Goal: Task Accomplishment & Management: Complete application form

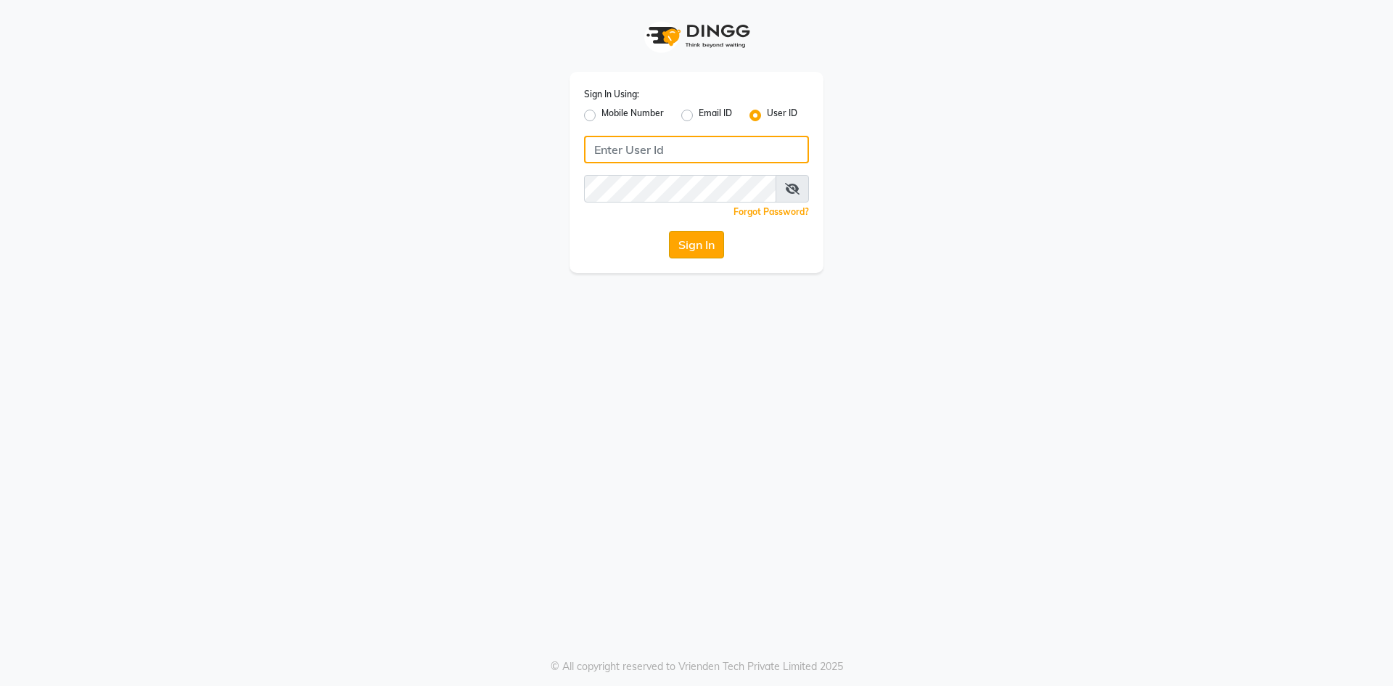
type input "e2600-01"
click at [694, 237] on button "Sign In" at bounding box center [696, 245] width 55 height 28
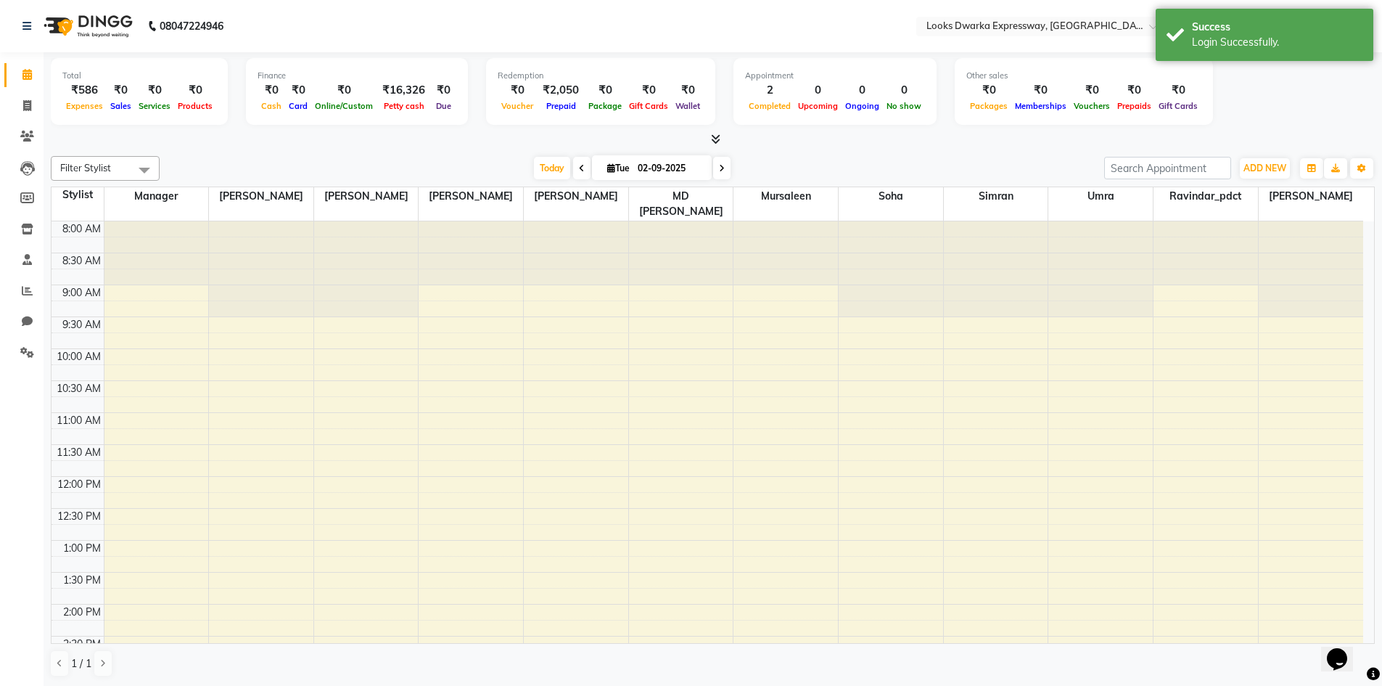
select select "en"
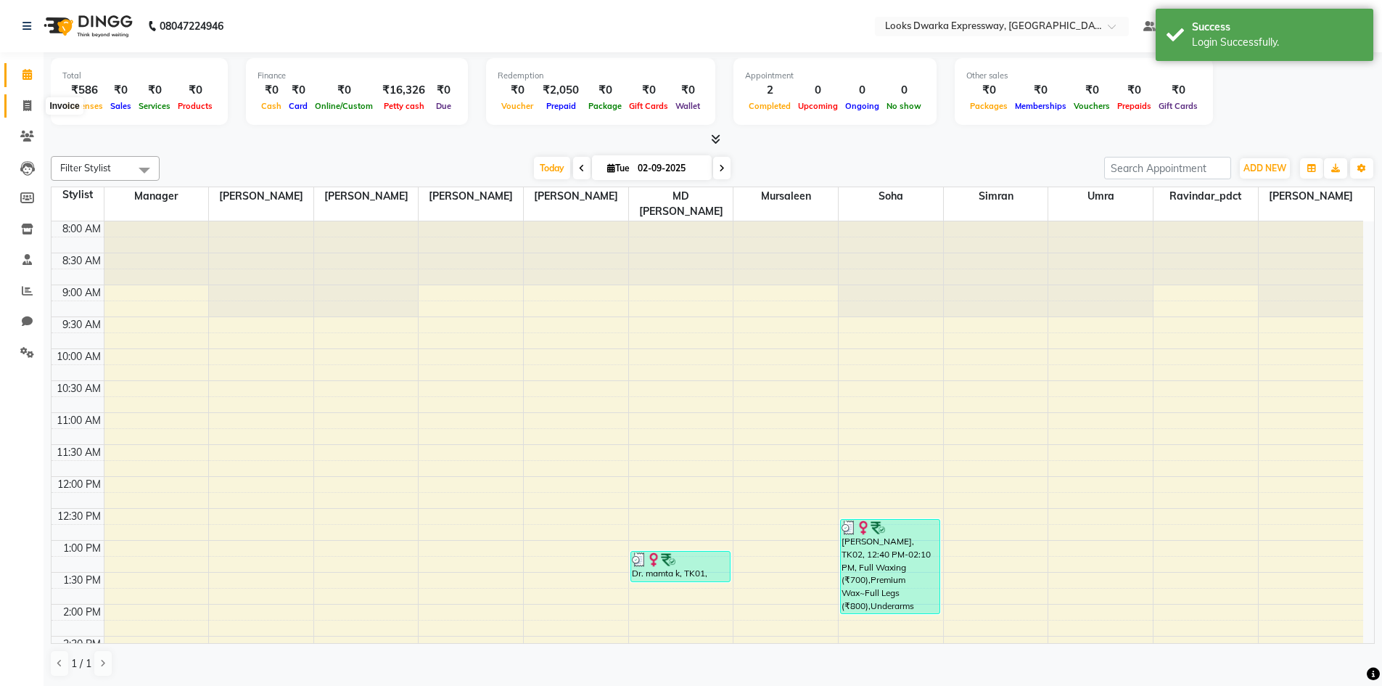
click at [31, 101] on icon at bounding box center [27, 105] width 8 height 11
select select "service"
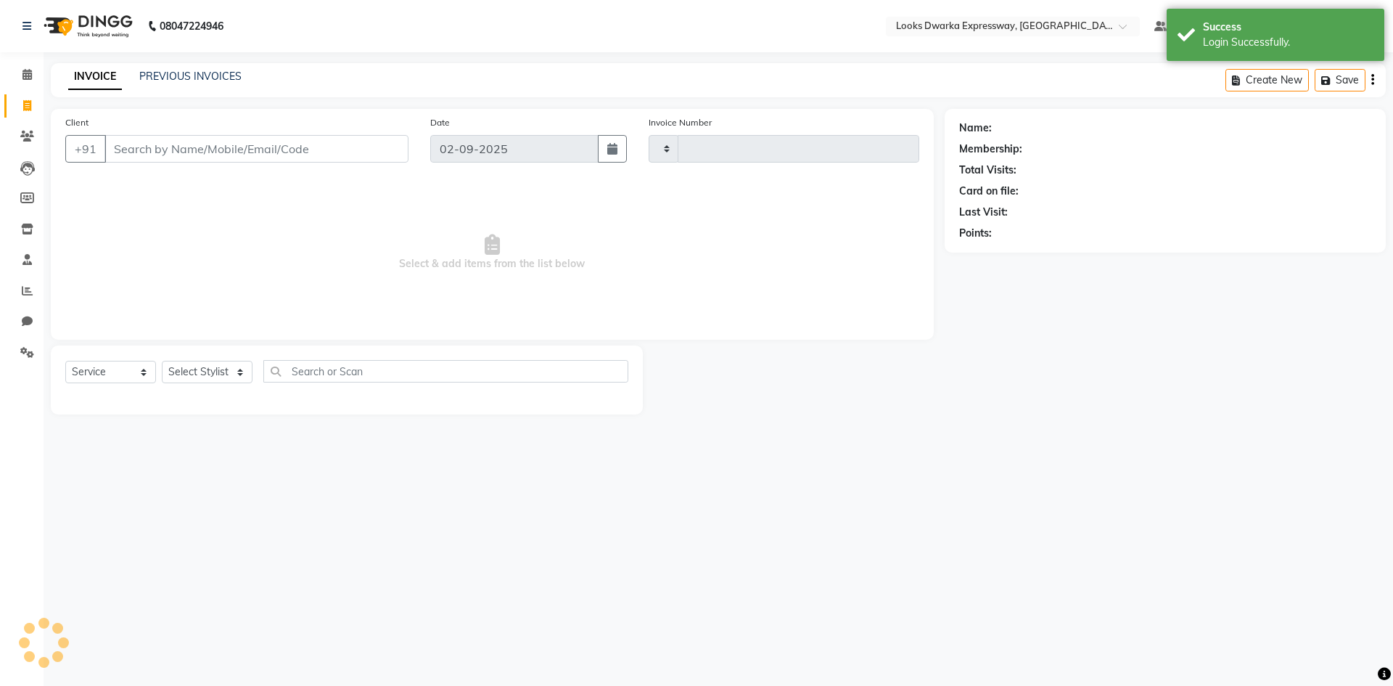
type input "1920"
select select "6011"
click at [138, 147] on input "Client" at bounding box center [256, 149] width 304 height 28
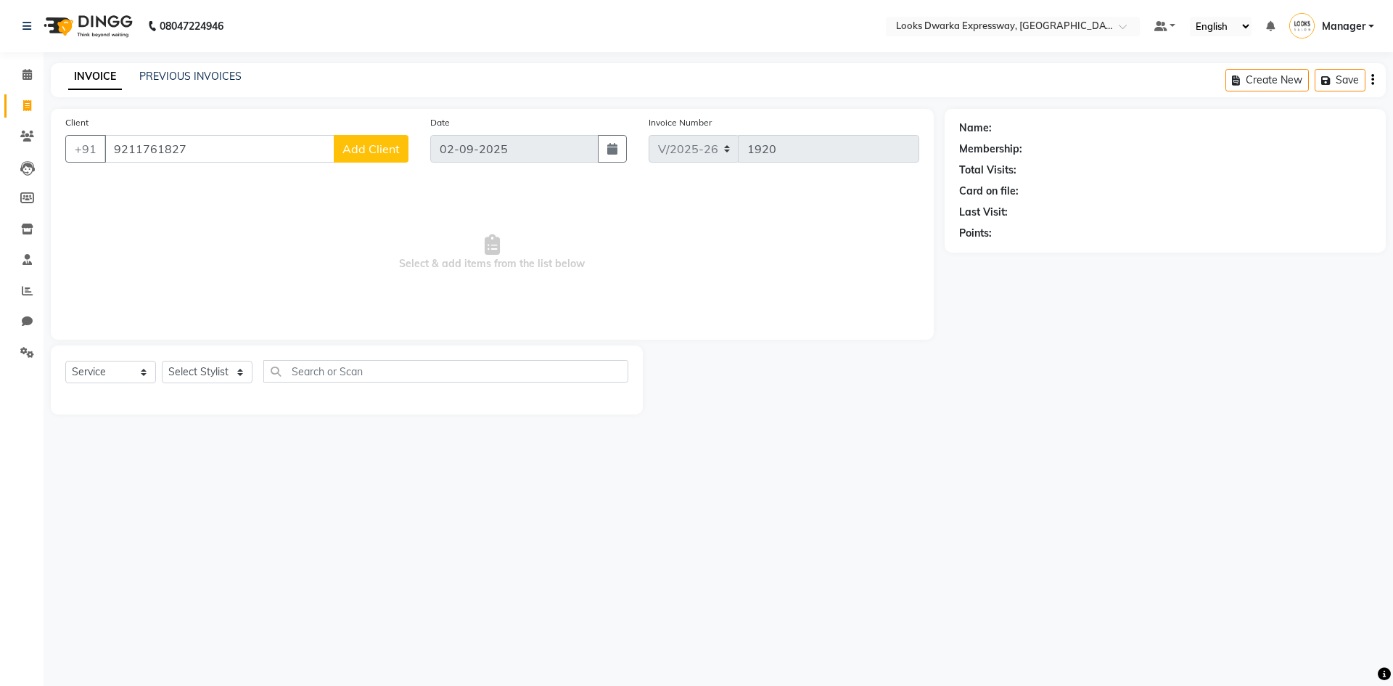
click at [205, 144] on input "9211761827" at bounding box center [219, 149] width 230 height 28
type input "9211761827"
click at [377, 152] on span "Add Client" at bounding box center [370, 148] width 57 height 15
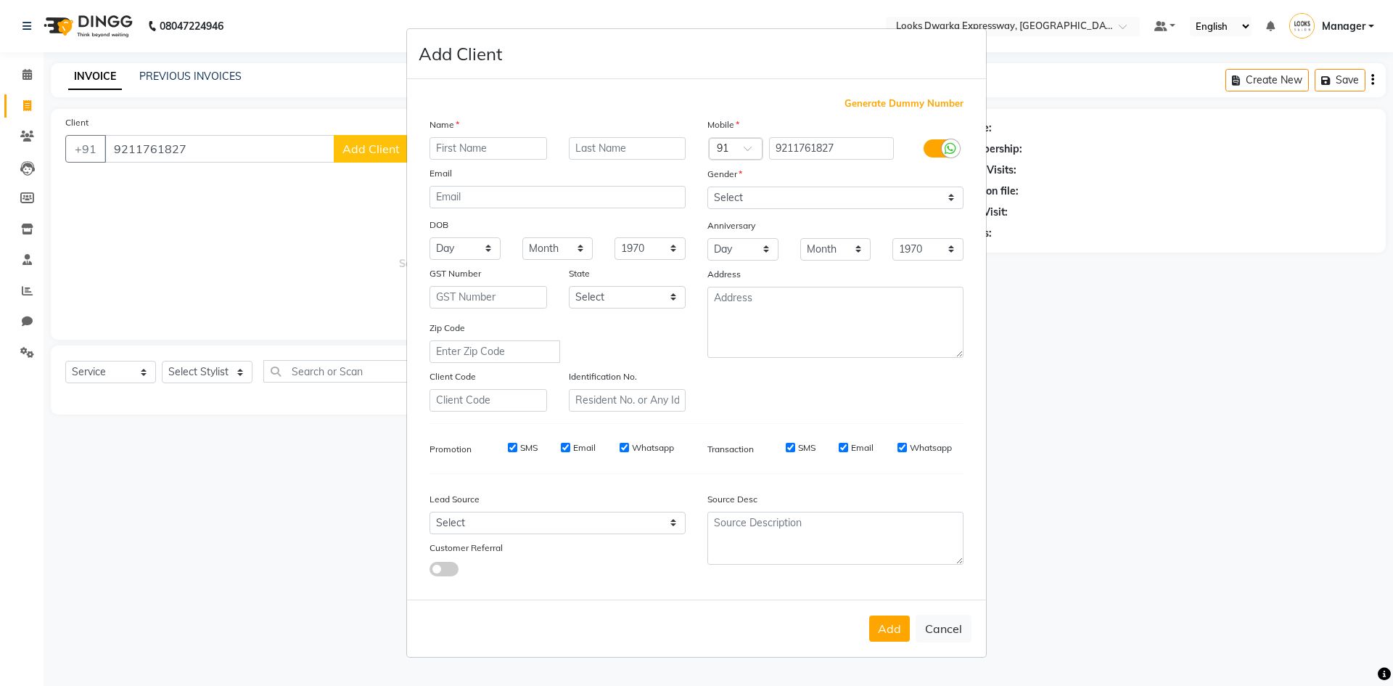
click at [446, 151] on input "text" at bounding box center [489, 148] width 118 height 22
type input "[PERSON_NAME]"
click at [694, 141] on label at bounding box center [940, 148] width 33 height 18
click at [0, 0] on input "checkbox" at bounding box center [0, 0] width 0 height 0
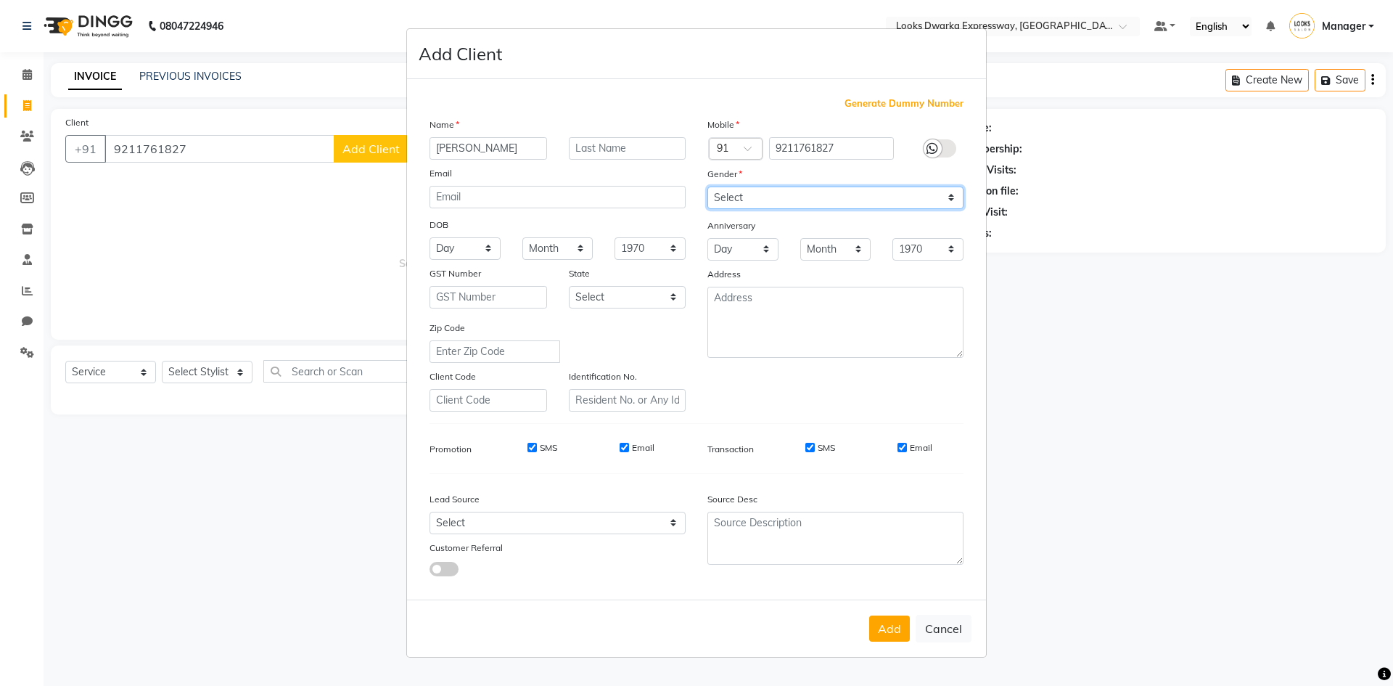
click at [694, 197] on select "Select [DEMOGRAPHIC_DATA] [DEMOGRAPHIC_DATA] Other Prefer Not To Say" at bounding box center [835, 197] width 256 height 22
select select "[DEMOGRAPHIC_DATA]"
click at [694, 186] on select "Select [DEMOGRAPHIC_DATA] [DEMOGRAPHIC_DATA] Other Prefer Not To Say" at bounding box center [835, 197] width 256 height 22
click at [694, 470] on button "Add" at bounding box center [889, 628] width 41 height 26
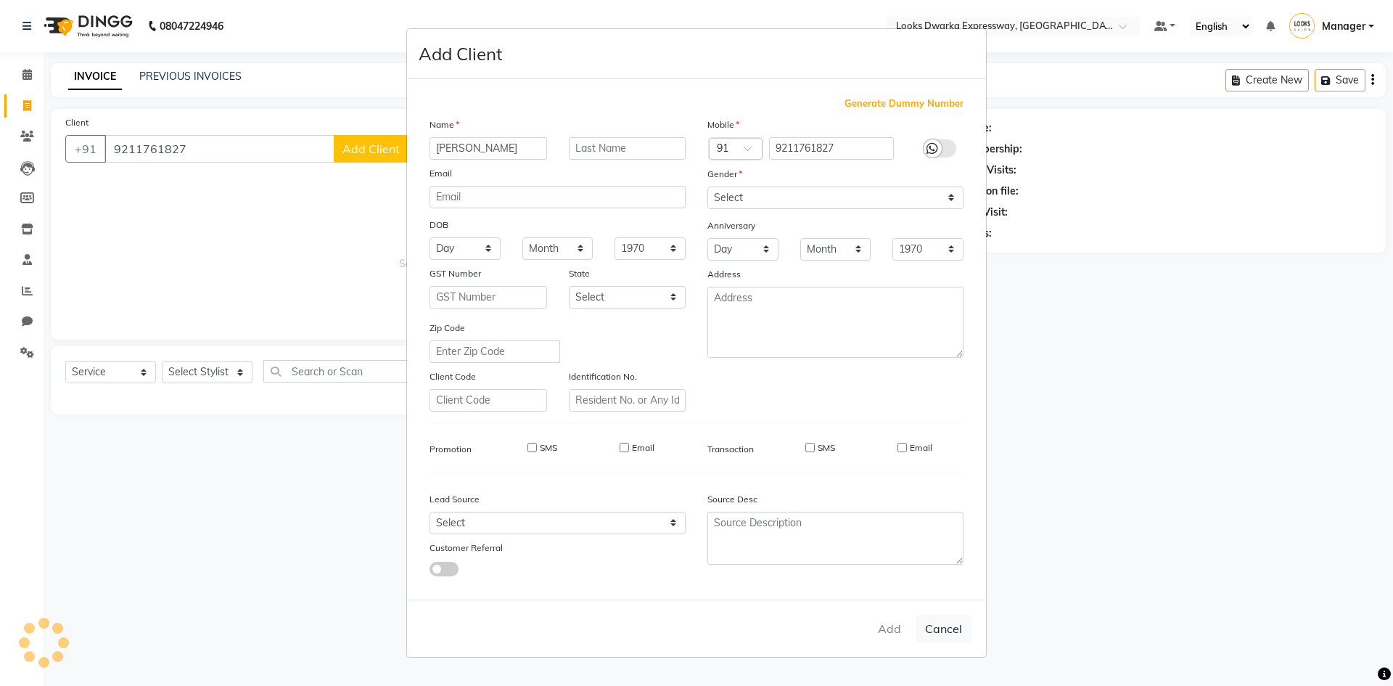
select select
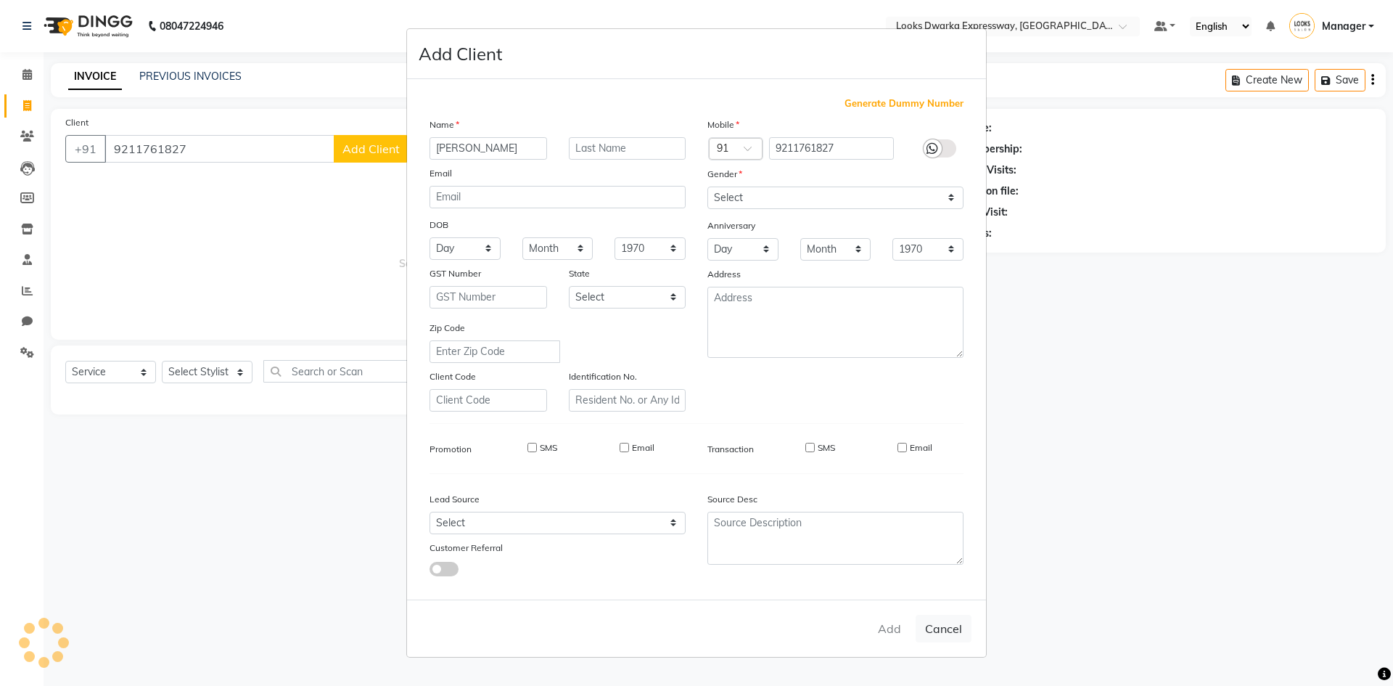
select select
checkbox input "false"
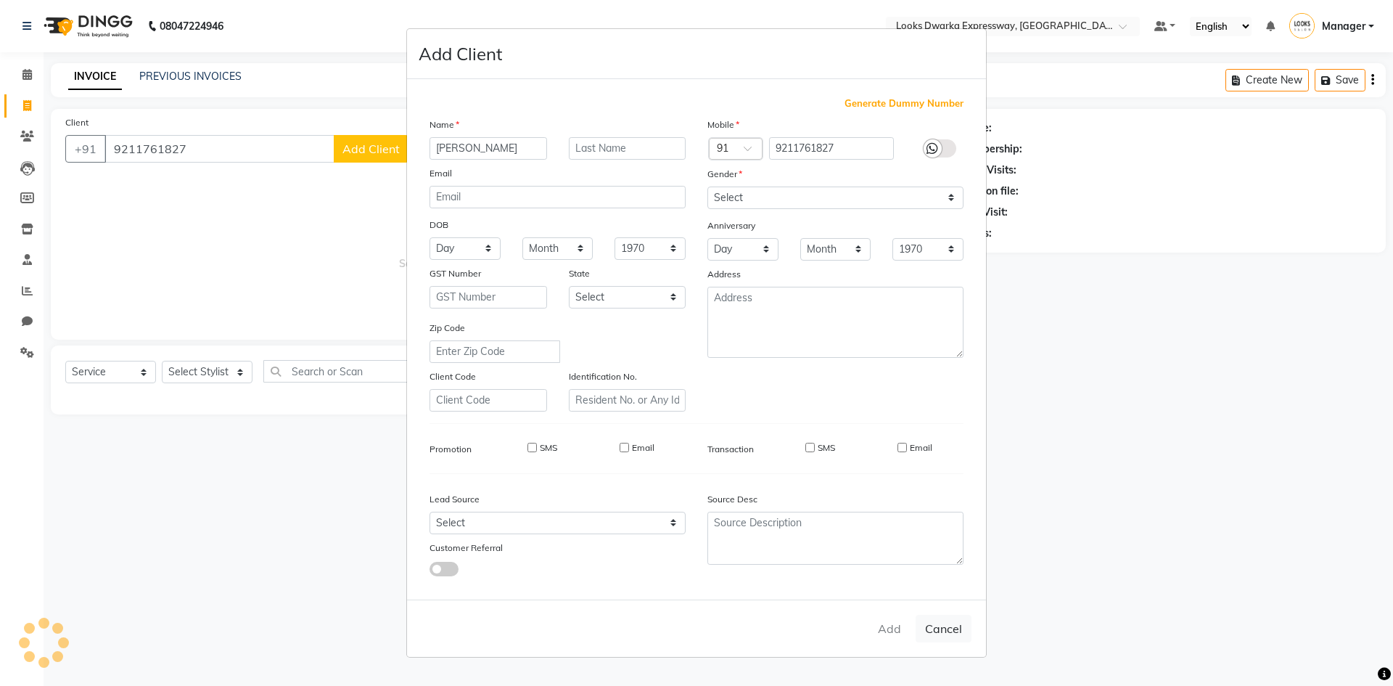
checkbox input "false"
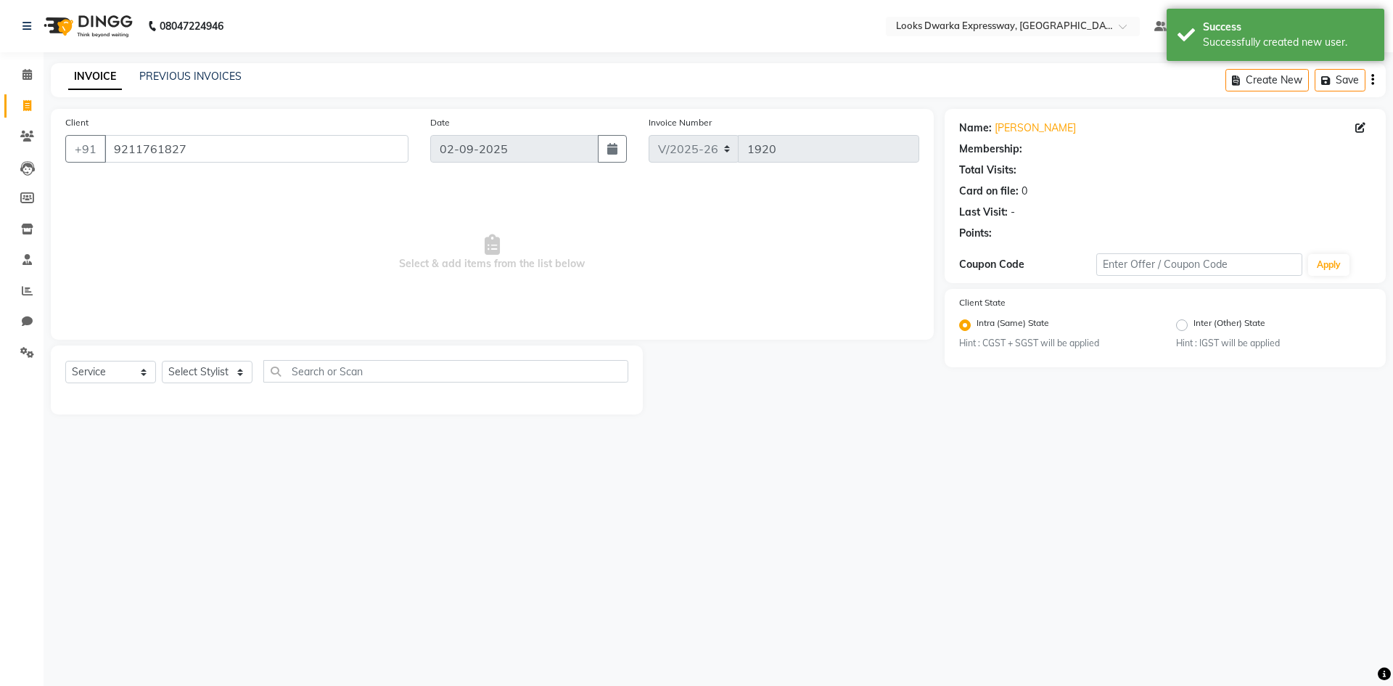
select select "1: Object"
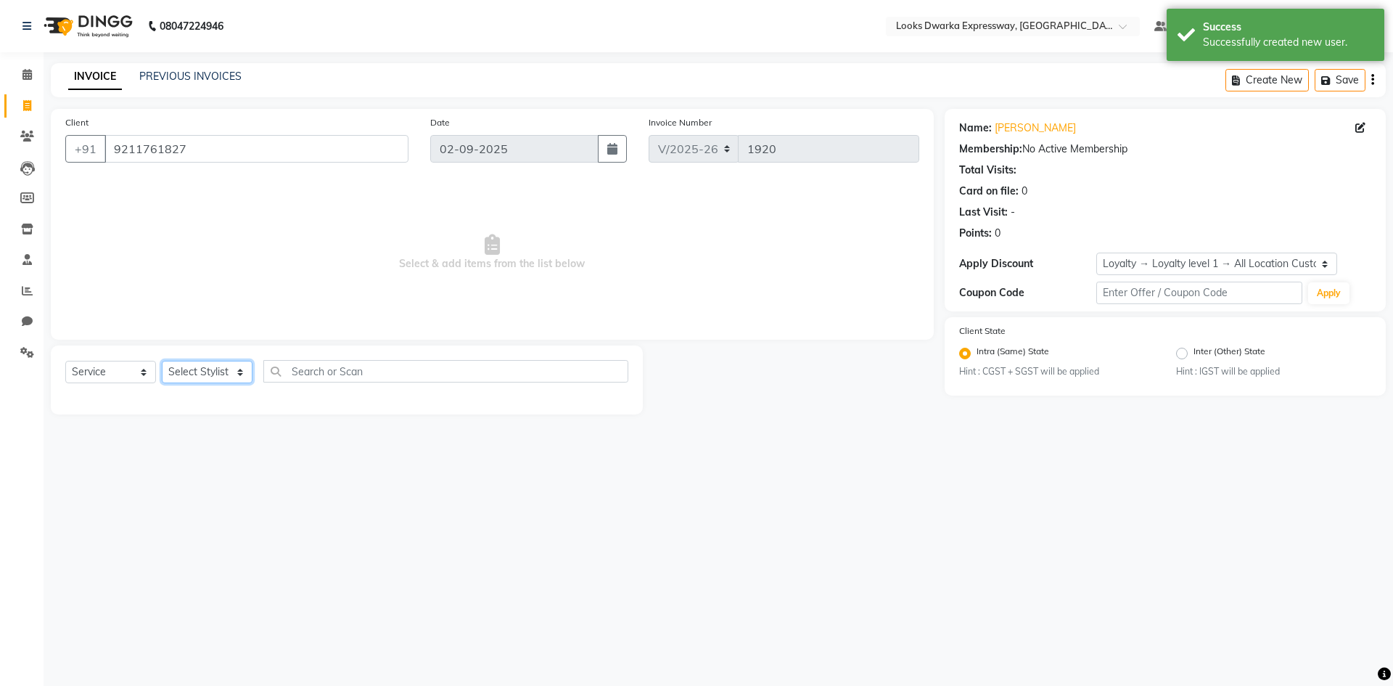
click at [229, 368] on select "Select Stylist Manager MD Irshad Mursaleen Ravi Ravindar_pdct RIJVAN AHMAD SALI…" at bounding box center [207, 372] width 91 height 22
click at [121, 369] on select "Select Service Product Membership Package Voucher Prepaid Gift Card" at bounding box center [110, 372] width 91 height 22
select select "P"
click at [65, 361] on select "Select Service Product Membership Package Voucher Prepaid Gift Card" at bounding box center [110, 372] width 91 height 22
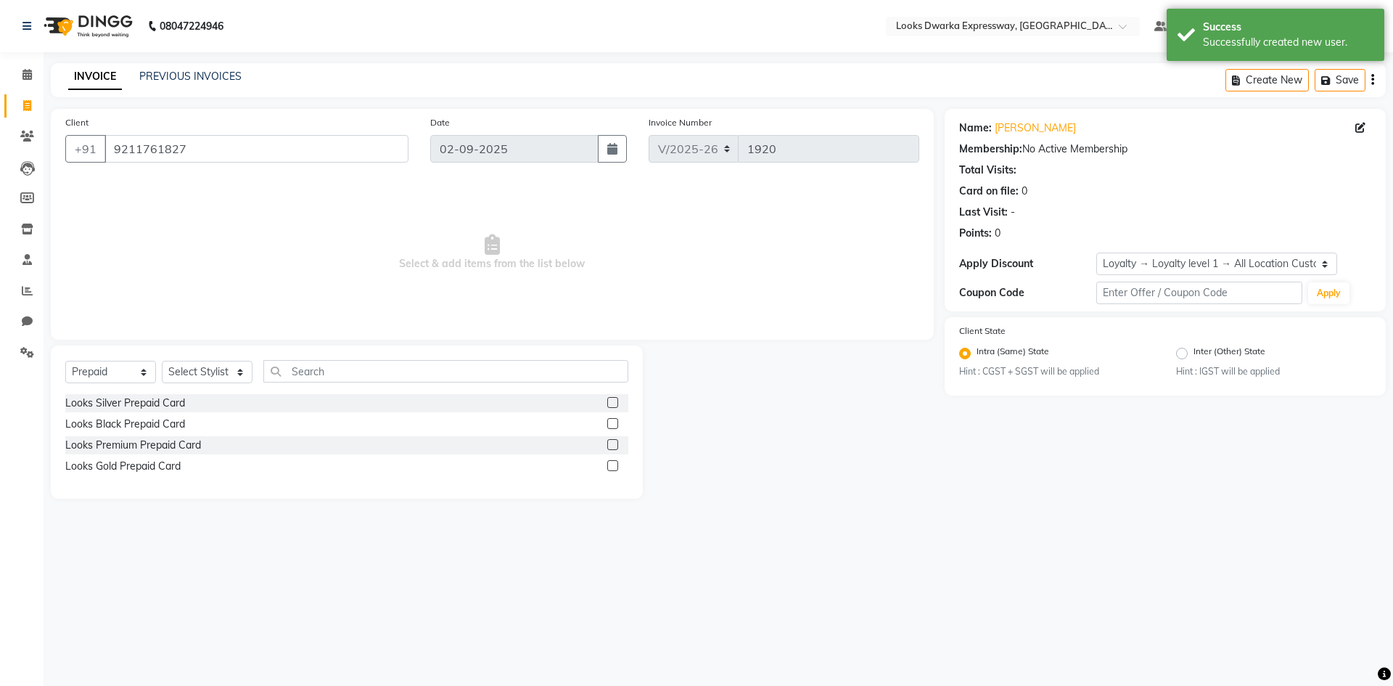
click at [612, 406] on label at bounding box center [612, 402] width 11 height 11
click at [612, 406] on input "checkbox" at bounding box center [611, 402] width 9 height 9
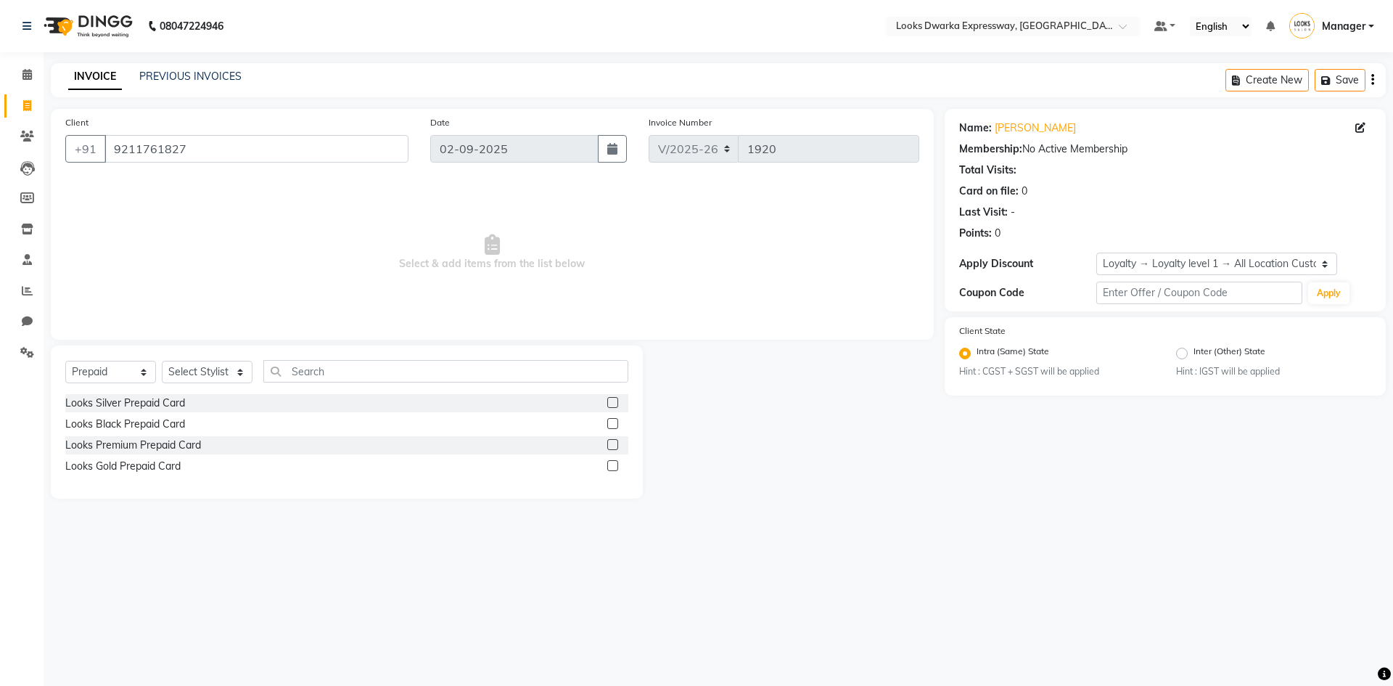
click at [612, 397] on label at bounding box center [612, 402] width 11 height 11
click at [612, 398] on input "checkbox" at bounding box center [611, 402] width 9 height 9
click at [611, 401] on label at bounding box center [612, 402] width 11 height 11
click at [611, 401] on input "checkbox" at bounding box center [611, 402] width 9 height 9
click at [611, 401] on label at bounding box center [612, 402] width 11 height 11
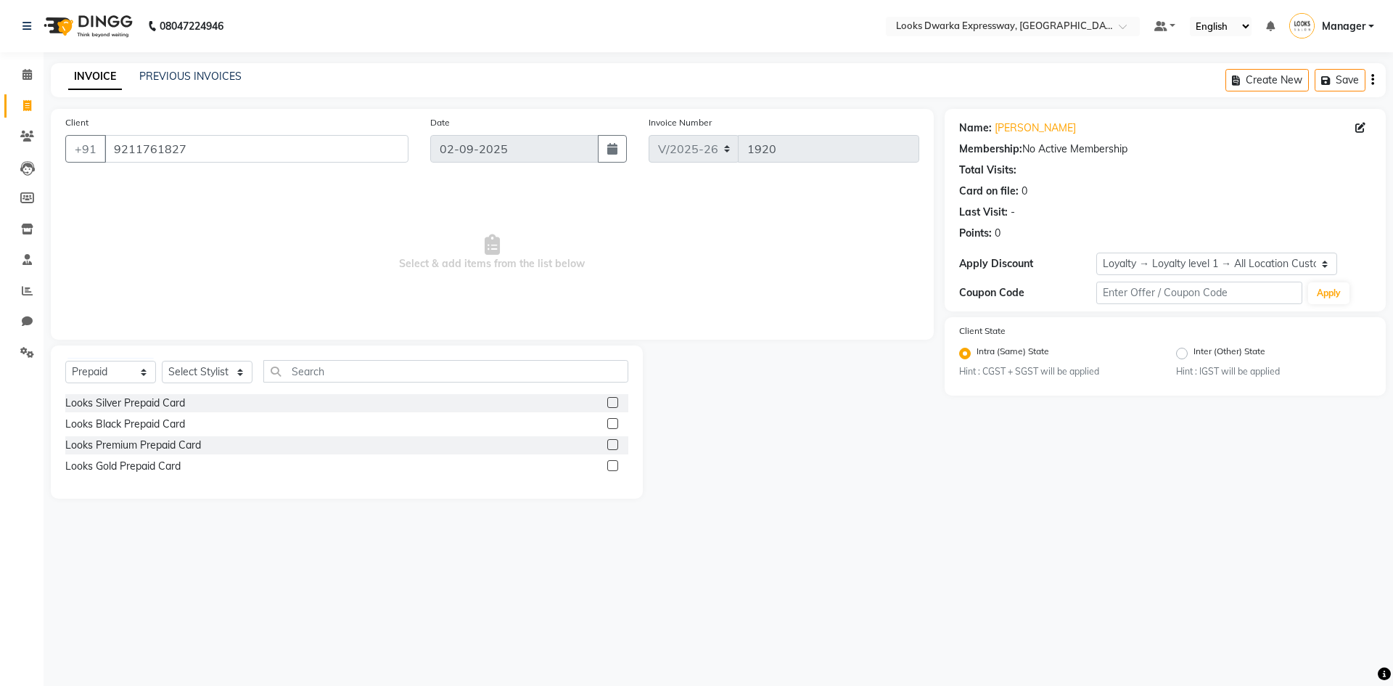
click at [611, 401] on input "checkbox" at bounding box center [611, 402] width 9 height 9
checkbox input "false"
click at [242, 371] on select "Select Stylist Manager MD Irshad Mursaleen Ravi Ravindar_pdct RIJVAN AHMAD SALI…" at bounding box center [207, 372] width 91 height 22
select select "43892"
click at [162, 361] on select "Select Stylist Manager MD Irshad Mursaleen Ravi Ravindar_pdct RIJVAN AHMAD SALI…" at bounding box center [207, 372] width 91 height 22
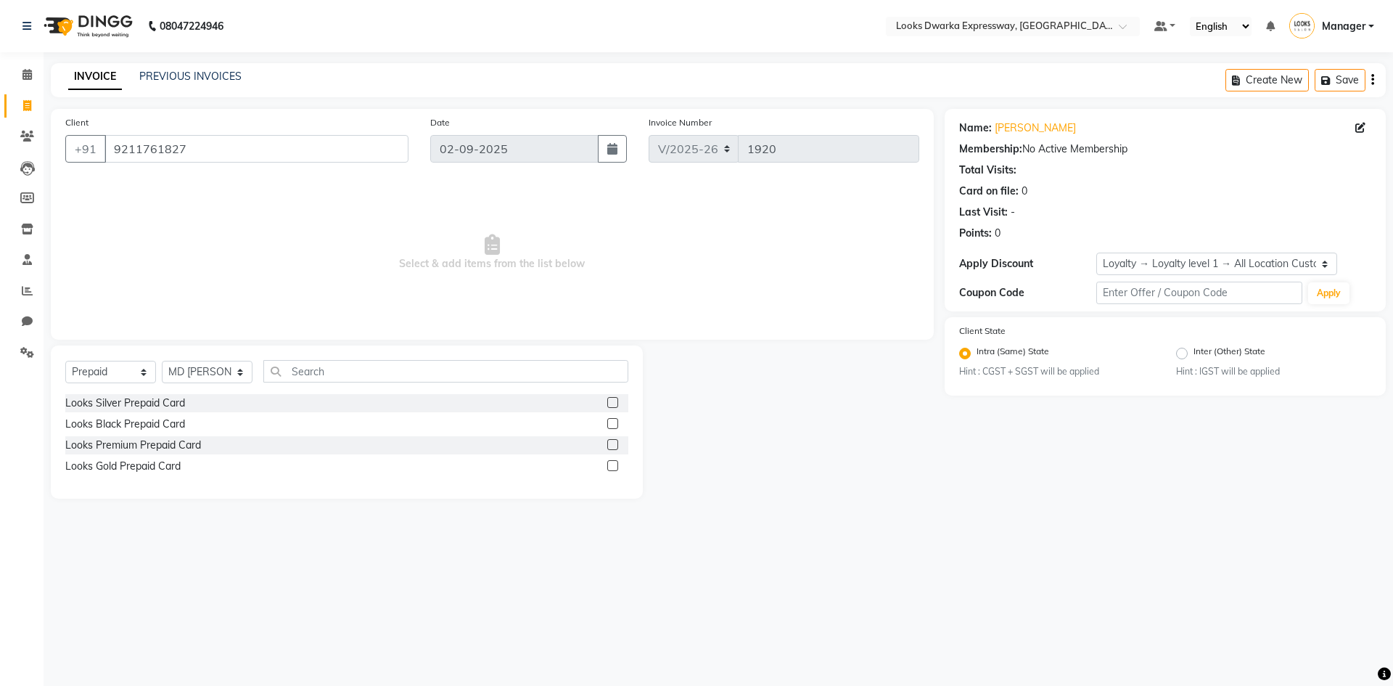
click at [616, 401] on label at bounding box center [612, 402] width 11 height 11
click at [616, 401] on input "checkbox" at bounding box center [611, 402] width 9 height 9
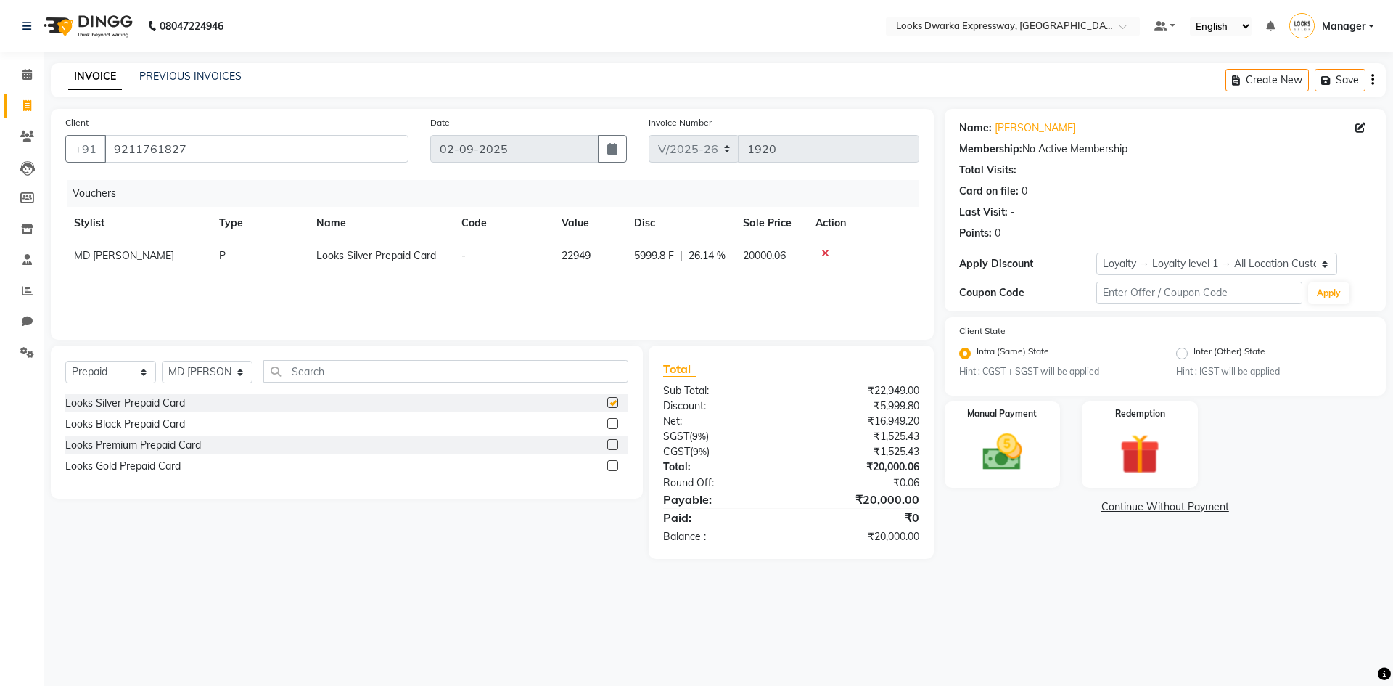
checkbox input "false"
click at [694, 440] on img at bounding box center [1139, 455] width 67 height 52
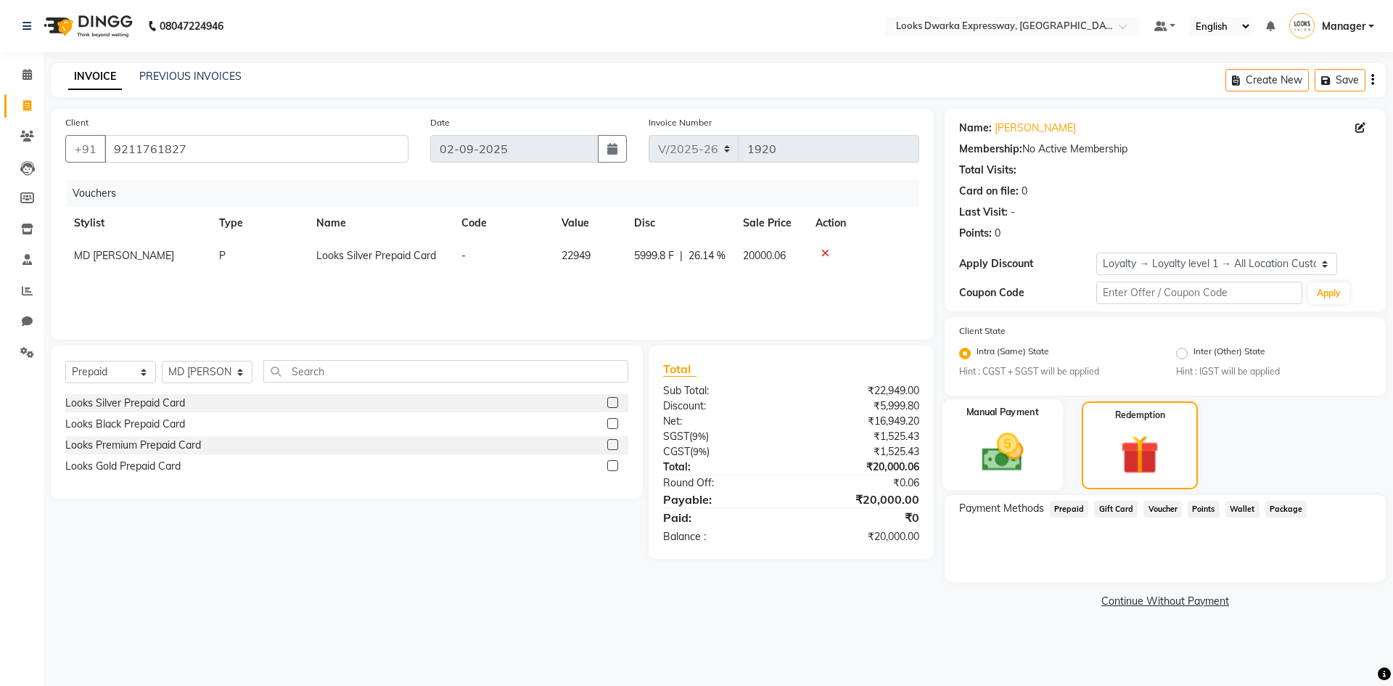
click at [694, 450] on img at bounding box center [1002, 452] width 67 height 48
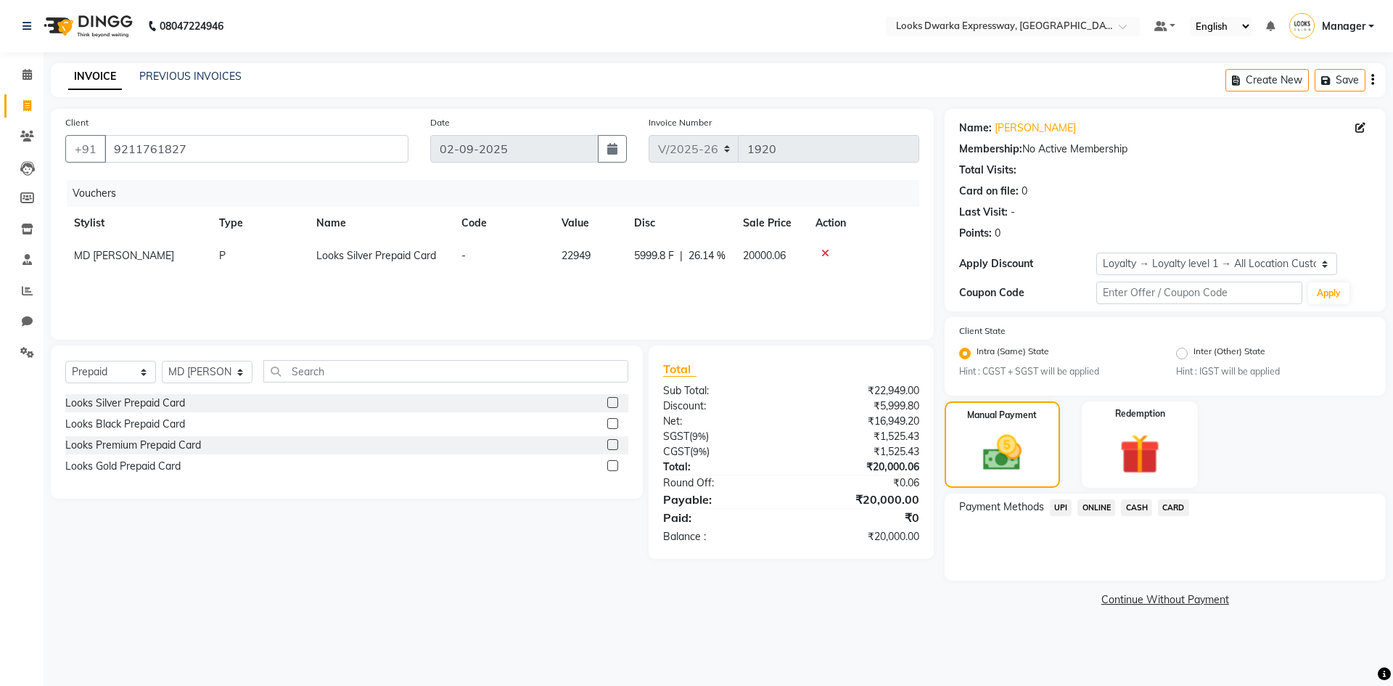
click at [694, 470] on span "UPI" at bounding box center [1061, 507] width 22 height 17
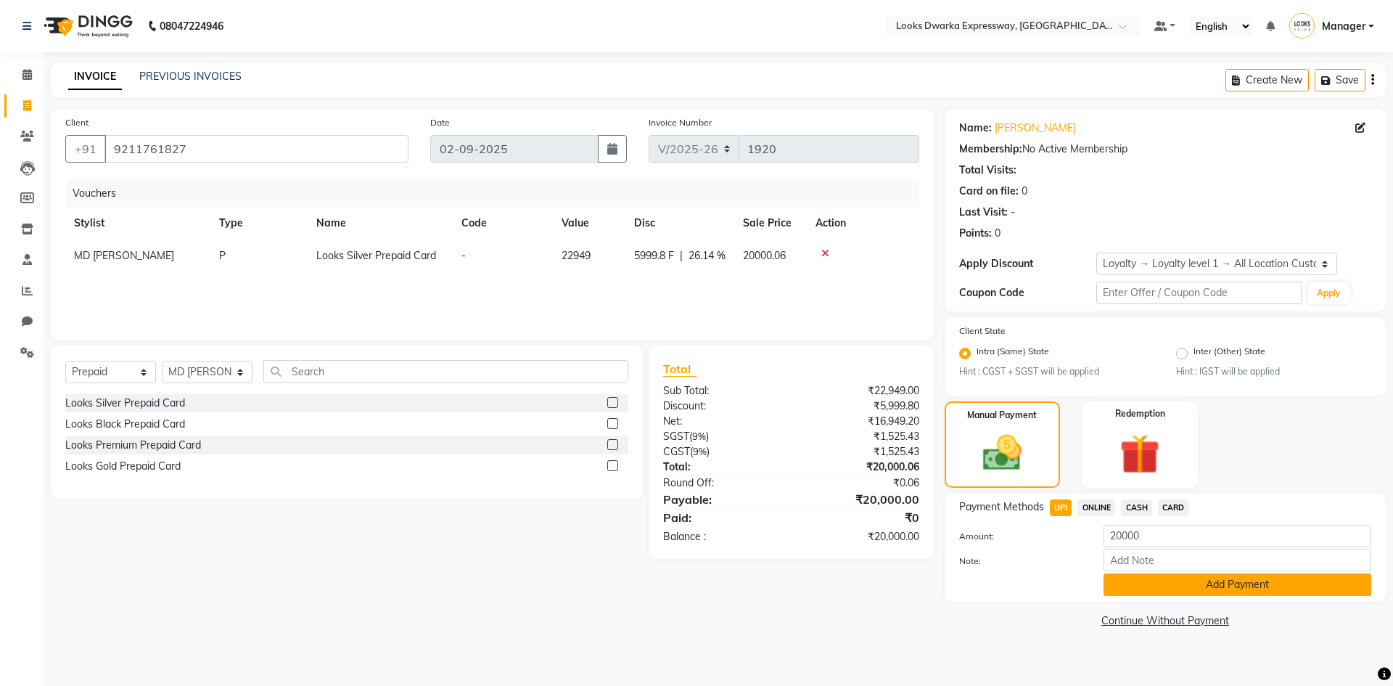
click at [694, 470] on button "Add Payment" at bounding box center [1238, 584] width 268 height 22
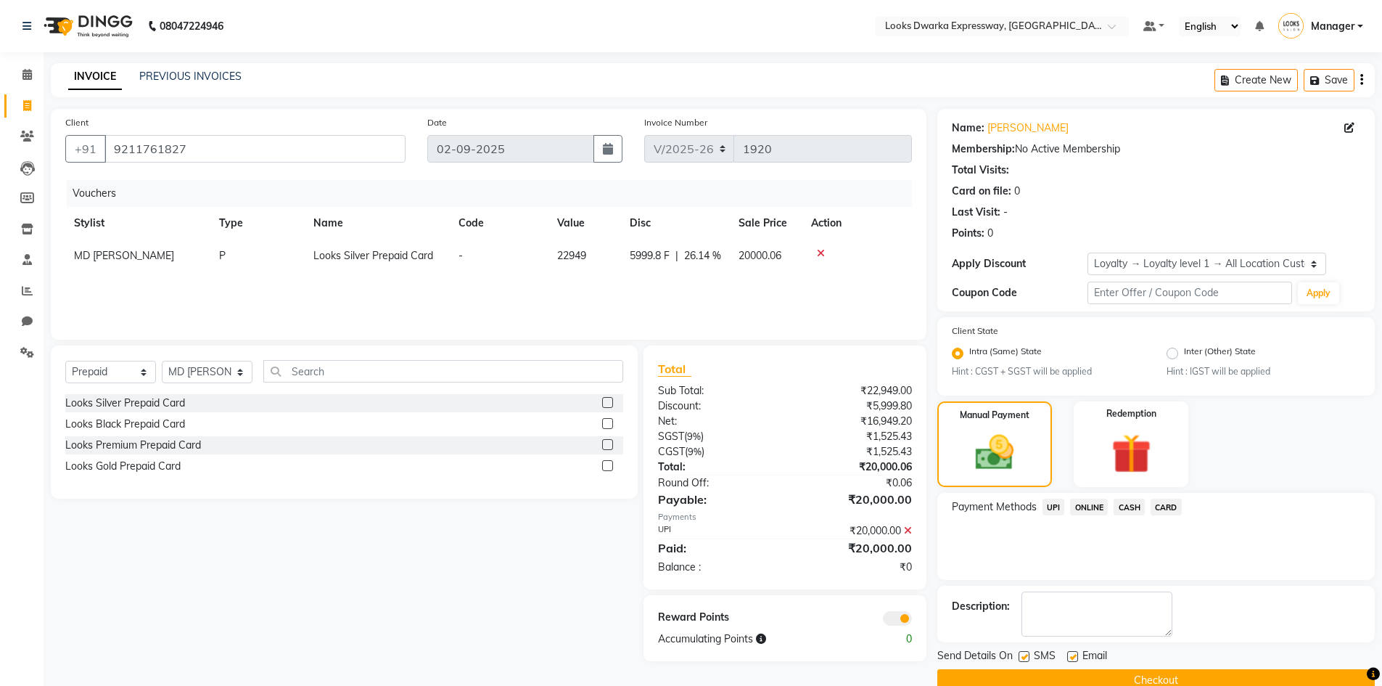
click at [694, 470] on button "Checkout" at bounding box center [1156, 680] width 438 height 22
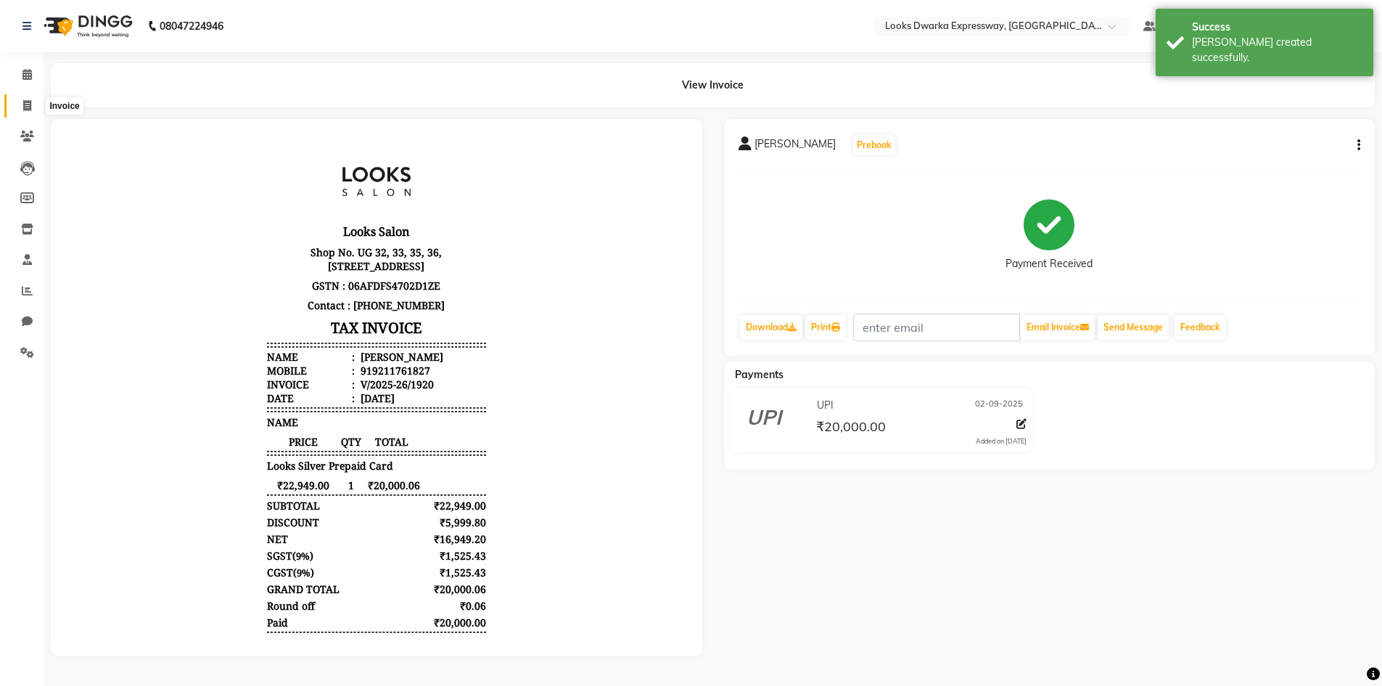
click at [32, 109] on span at bounding box center [27, 106] width 25 height 17
select select "service"
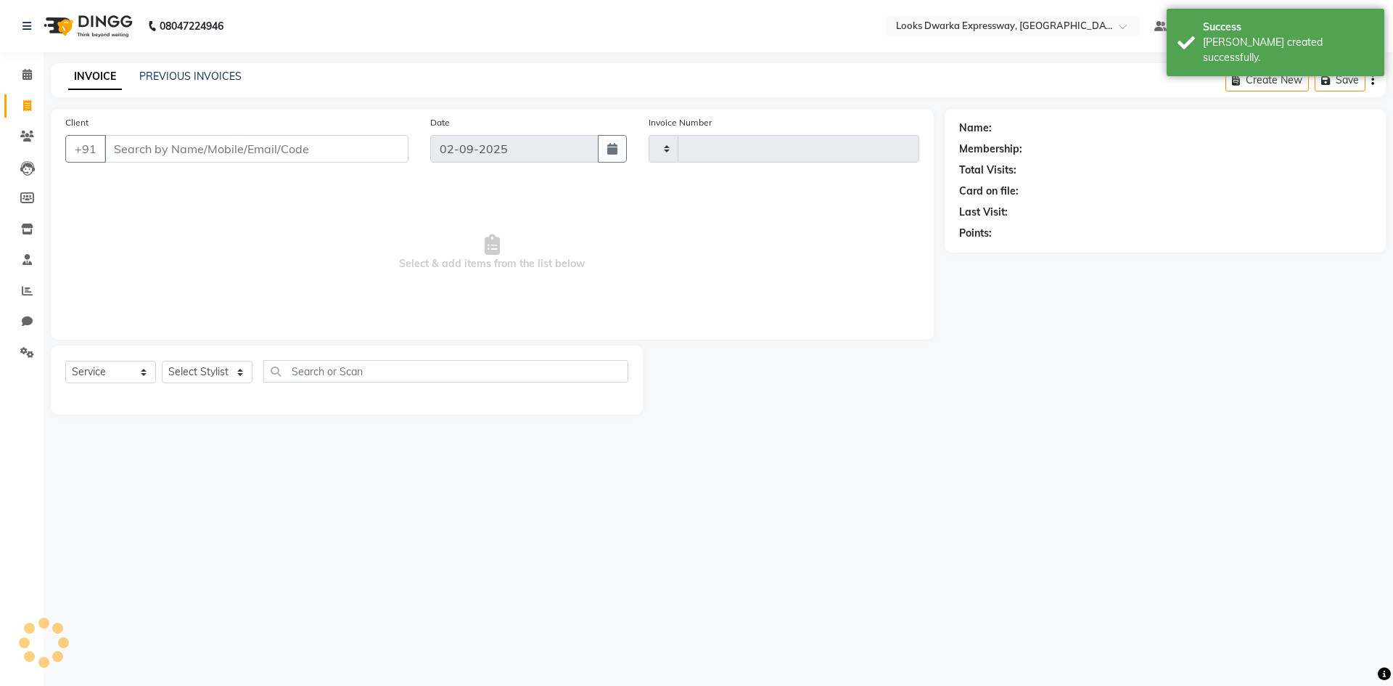
type input "1921"
select select "6011"
click at [144, 152] on input "Client" at bounding box center [256, 149] width 304 height 28
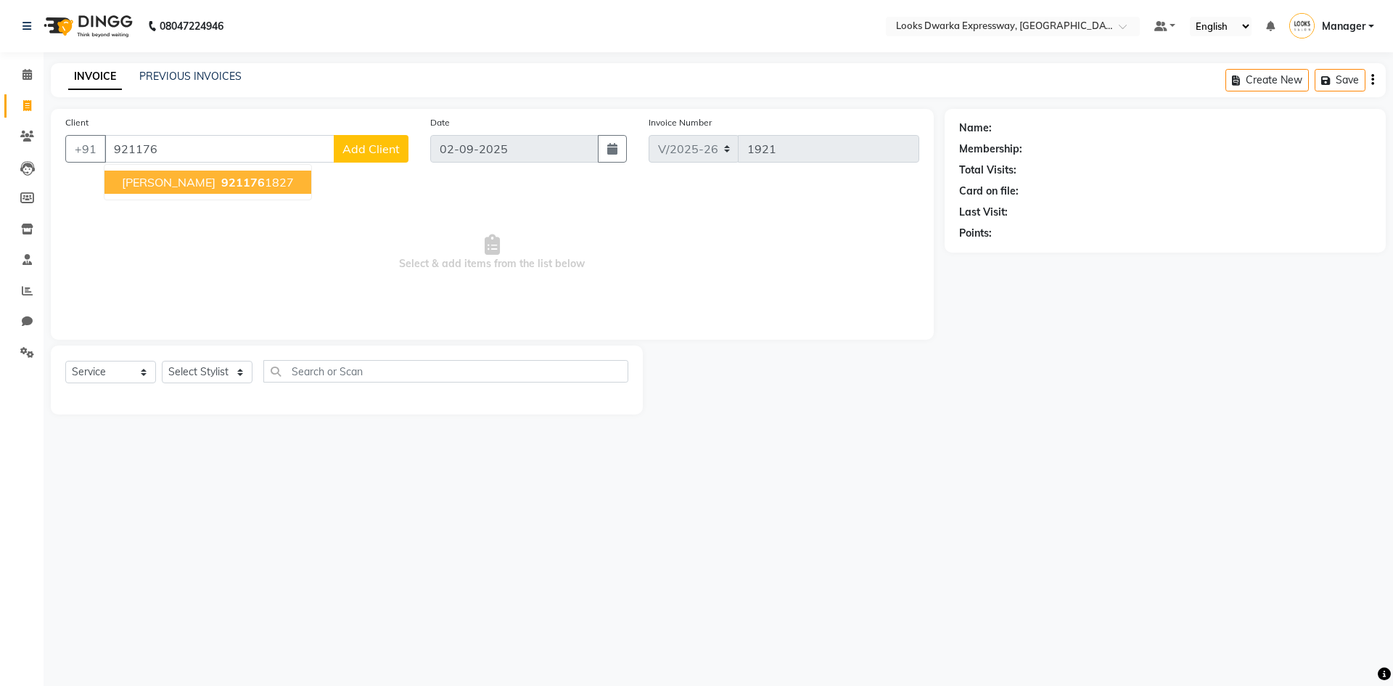
click at [159, 180] on span "[PERSON_NAME]" at bounding box center [169, 182] width 94 height 15
type input "9211761827"
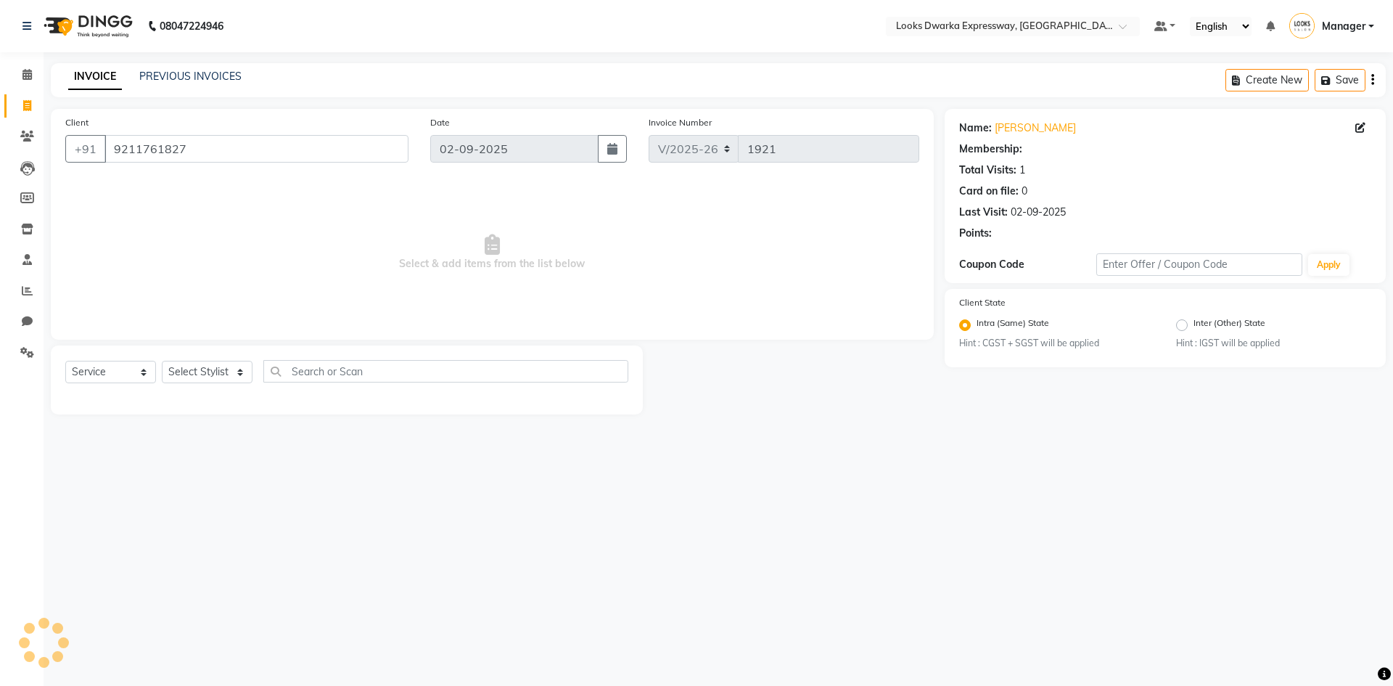
select select "1: Object"
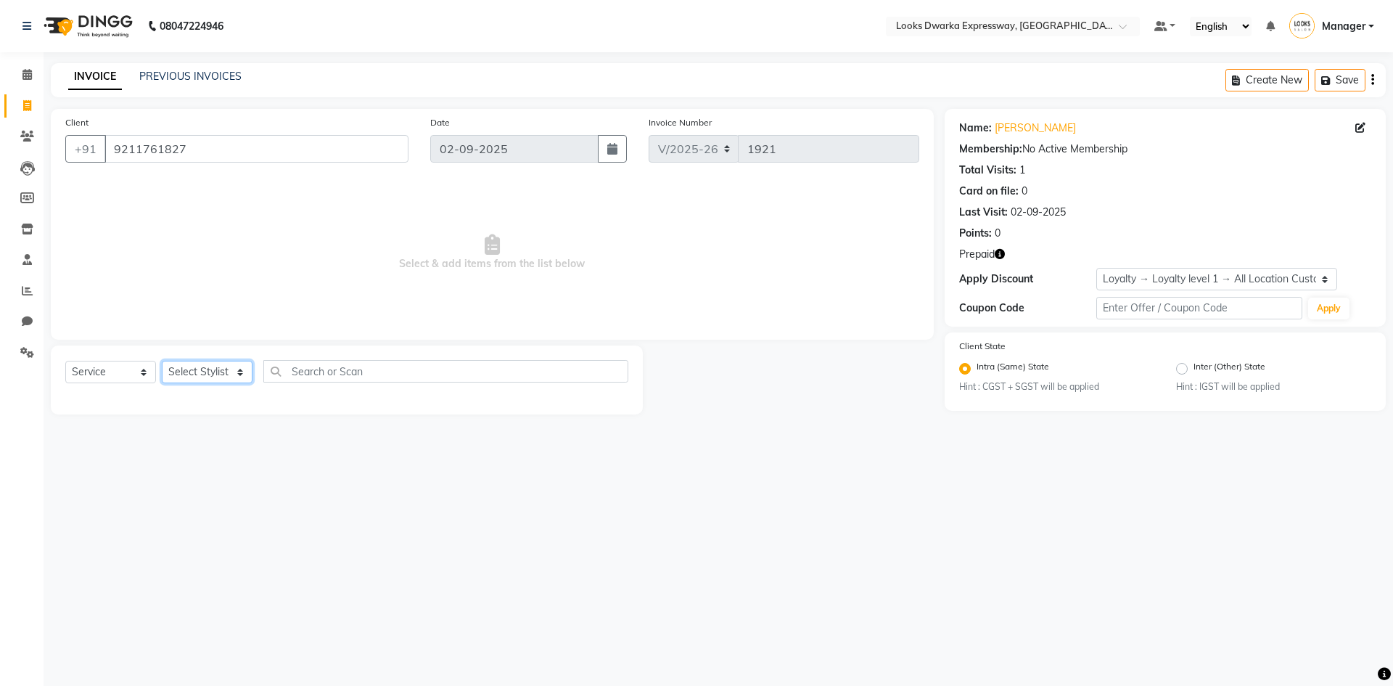
click at [217, 367] on select "Select Stylist Manager MD Irshad Mursaleen Ravi Ravindar_pdct RIJVAN AHMAD SALI…" at bounding box center [207, 372] width 91 height 22
select select "43892"
click at [162, 361] on select "Select Stylist Manager MD Irshad Mursaleen Ravi Ravindar_pdct RIJVAN AHMAD SALI…" at bounding box center [207, 372] width 91 height 22
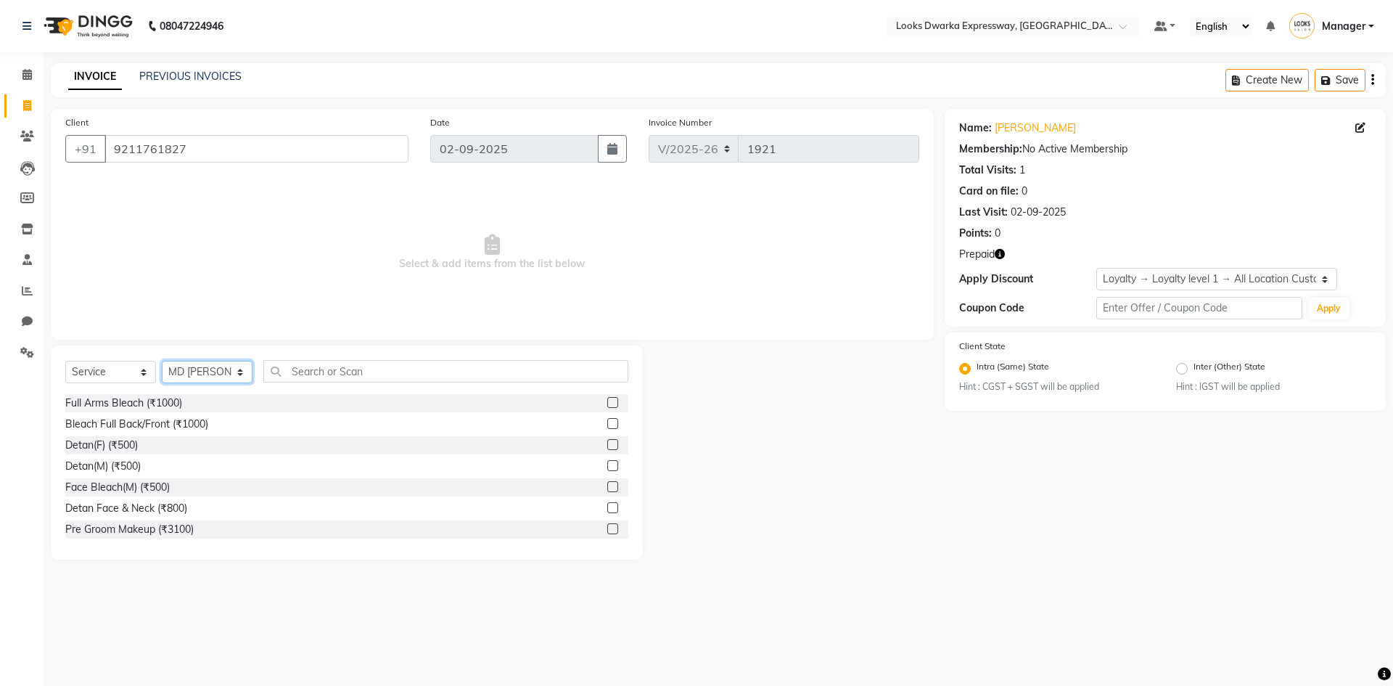
click at [237, 371] on select "Select Stylist Manager MD Irshad Mursaleen Ravi Ravindar_pdct RIJVAN AHMAD SALI…" at bounding box center [207, 372] width 91 height 22
click at [331, 359] on div "Select Service Product Membership Package Voucher Prepaid Gift Card Select Styl…" at bounding box center [347, 452] width 592 height 214
click at [306, 376] on input "text" at bounding box center [445, 371] width 365 height 22
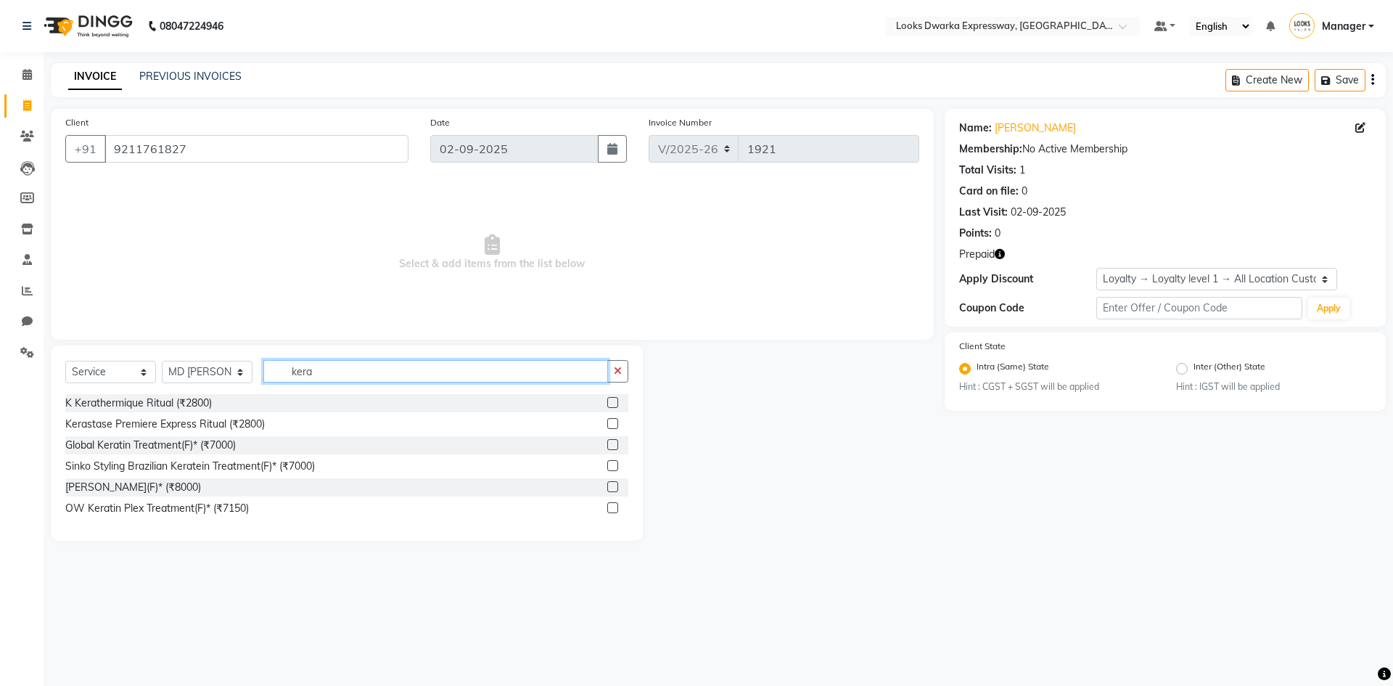
type input "kera"
click at [617, 470] on label at bounding box center [612, 486] width 11 height 11
click at [617, 470] on input "checkbox" at bounding box center [611, 487] width 9 height 9
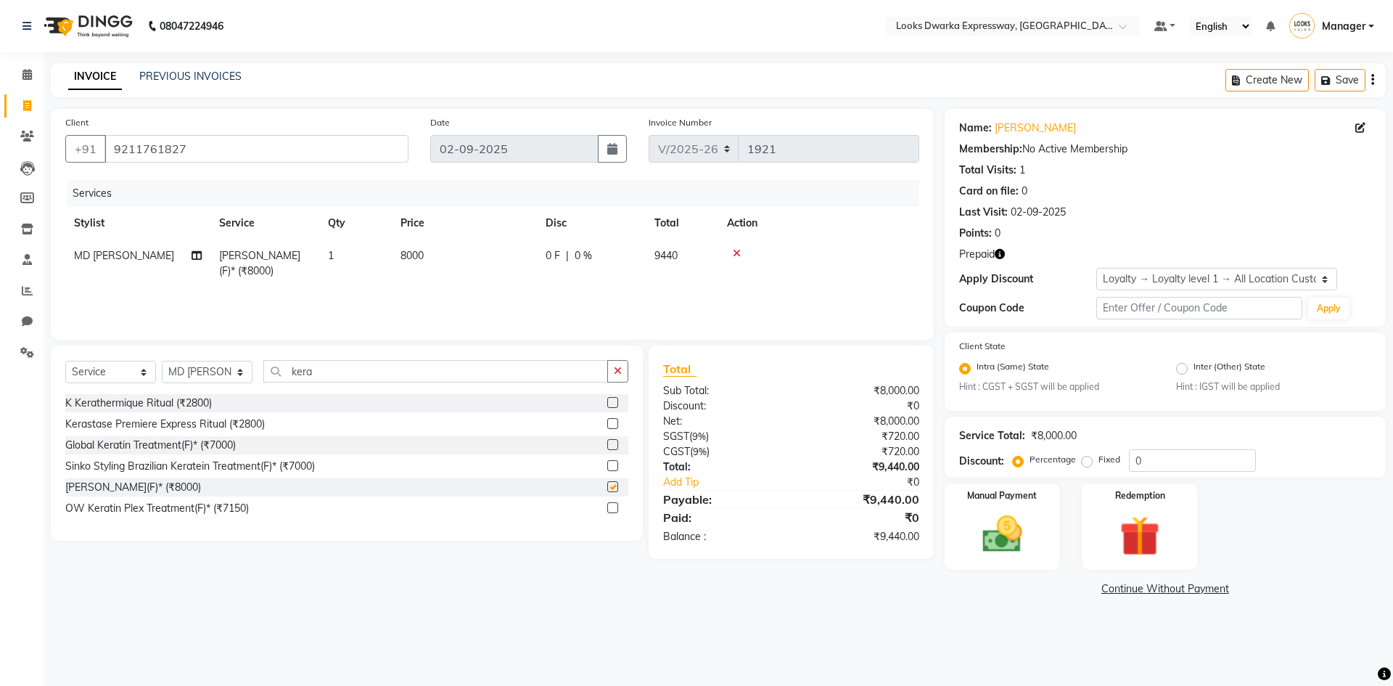
checkbox input "false"
click at [494, 266] on td "8000" at bounding box center [464, 263] width 145 height 48
select select "43892"
click at [514, 291] on td "8000" at bounding box center [532, 270] width 145 height 62
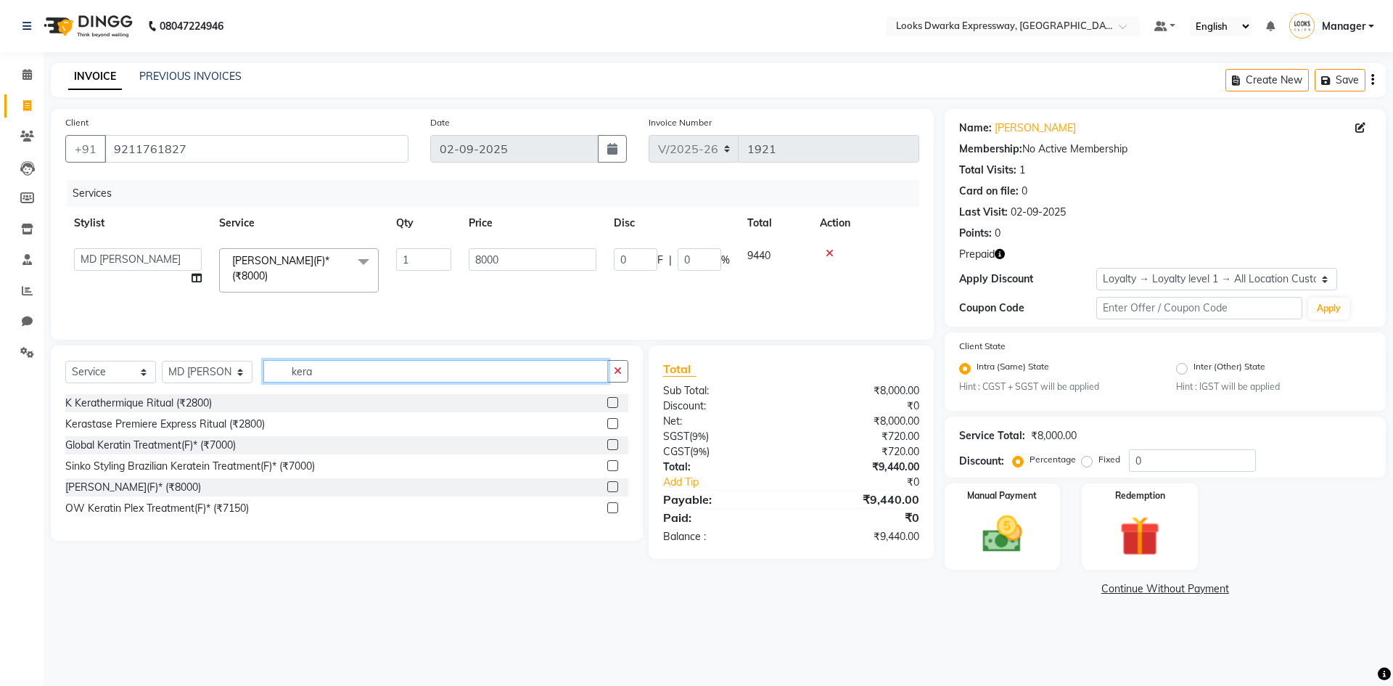
click at [416, 374] on input "kera" at bounding box center [435, 371] width 345 height 22
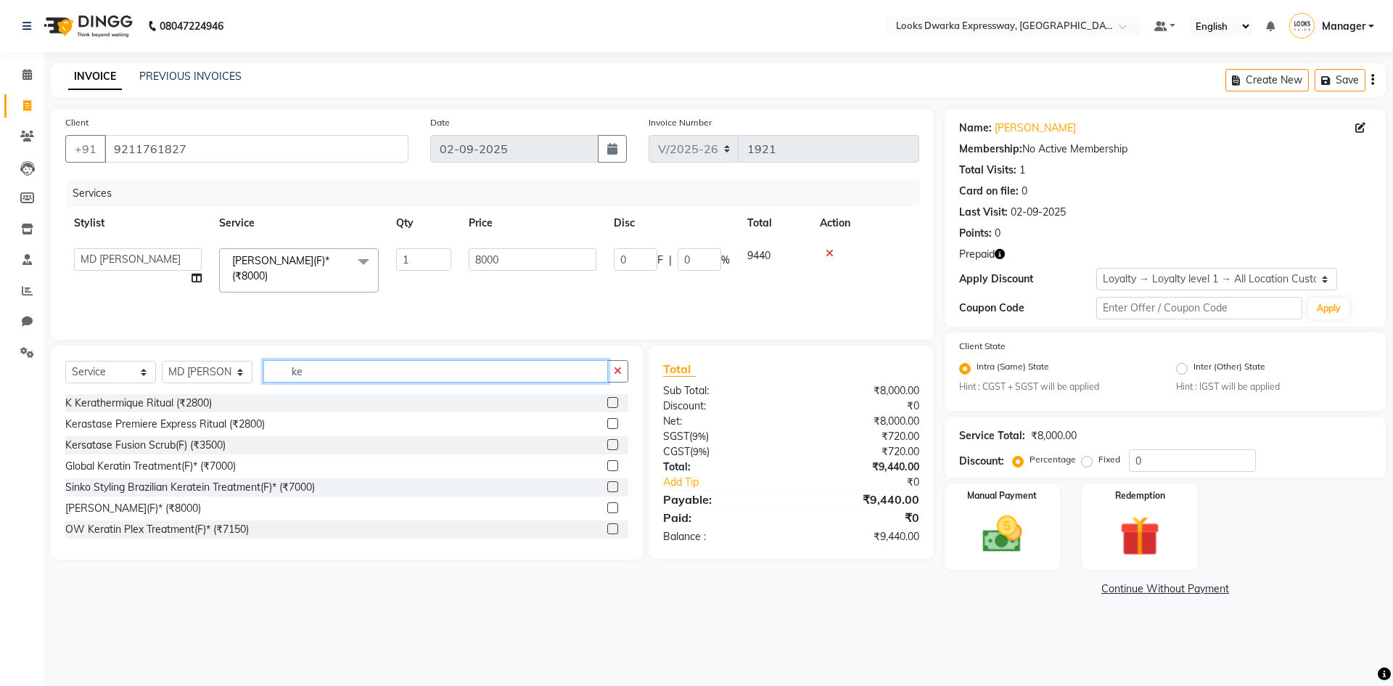
type input "k"
type input "b"
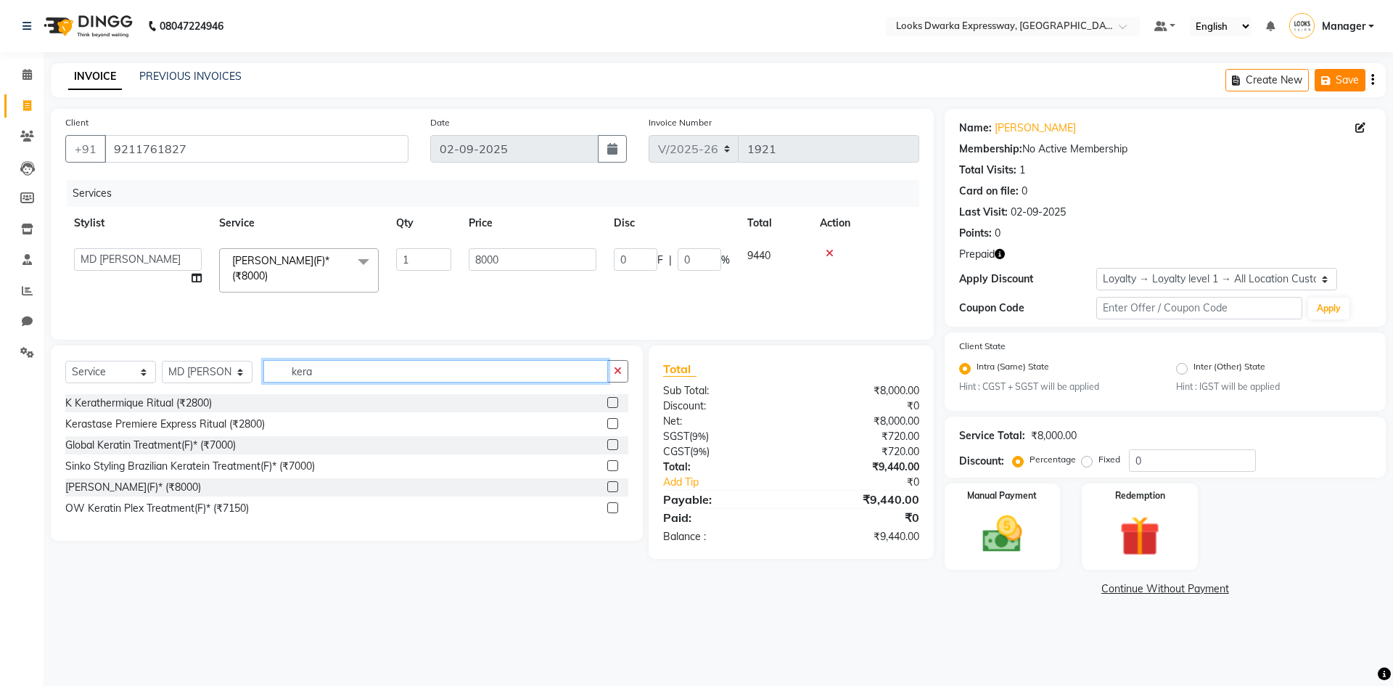
type input "kera"
drag, startPoint x: 1350, startPoint y: 75, endPoint x: 905, endPoint y: 41, distance: 446.1
click at [694, 69] on button "Save" at bounding box center [1340, 80] width 51 height 22
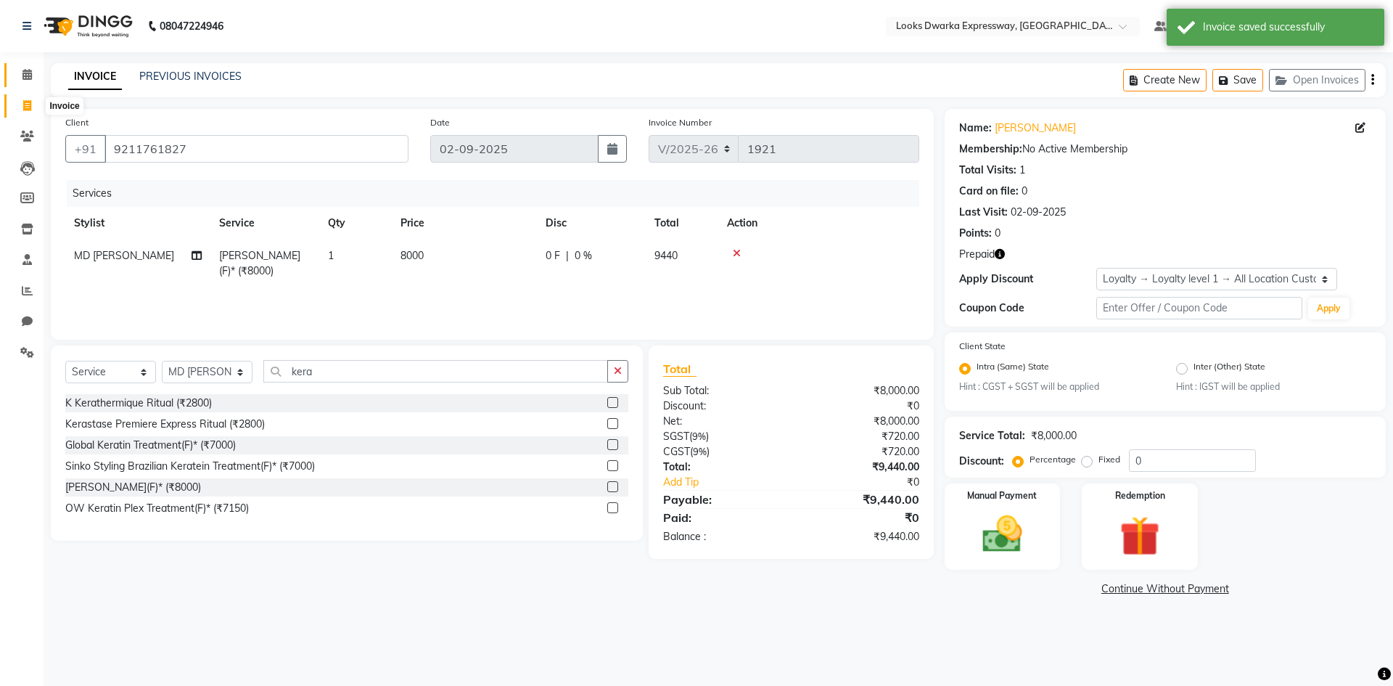
drag, startPoint x: 17, startPoint y: 104, endPoint x: 26, endPoint y: 84, distance: 21.4
click at [17, 104] on span at bounding box center [27, 106] width 25 height 17
select select "service"
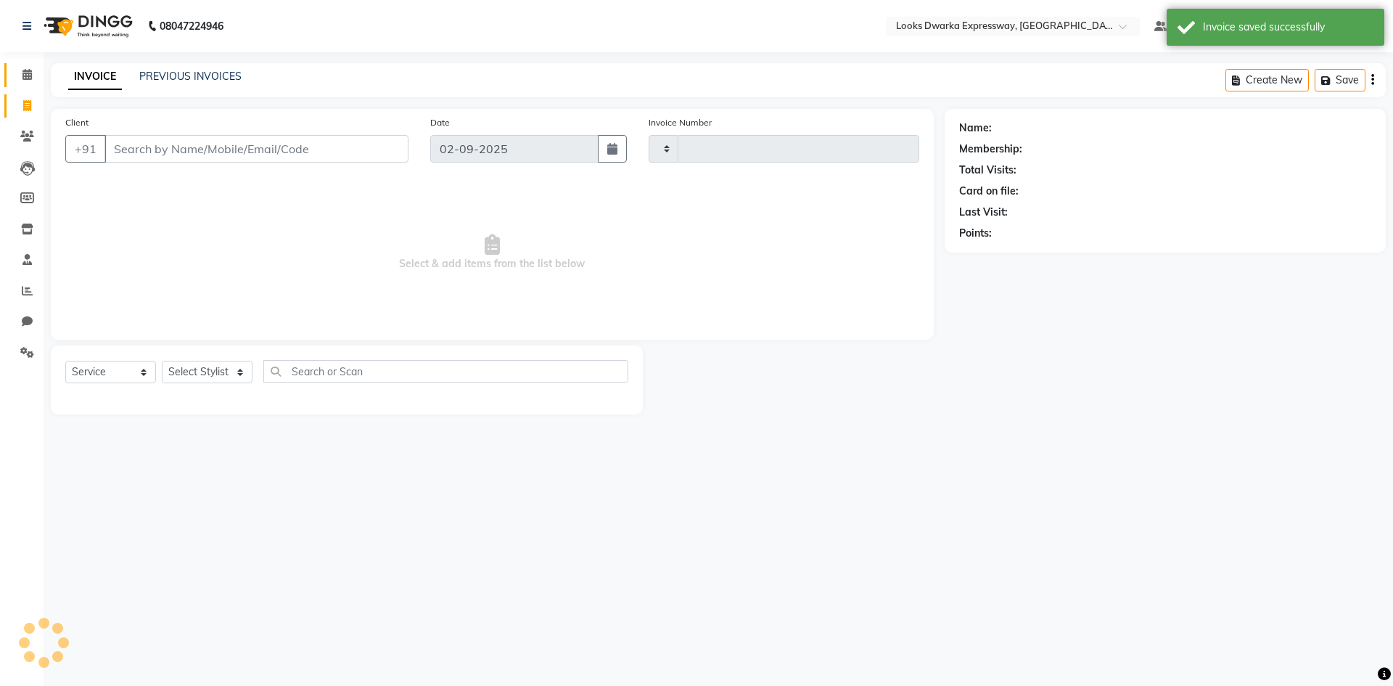
type input "1921"
select select "6011"
click at [28, 74] on icon at bounding box center [26, 74] width 9 height 11
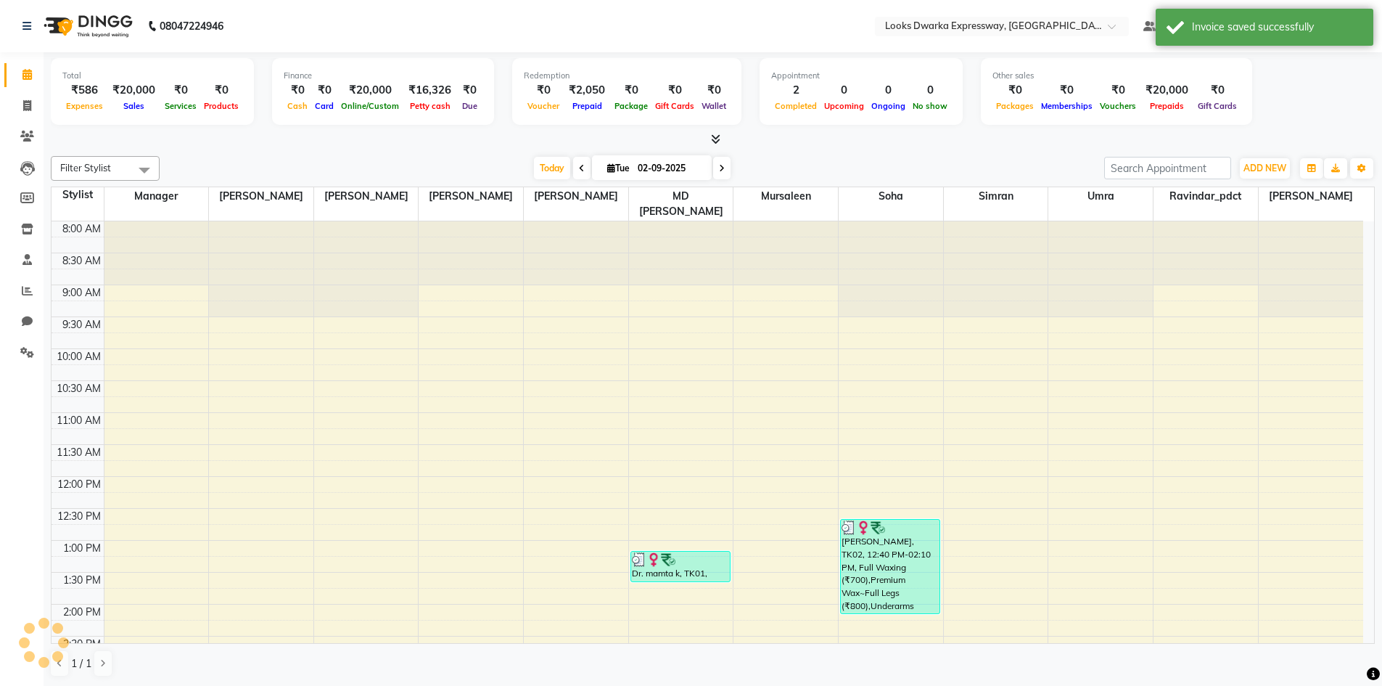
scroll to position [448, 0]
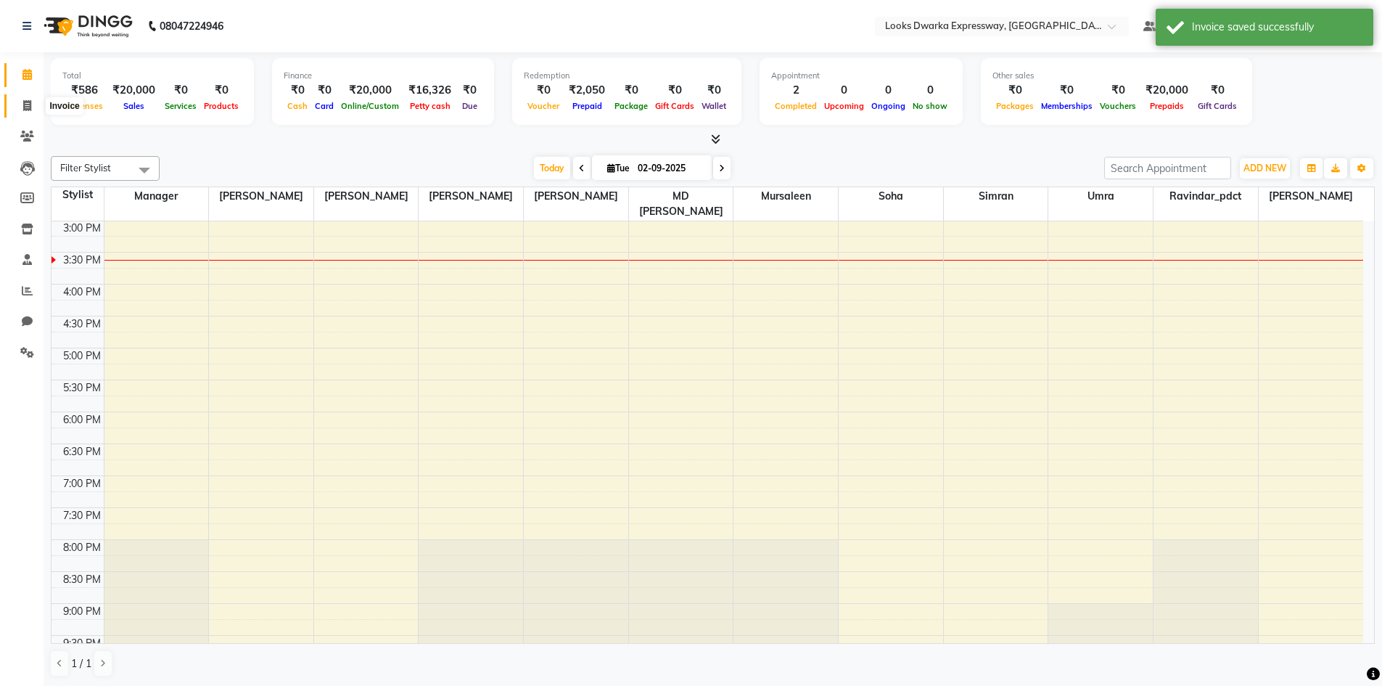
click at [30, 101] on icon at bounding box center [27, 105] width 8 height 11
select select "service"
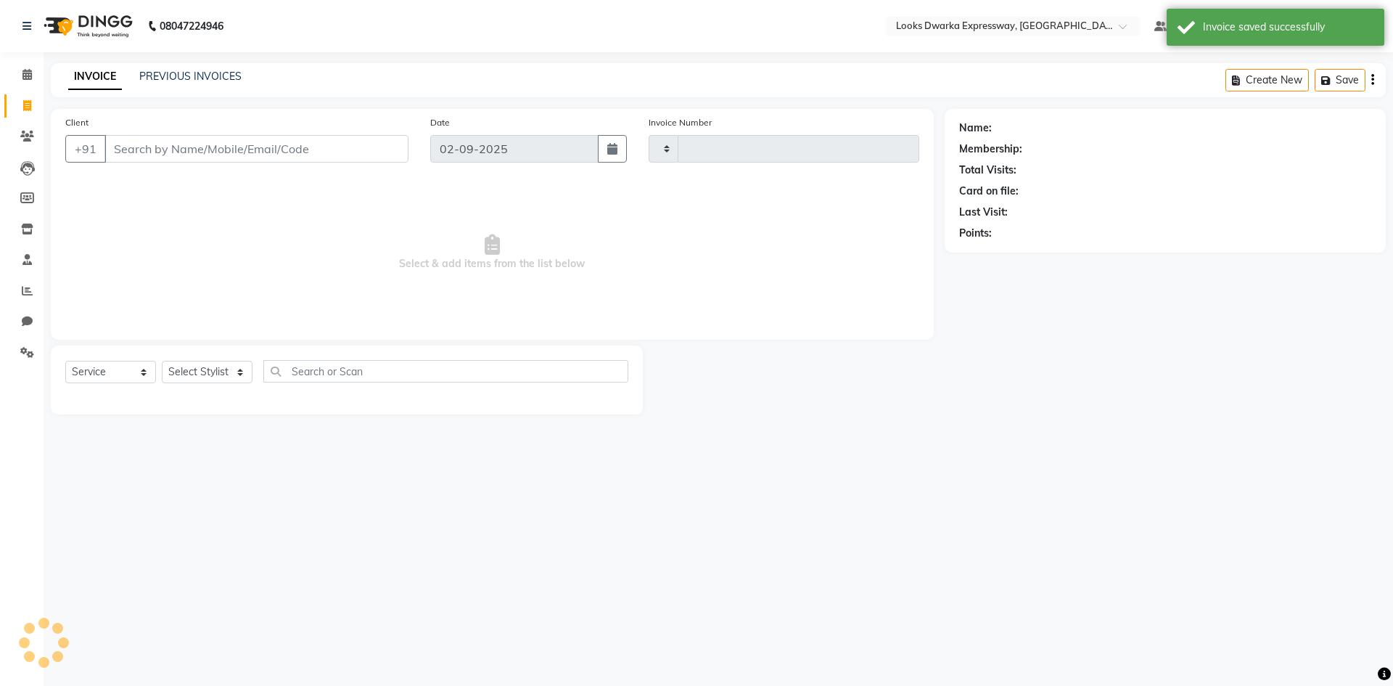
type input "1921"
select select "6011"
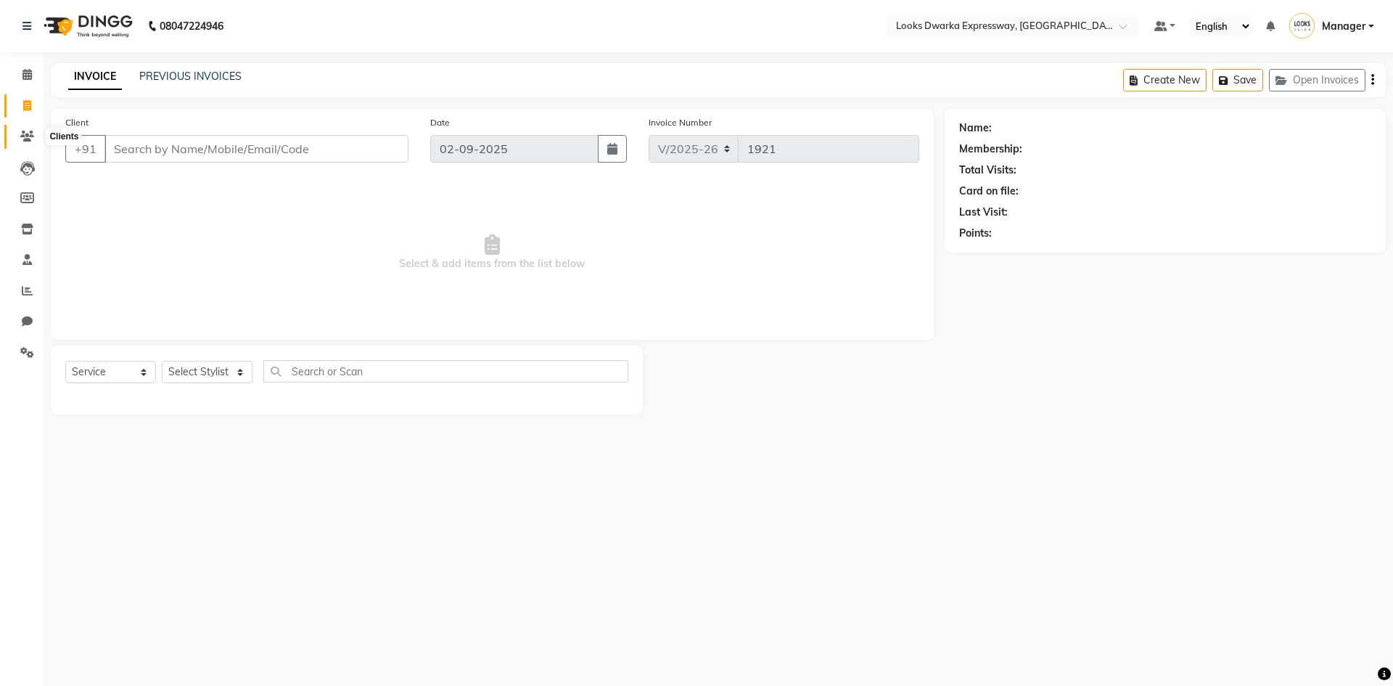
click at [21, 134] on icon at bounding box center [27, 136] width 14 height 11
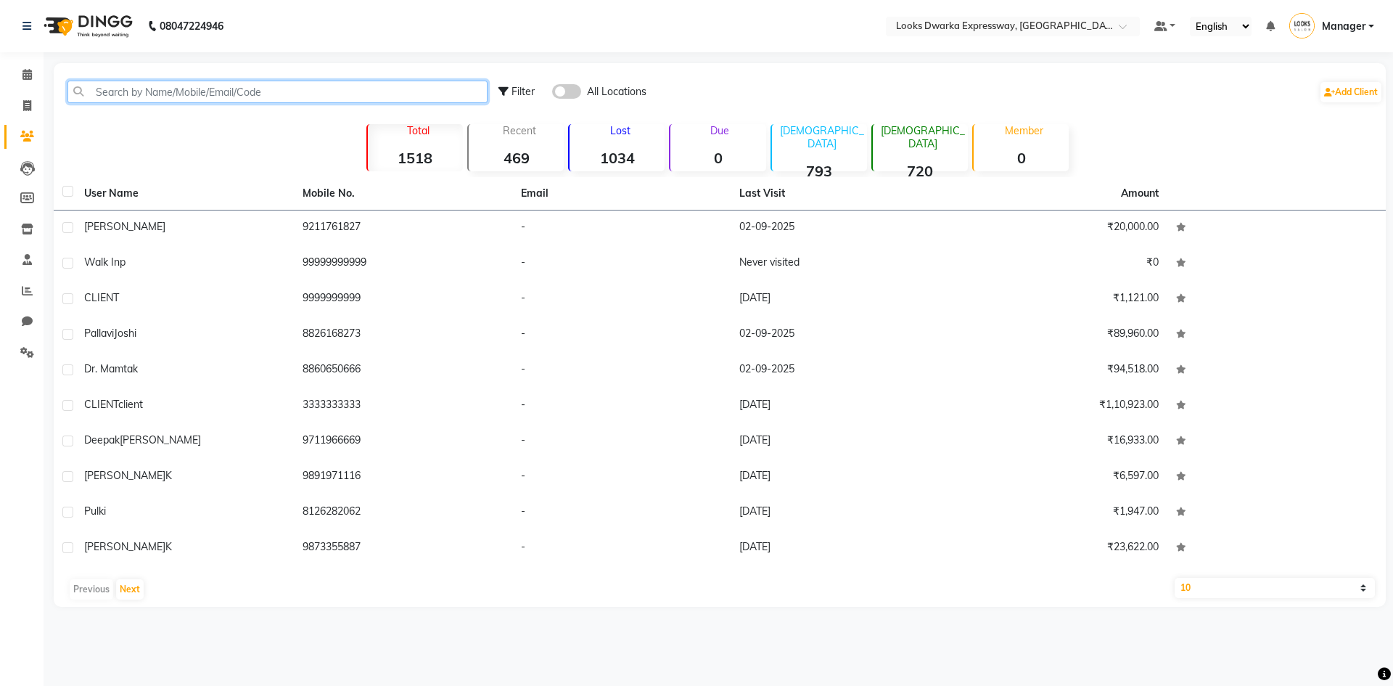
click at [102, 94] on input "text" at bounding box center [277, 92] width 420 height 22
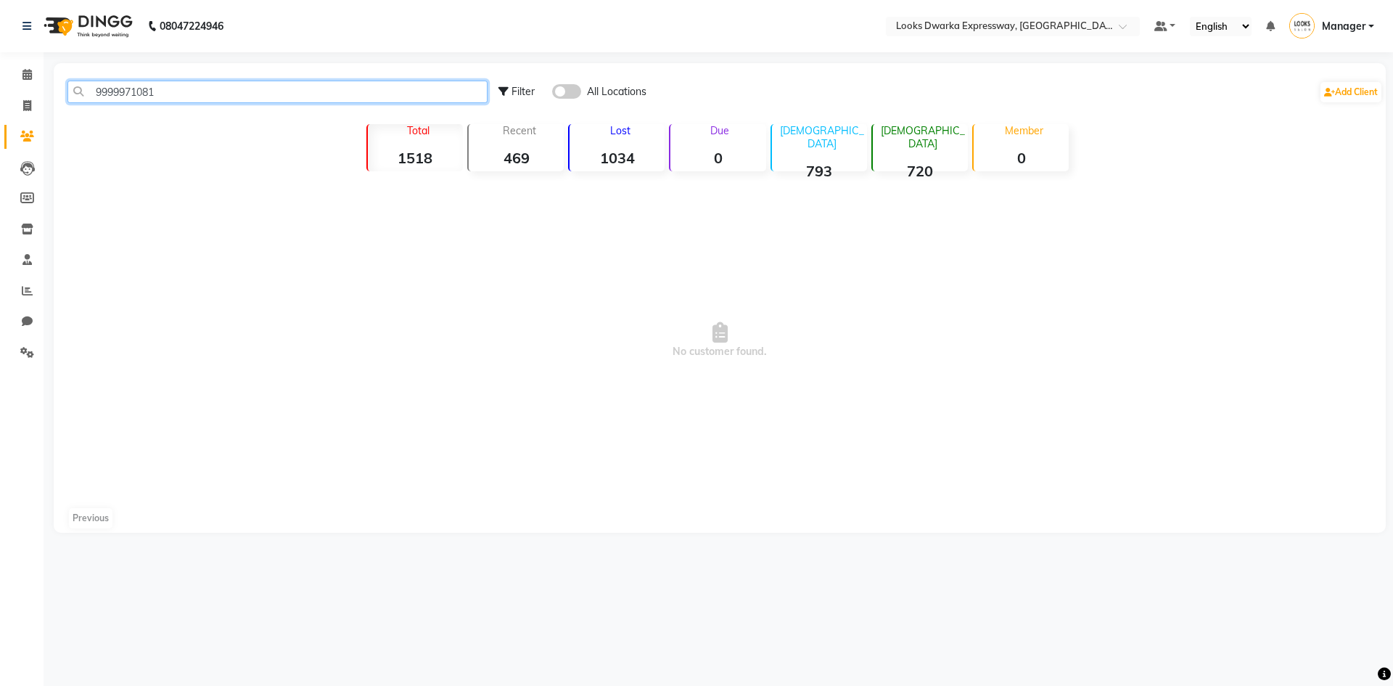
drag, startPoint x: 84, startPoint y: 91, endPoint x: 189, endPoint y: 95, distance: 104.6
click at [189, 95] on input "9999971081" at bounding box center [277, 92] width 420 height 22
click at [188, 104] on div "9999971081 Filter All Locations Add Client" at bounding box center [720, 92] width 1326 height 46
drag, startPoint x: 93, startPoint y: 91, endPoint x: 178, endPoint y: 103, distance: 86.4
click at [178, 103] on div "9999971081 Filter All Locations Add Client" at bounding box center [720, 92] width 1326 height 46
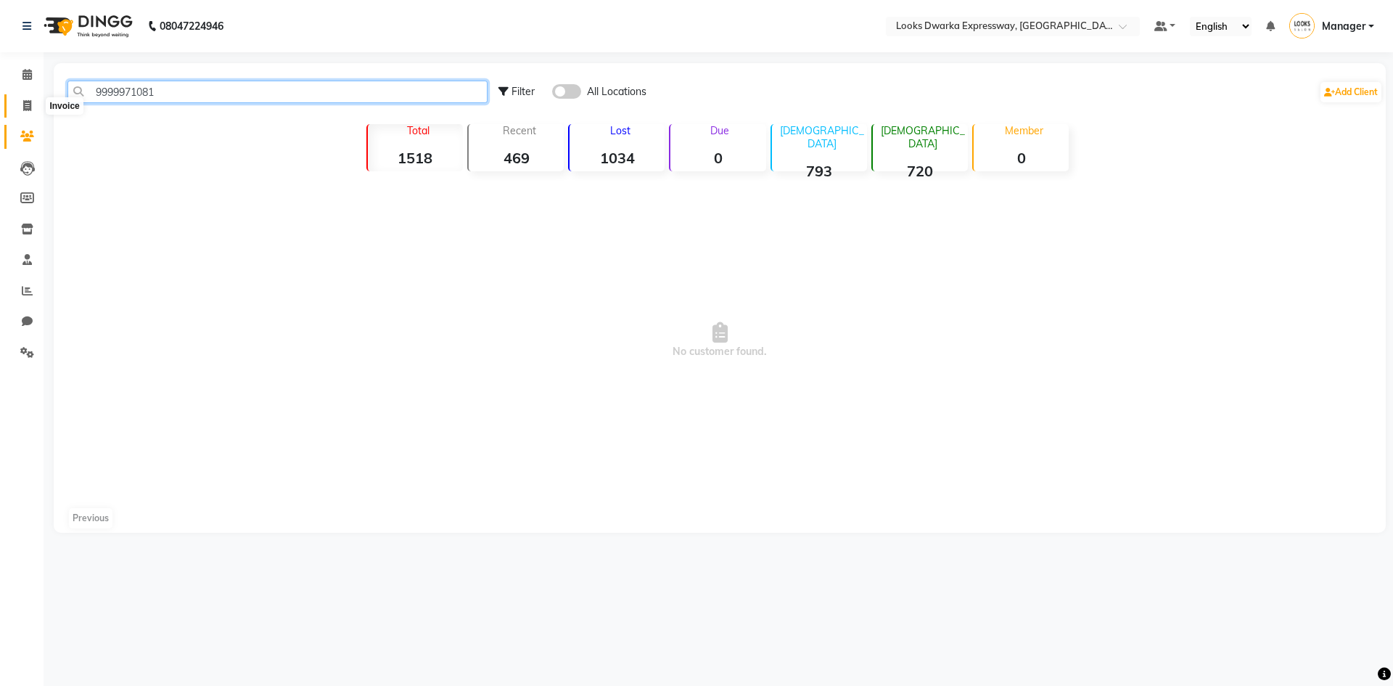
paste input "text"
type input "9"
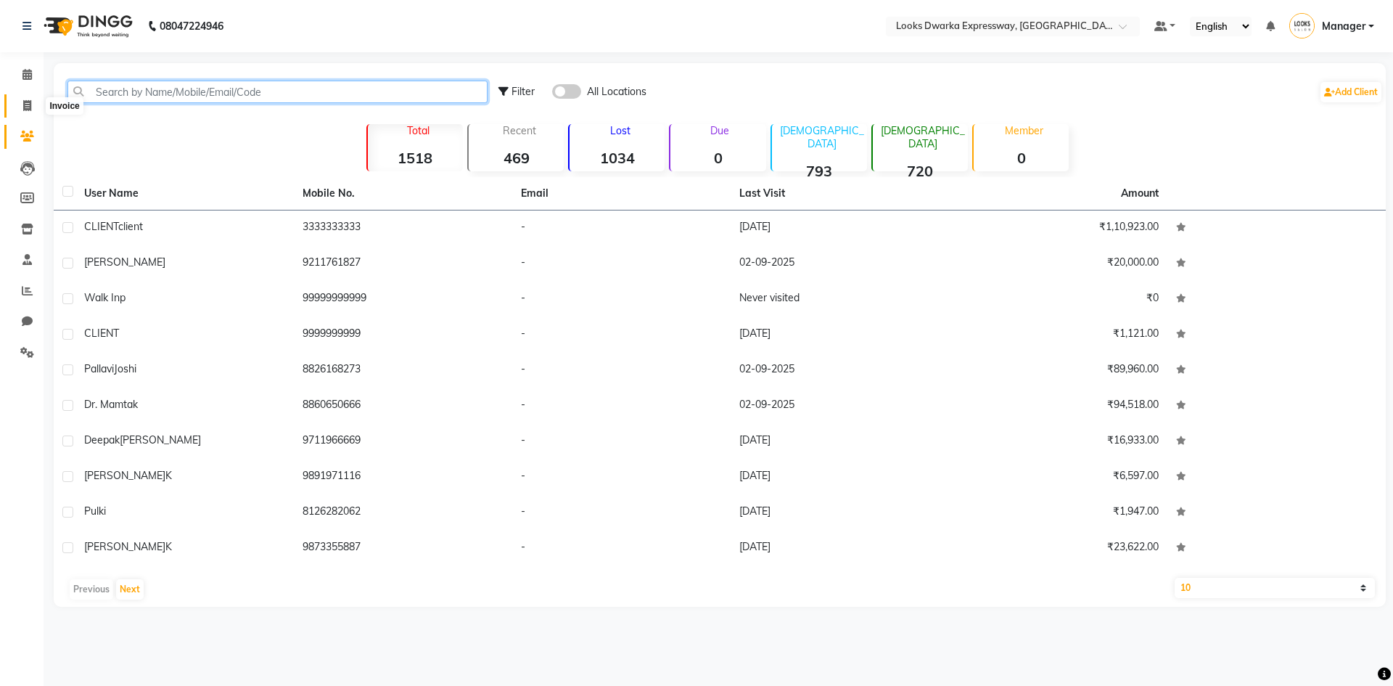
paste input "9999971081"
type input "9999971081"
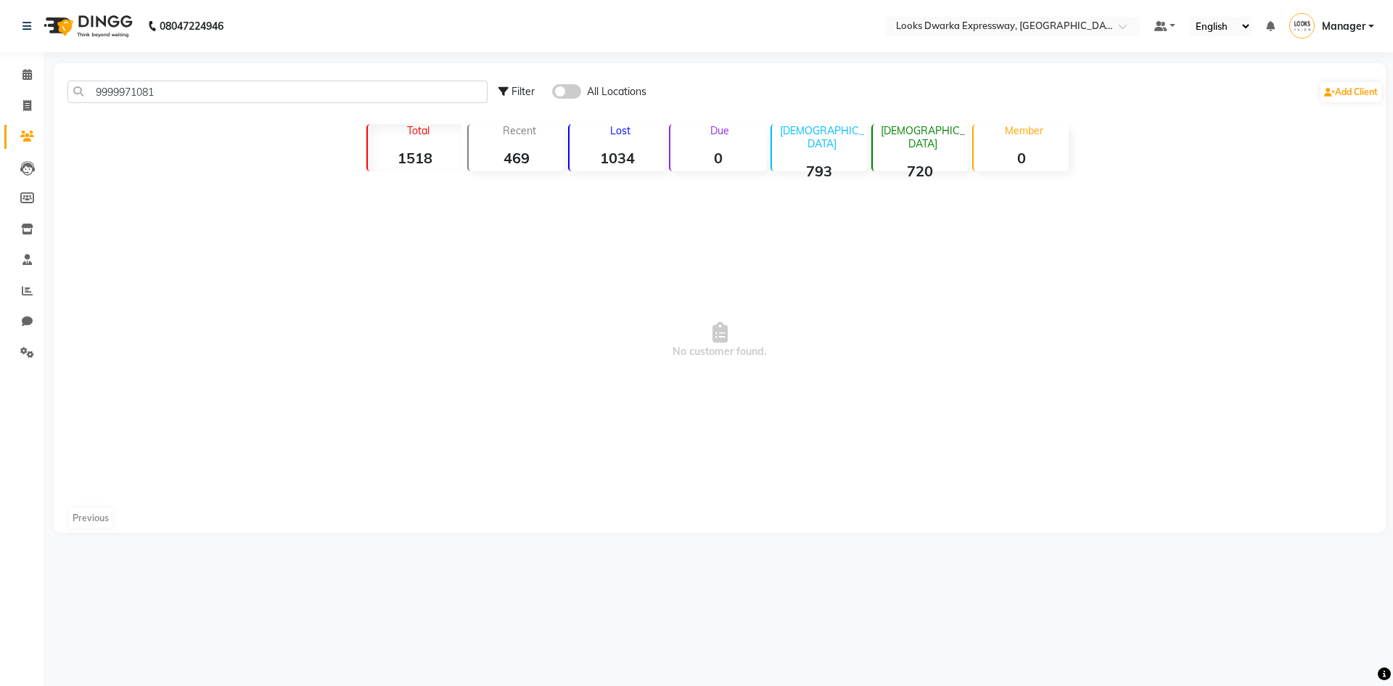
click at [95, 470] on div "Previous" at bounding box center [112, 517] width 111 height 23
drag, startPoint x: 164, startPoint y: 411, endPoint x: 119, endPoint y: 334, distance: 88.5
click at [119, 334] on span "No customer found." at bounding box center [720, 340] width 1332 height 327
drag, startPoint x: 89, startPoint y: 91, endPoint x: 239, endPoint y: 106, distance: 150.2
click at [199, 90] on input "9999971081" at bounding box center [277, 92] width 420 height 22
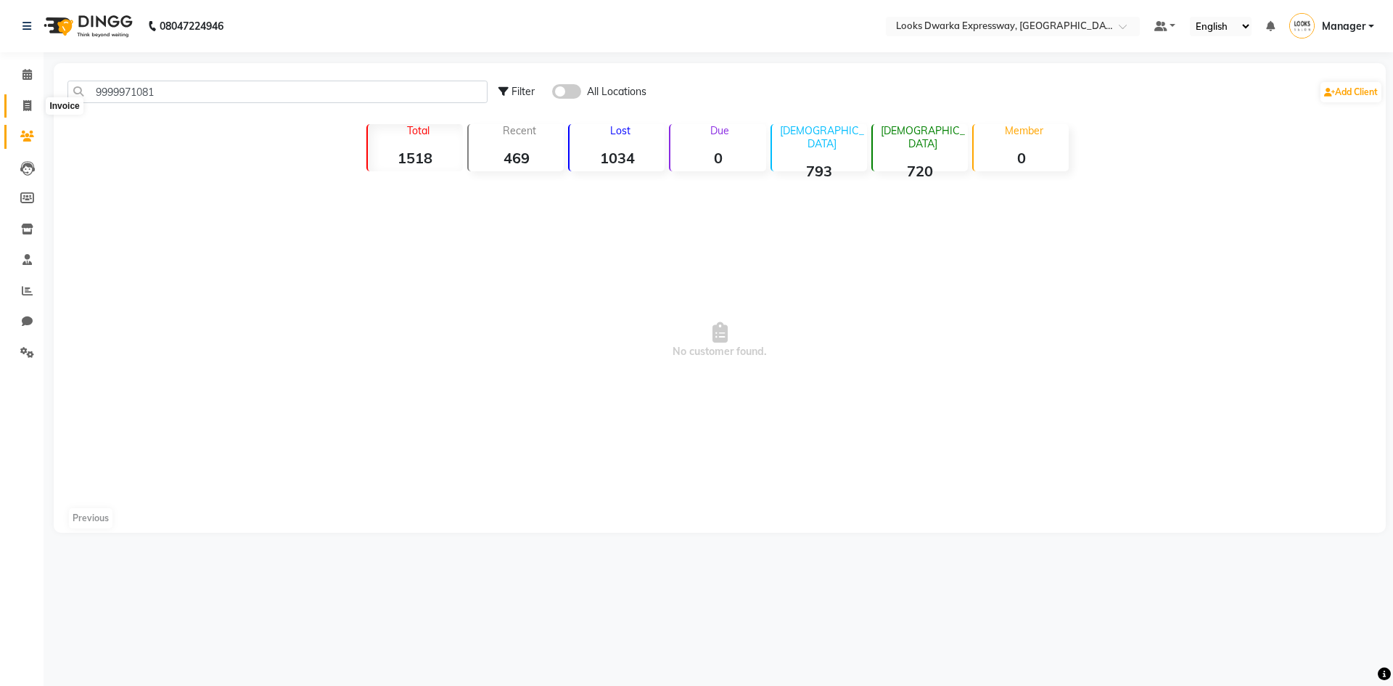
click at [28, 104] on icon at bounding box center [27, 105] width 8 height 11
select select "service"
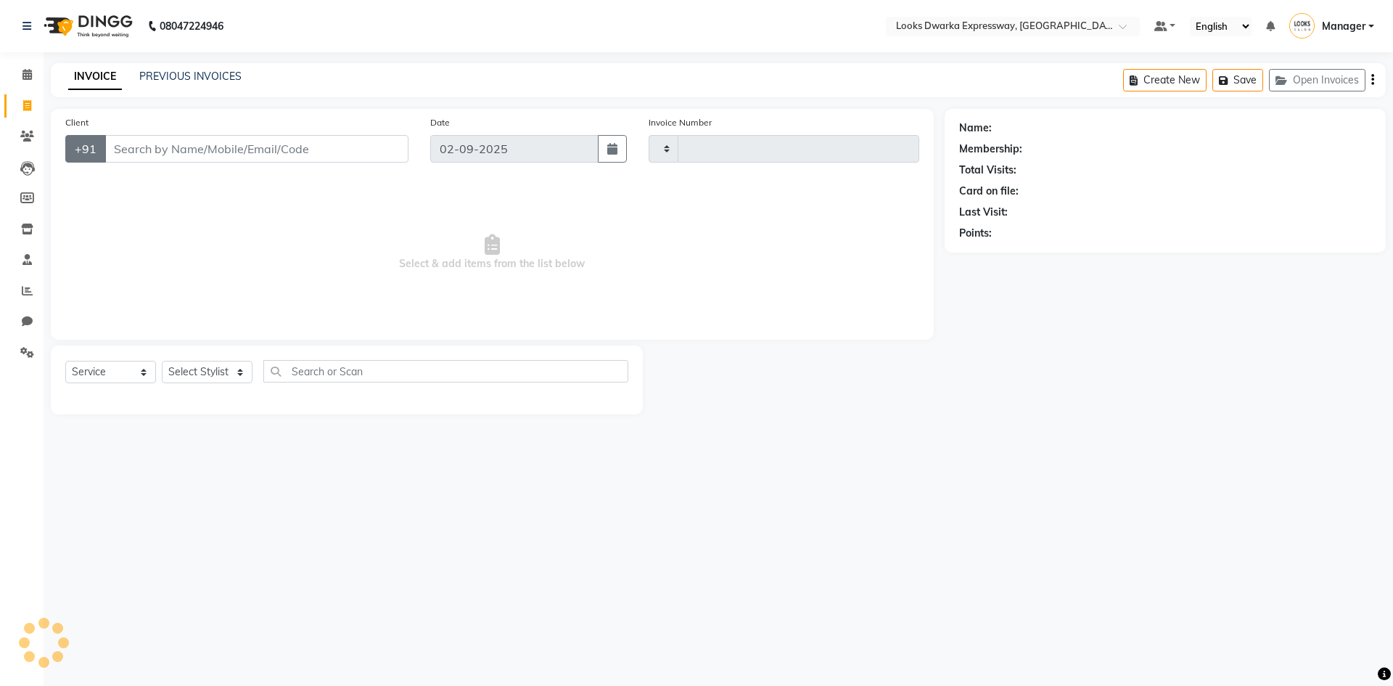
type input "1921"
select select "6011"
click at [28, 134] on icon at bounding box center [27, 136] width 14 height 11
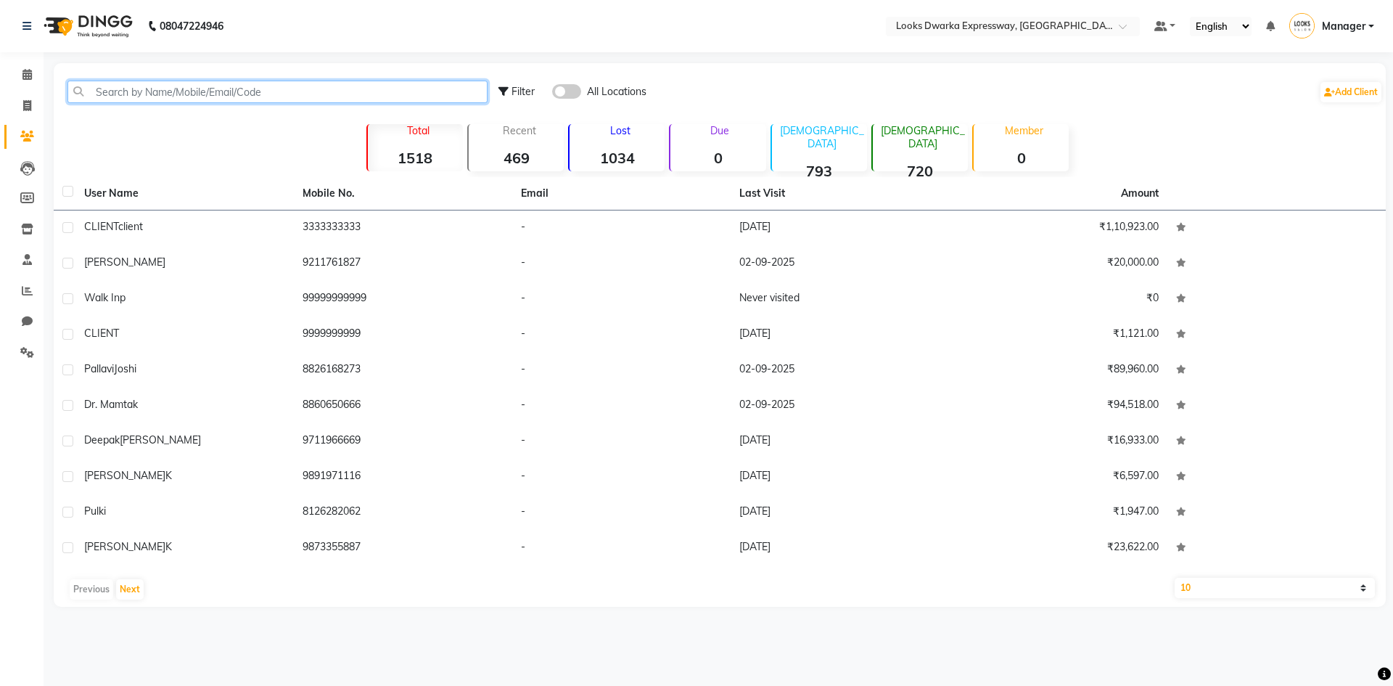
click at [95, 86] on input "text" at bounding box center [277, 92] width 420 height 22
paste input "9999971081"
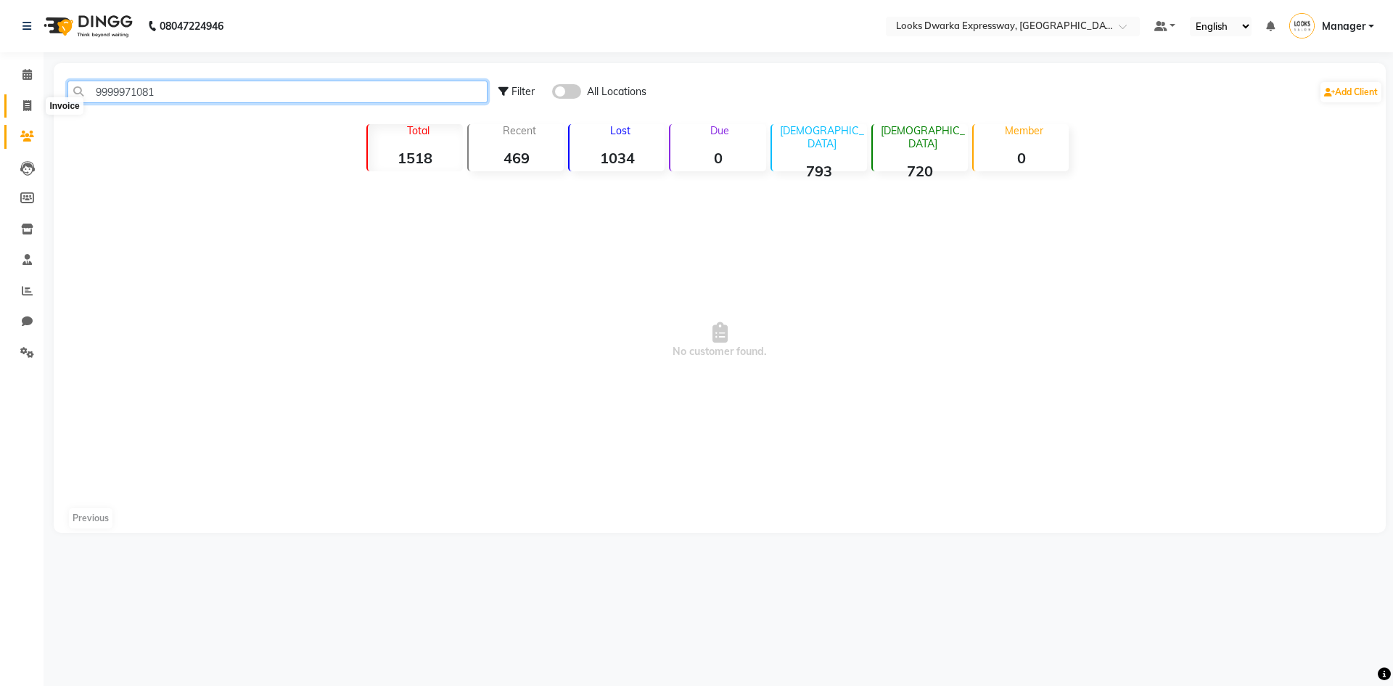
type input "9999971081"
click at [22, 107] on span at bounding box center [27, 106] width 25 height 17
select select "6011"
select select "service"
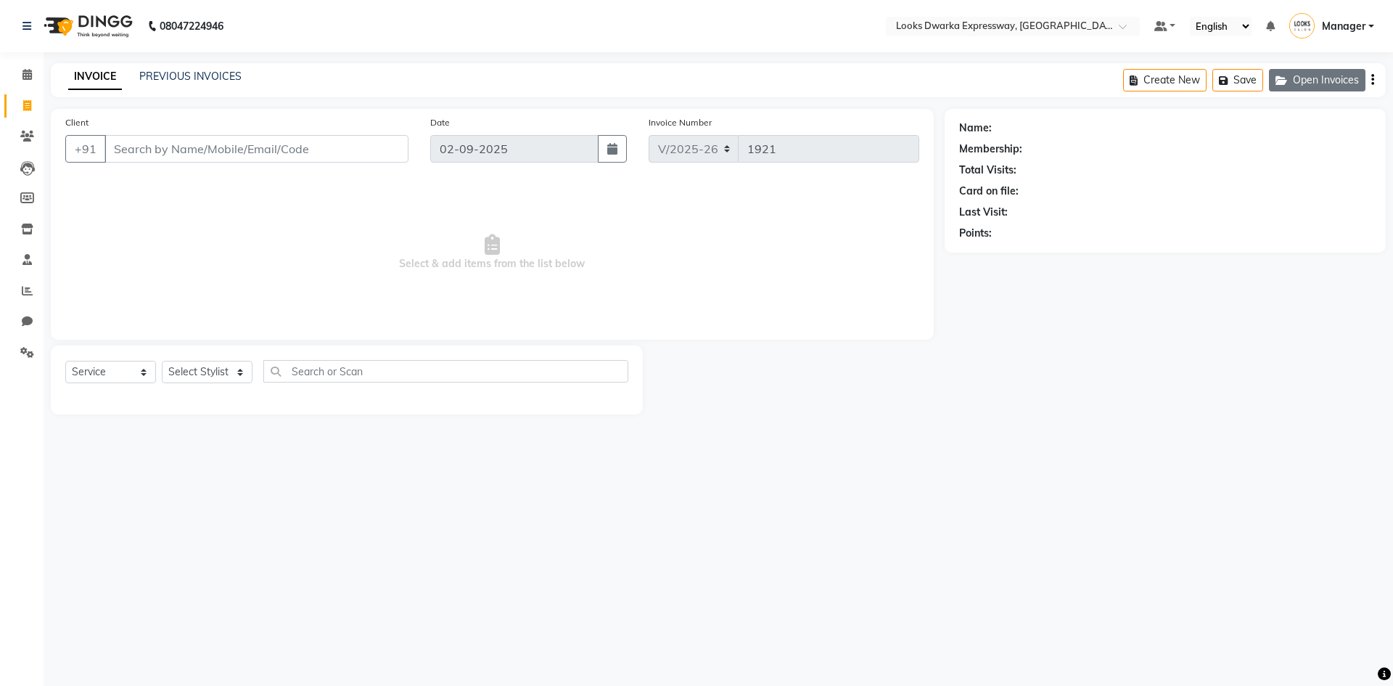
click at [694, 72] on button "Open Invoices" at bounding box center [1317, 80] width 97 height 22
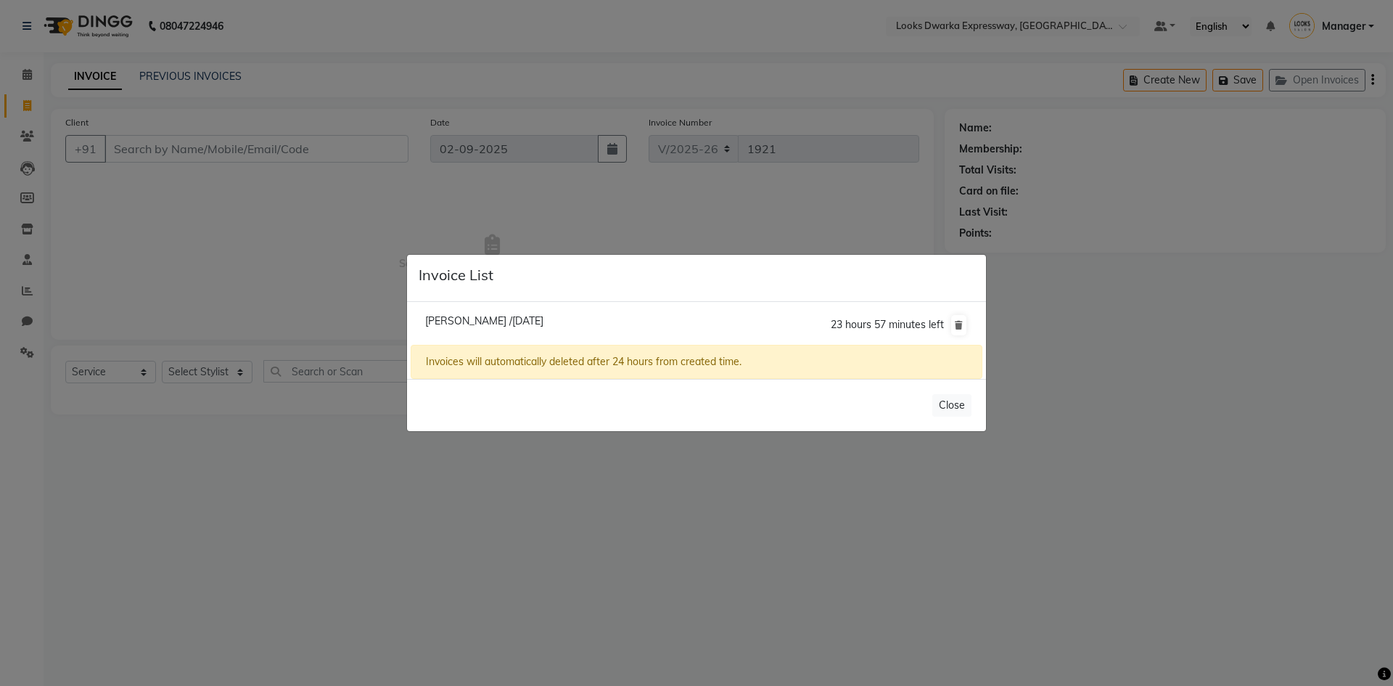
click at [694, 313] on li "Muskan /02 September 2025 23 hours 57 minutes left" at bounding box center [697, 325] width 572 height 41
click at [547, 308] on li "Muskan /02 September 2025 23 hours 57 minutes left" at bounding box center [697, 325] width 572 height 41
click at [553, 313] on li "Muskan /02 September 2025 23 hours 57 minutes left" at bounding box center [697, 325] width 572 height 41
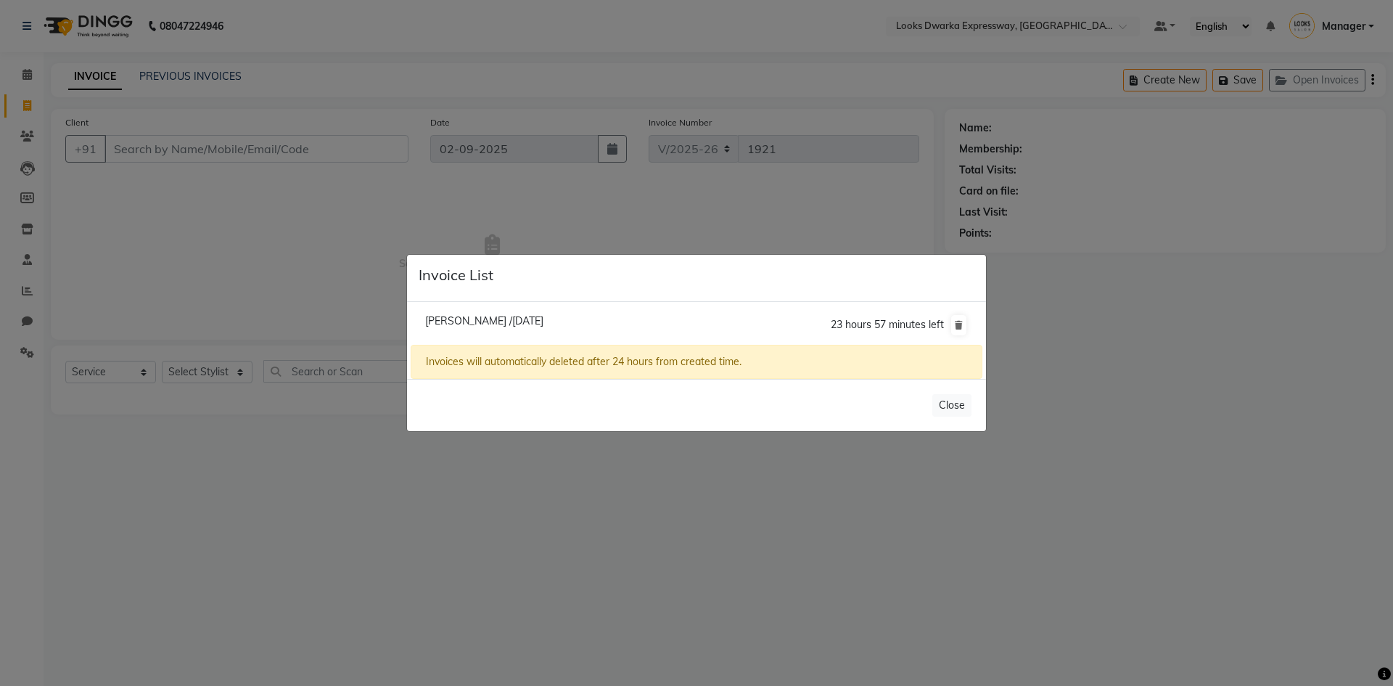
click at [543, 316] on span "Muskan /02 September 2025" at bounding box center [484, 320] width 118 height 13
type input "9211761827"
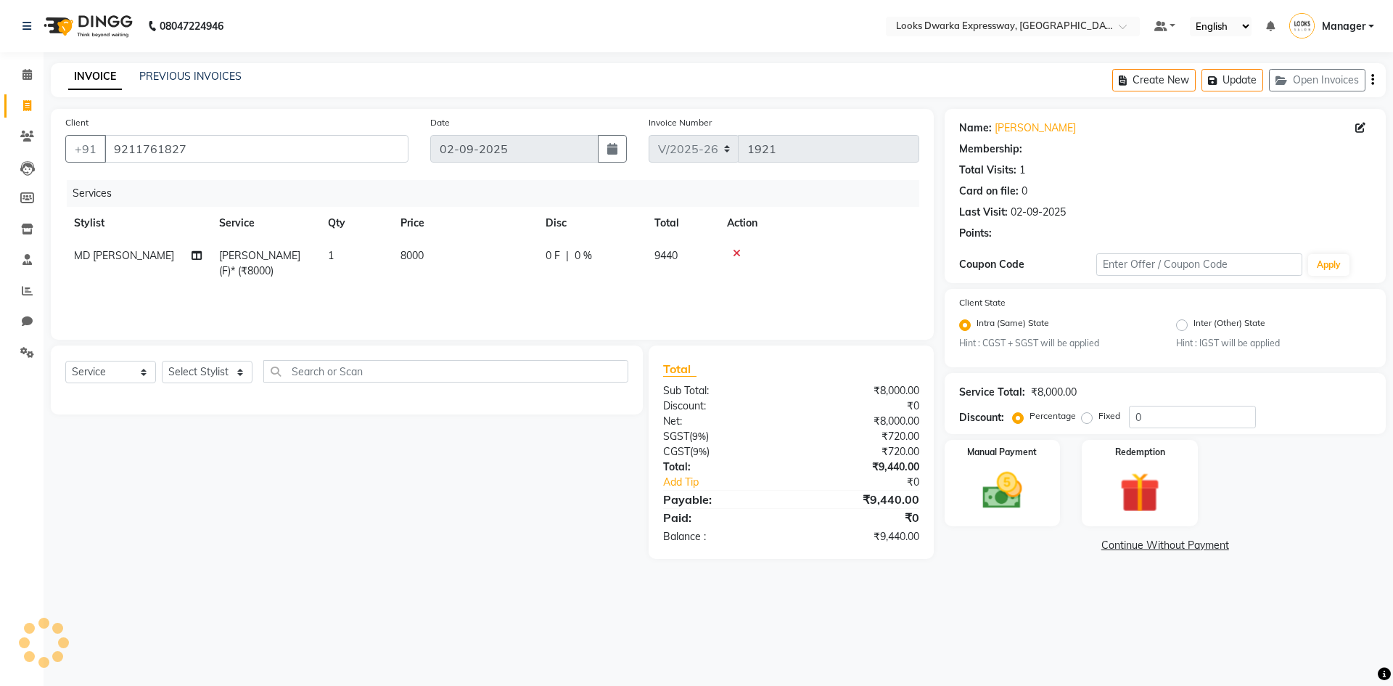
select select "1: Object"
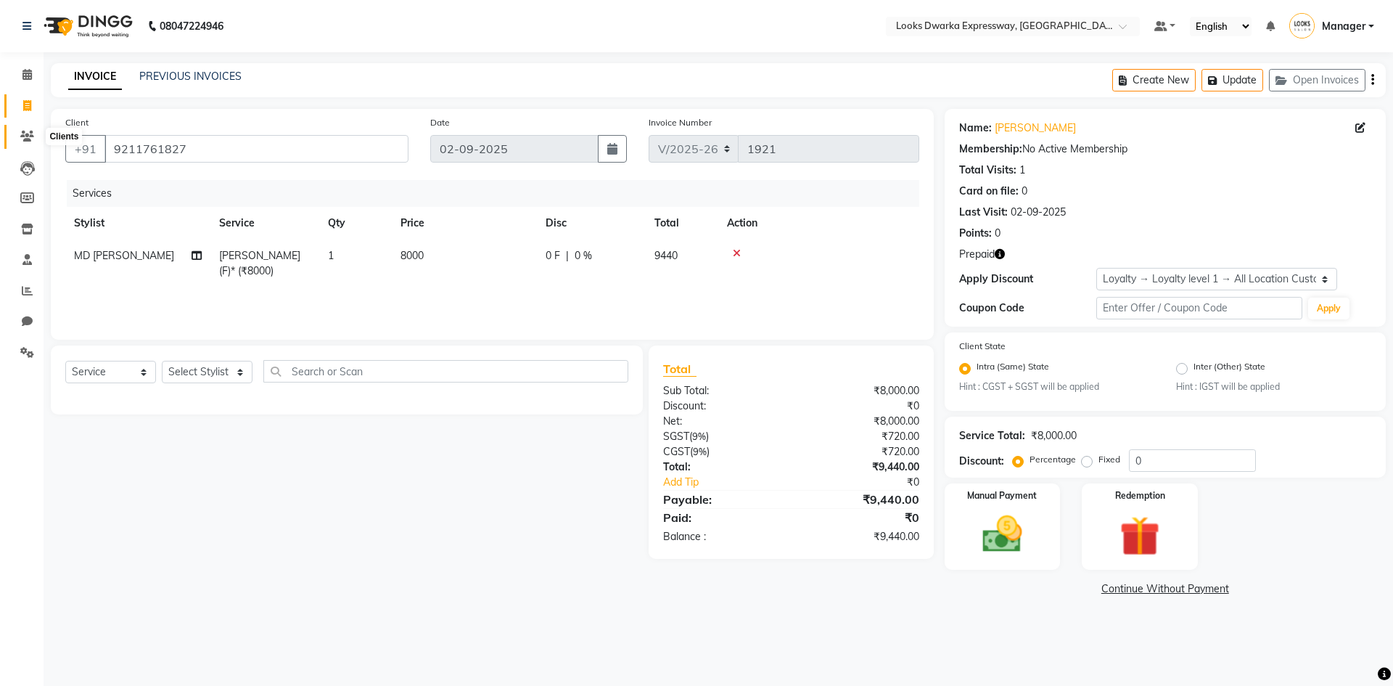
click at [28, 140] on icon at bounding box center [27, 136] width 14 height 11
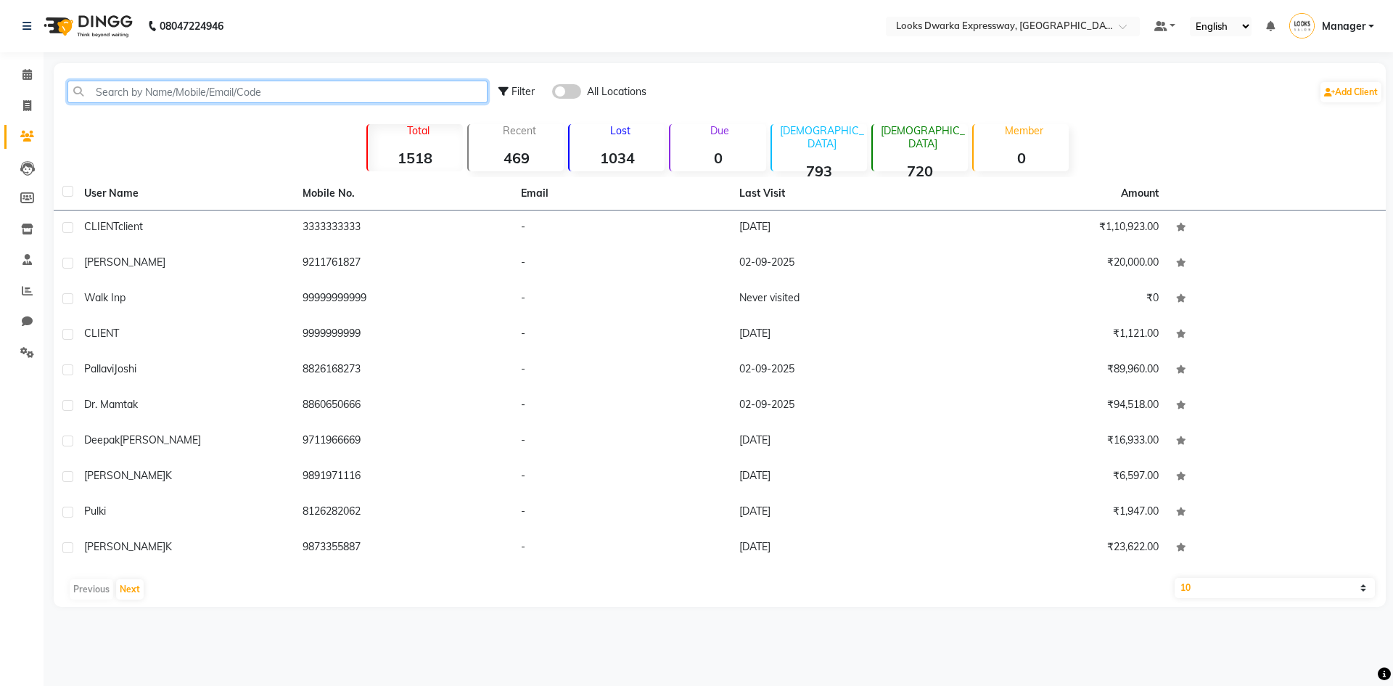
click at [159, 91] on input "text" at bounding box center [277, 92] width 420 height 22
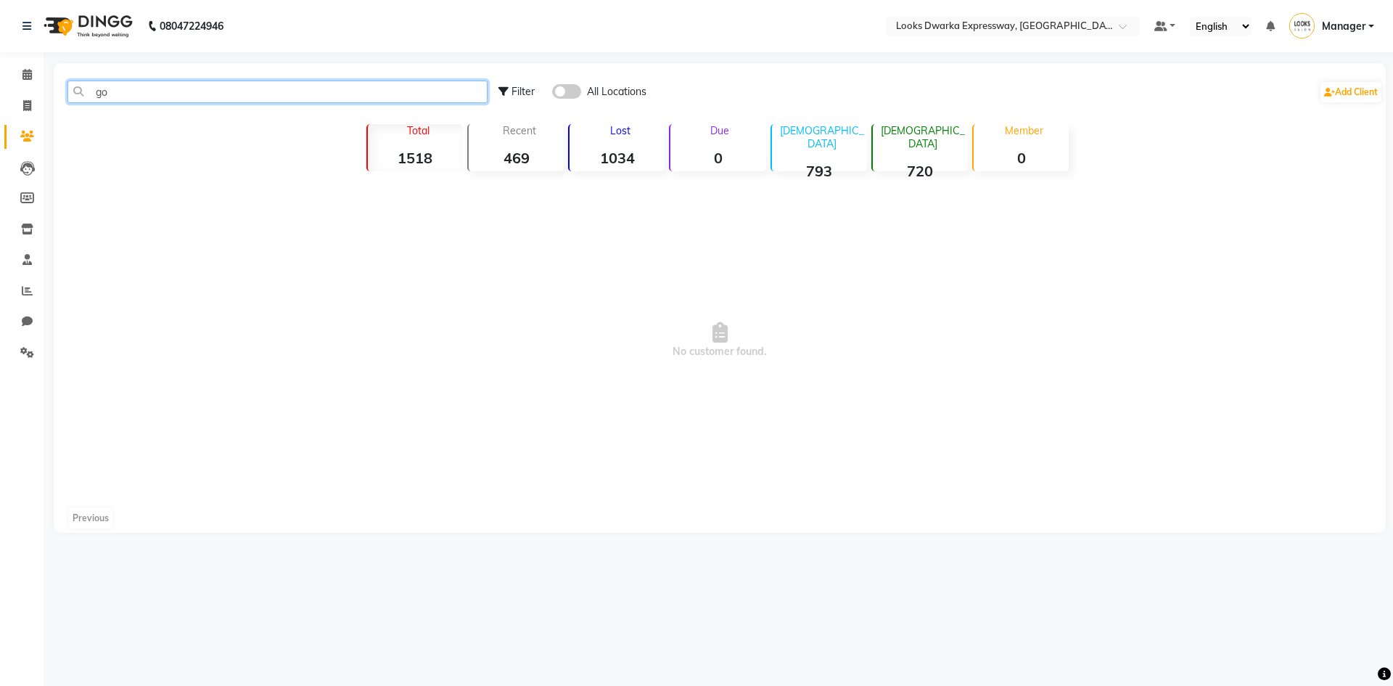
type input "g"
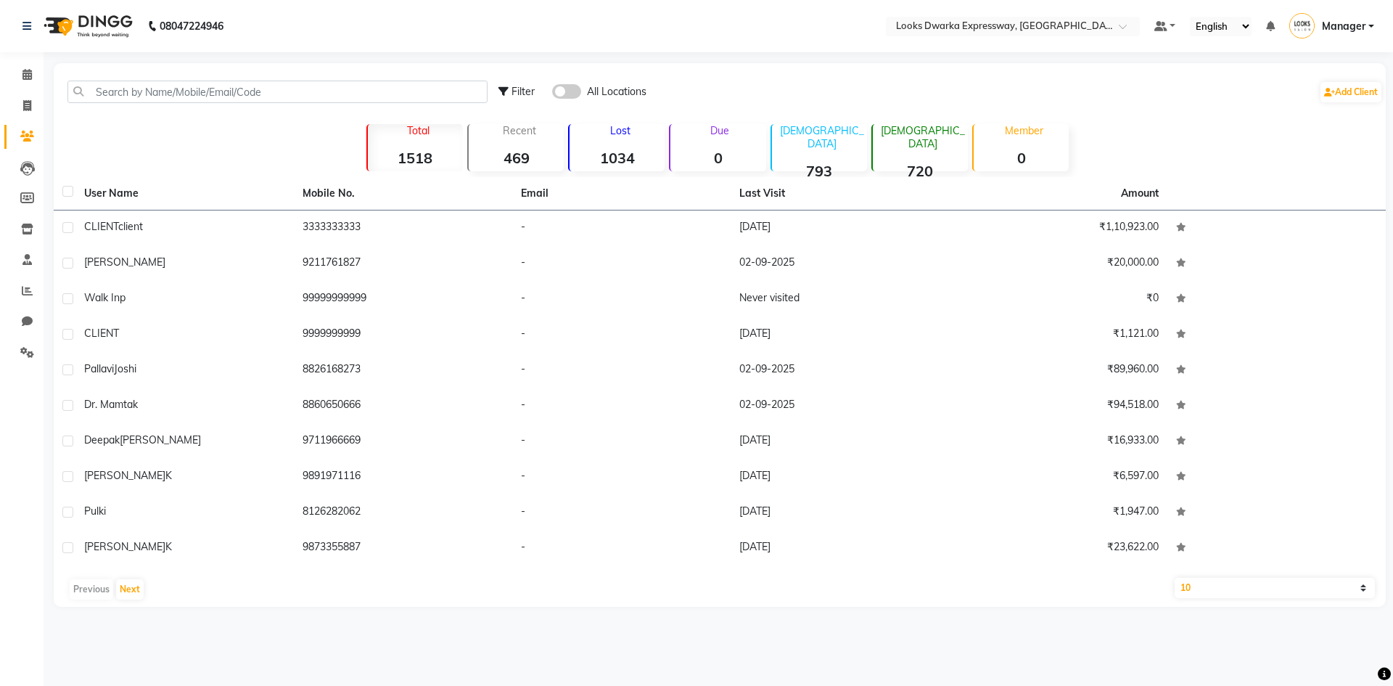
click at [694, 470] on select "10 50 100" at bounding box center [1275, 588] width 200 height 20
select select "100"
click at [694, 470] on select "10 50 100" at bounding box center [1275, 588] width 200 height 20
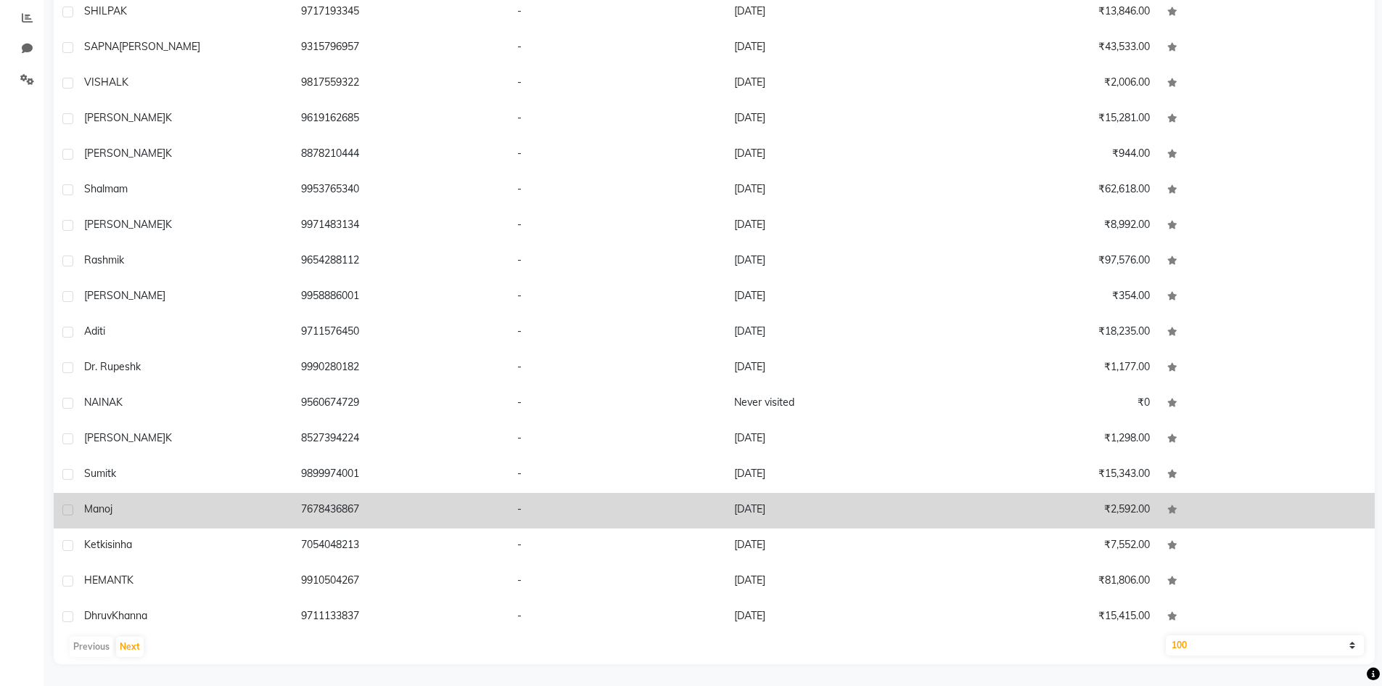
scroll to position [2797, 0]
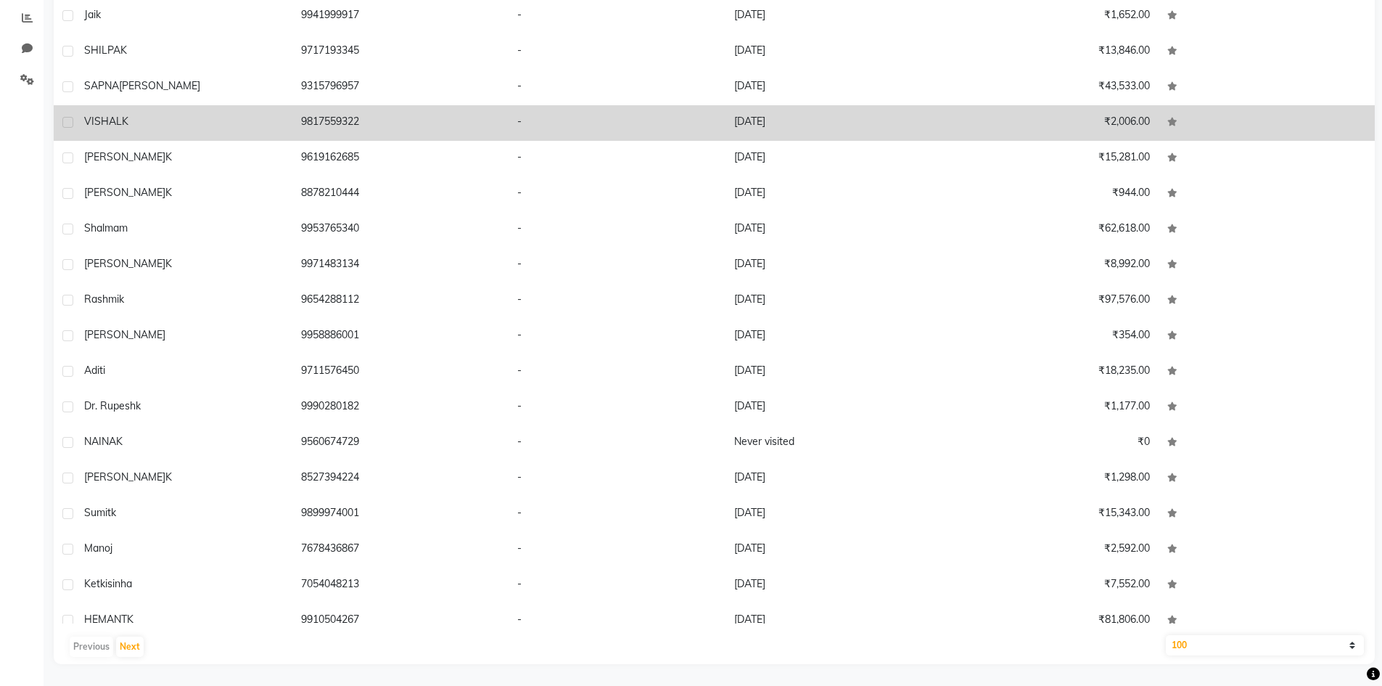
drag, startPoint x: 657, startPoint y: 98, endPoint x: 661, endPoint y: 112, distance: 15.2
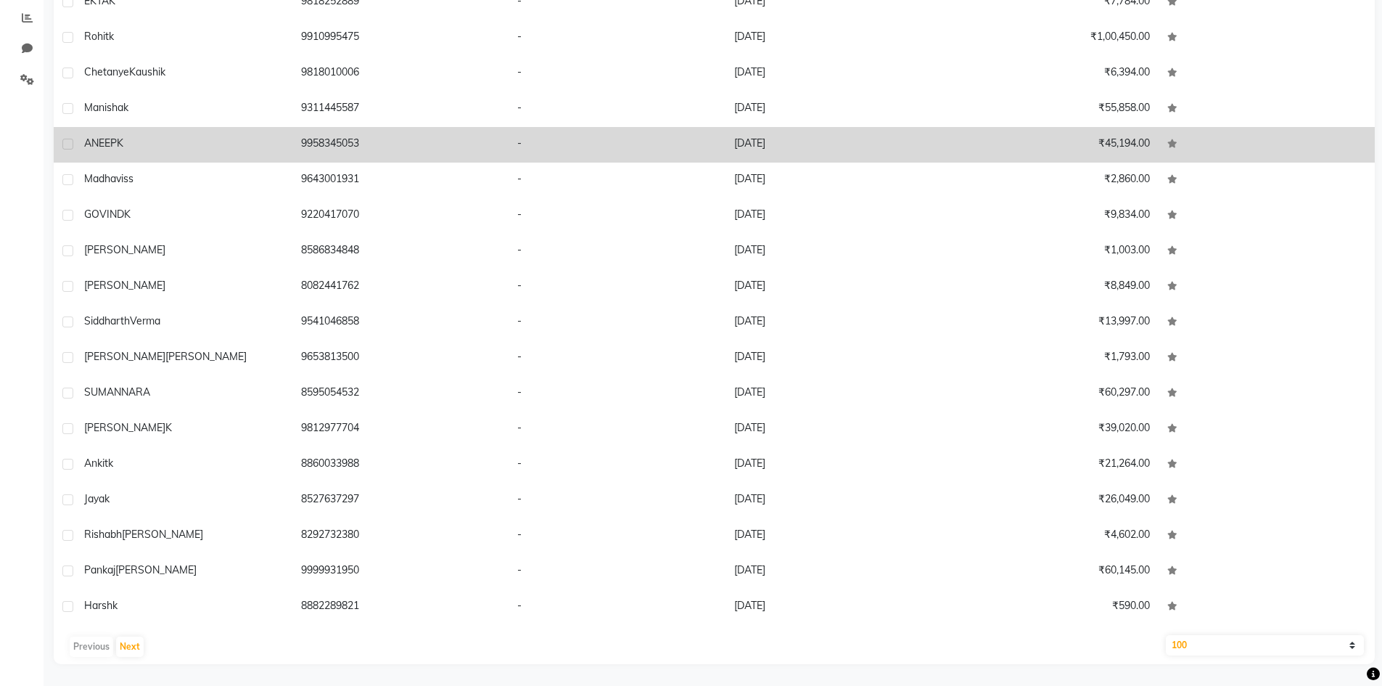
drag, startPoint x: 691, startPoint y: 159, endPoint x: 699, endPoint y: 160, distance: 8.0
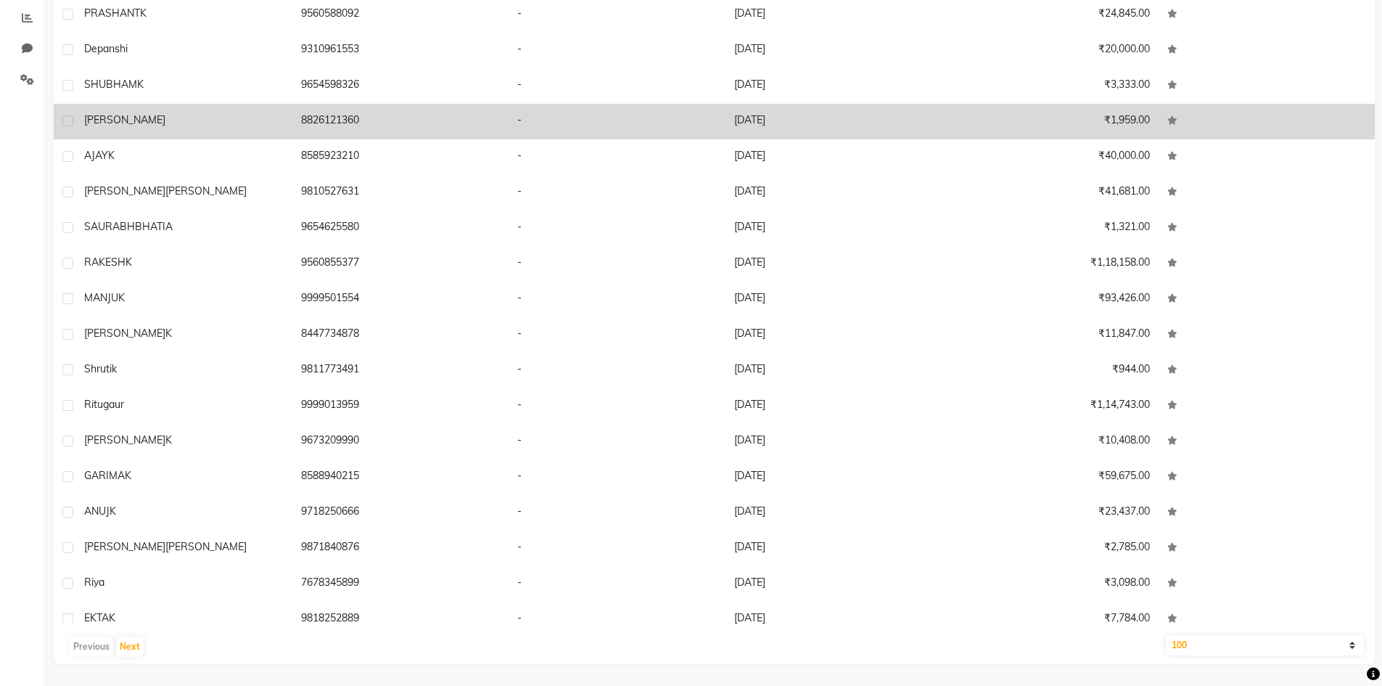
drag, startPoint x: 741, startPoint y: 165, endPoint x: 768, endPoint y: 144, distance: 33.7
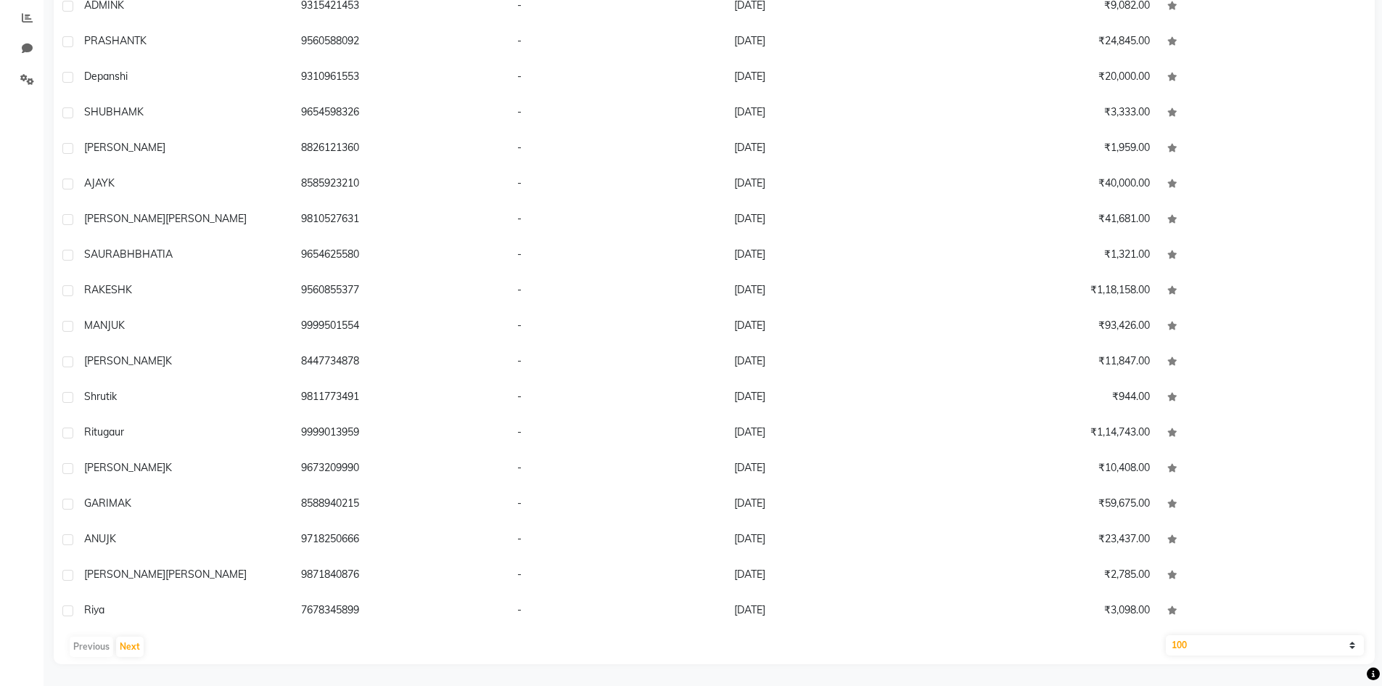
select select "service"
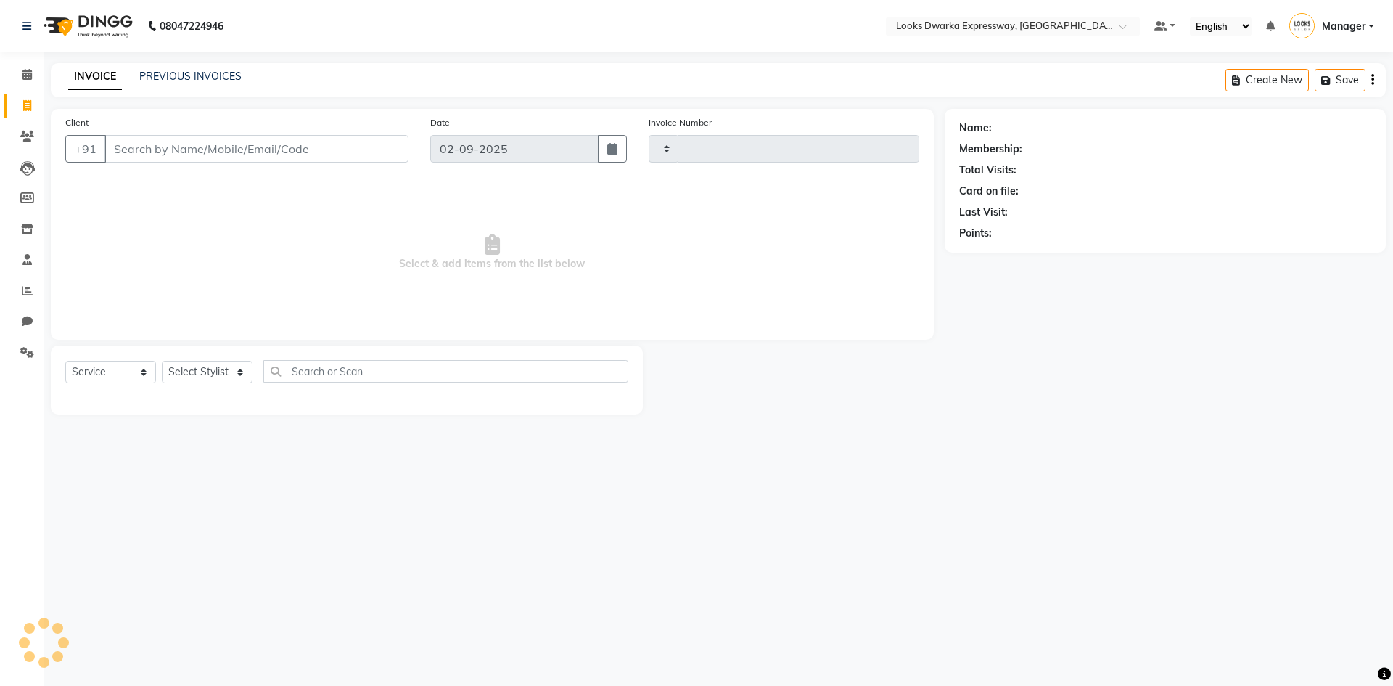
type input "1921"
select select "6011"
click at [694, 77] on button "Open Invoices" at bounding box center [1317, 80] width 97 height 22
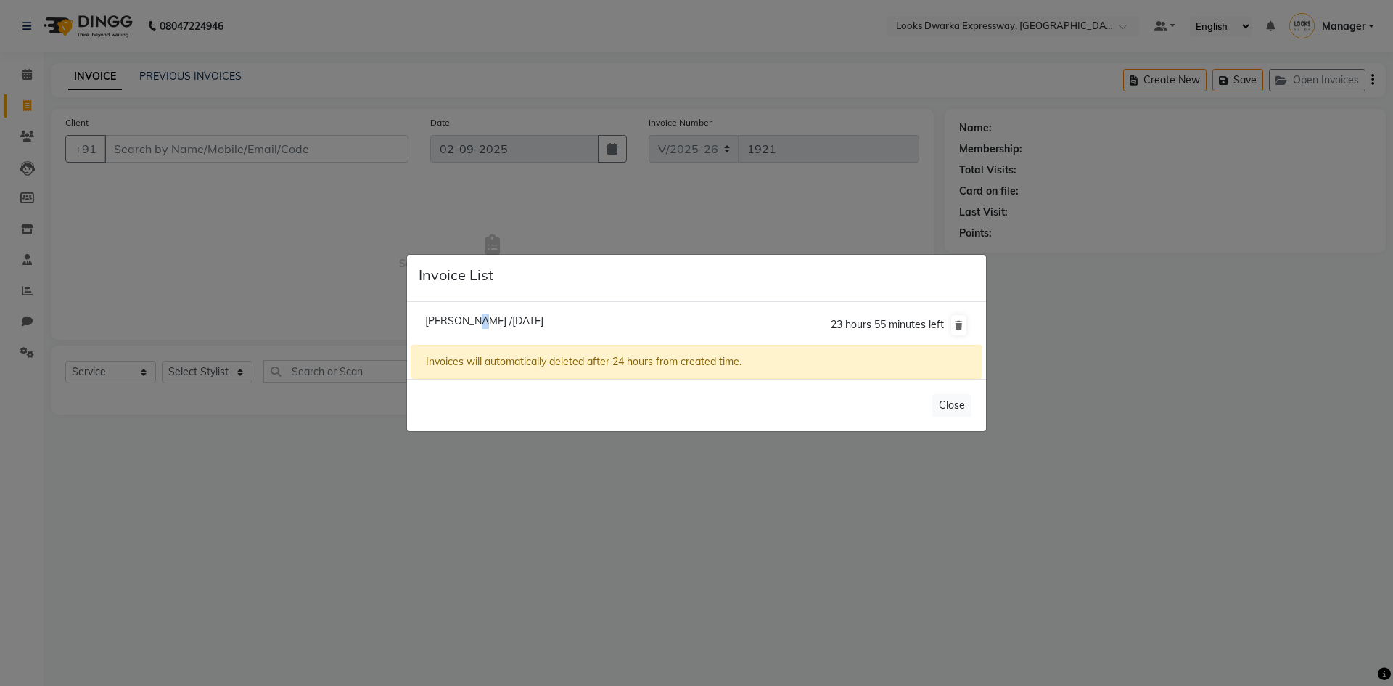
click at [473, 316] on span "Muskan /02 September 2025" at bounding box center [484, 320] width 118 height 13
type input "9211761827"
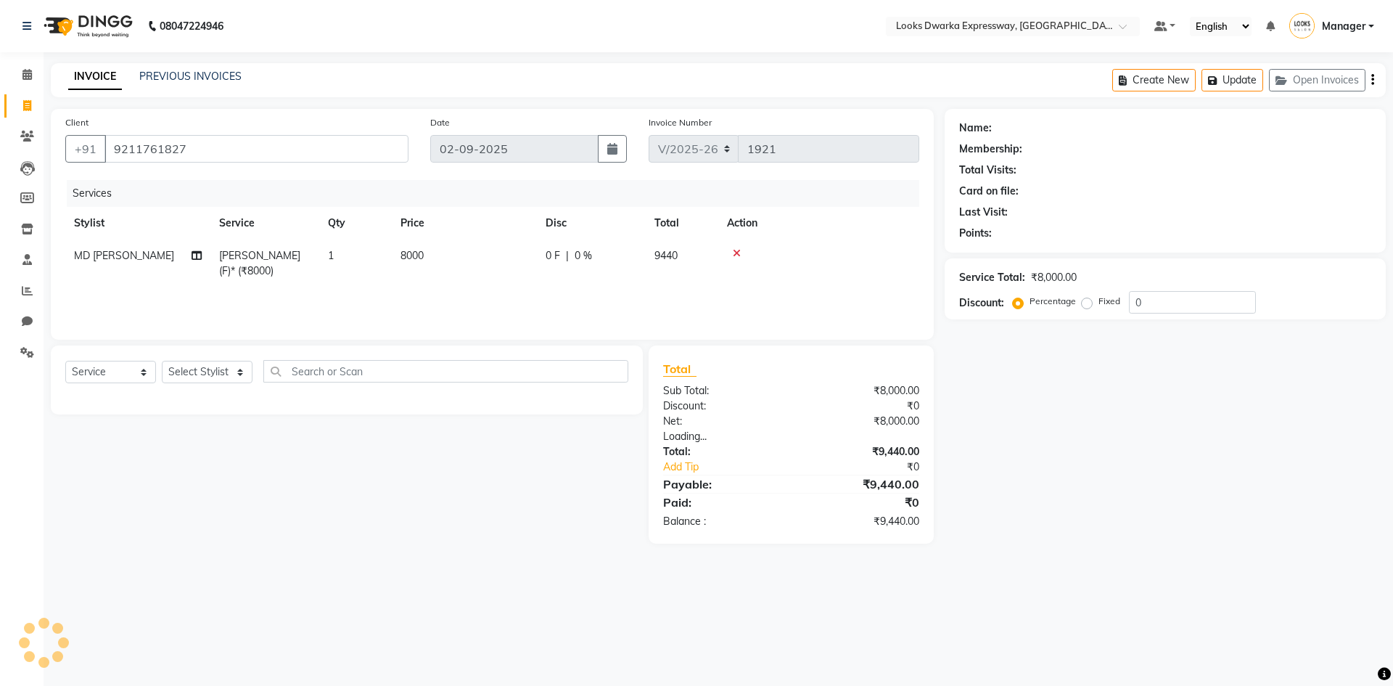
select select "1: Object"
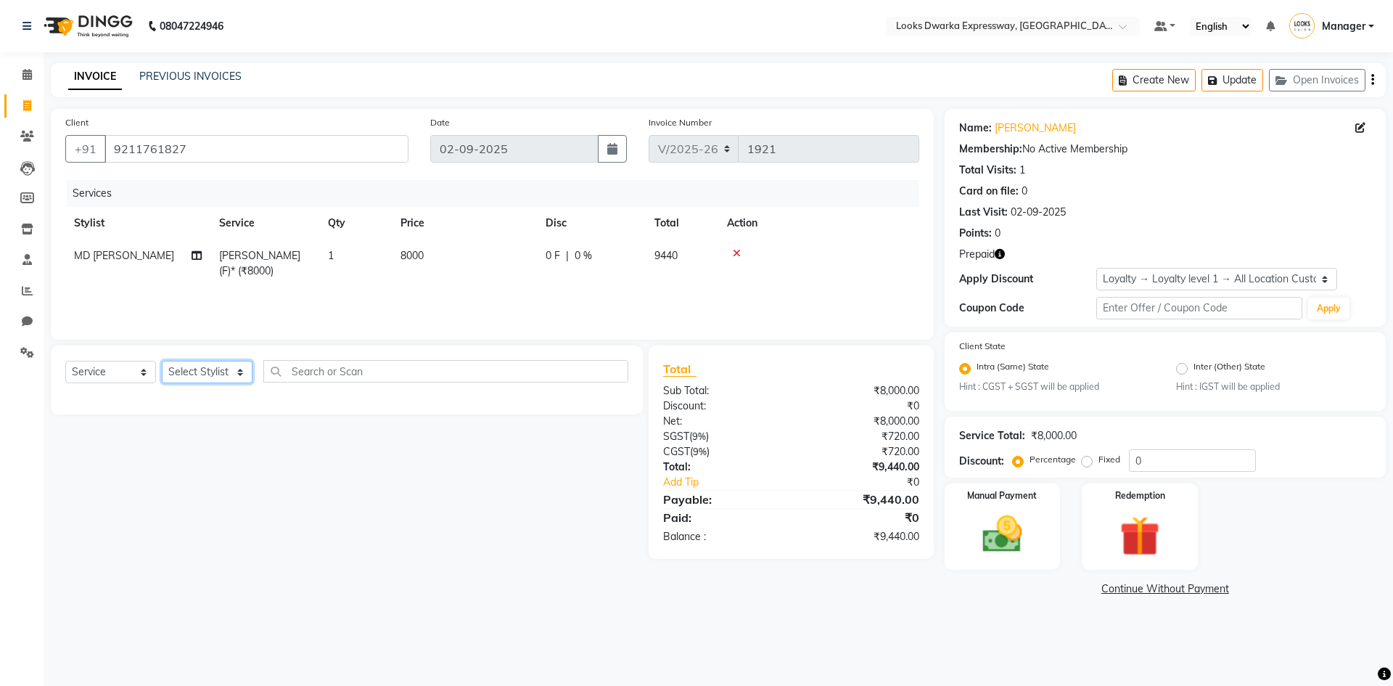
click at [242, 371] on select "Select Stylist Manager MD Irshad Mursaleen Ravi Ravindar_pdct RIJVAN AHMAD SALI…" at bounding box center [207, 372] width 91 height 22
select select "43893"
click at [162, 361] on select "Select Stylist Manager MD Irshad Mursaleen Ravi Ravindar_pdct RIJVAN AHMAD SALI…" at bounding box center [207, 372] width 91 height 22
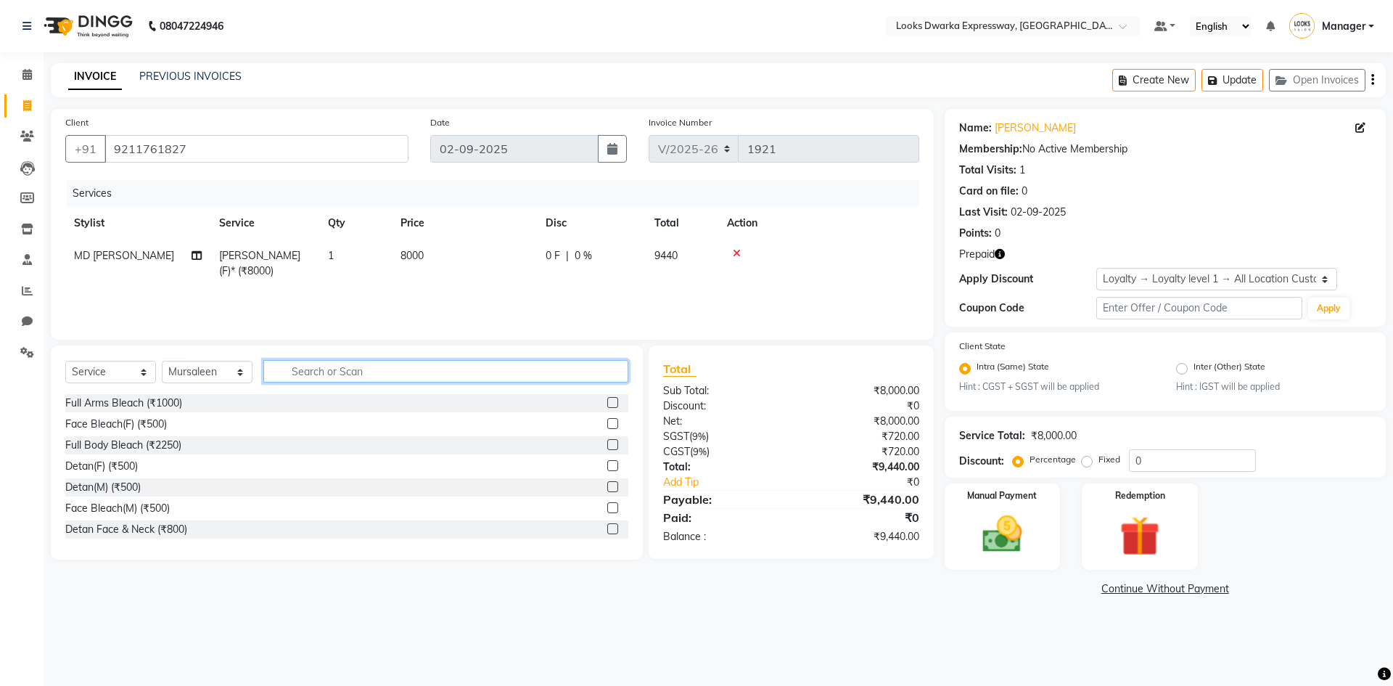
click at [318, 372] on input "text" at bounding box center [445, 371] width 365 height 22
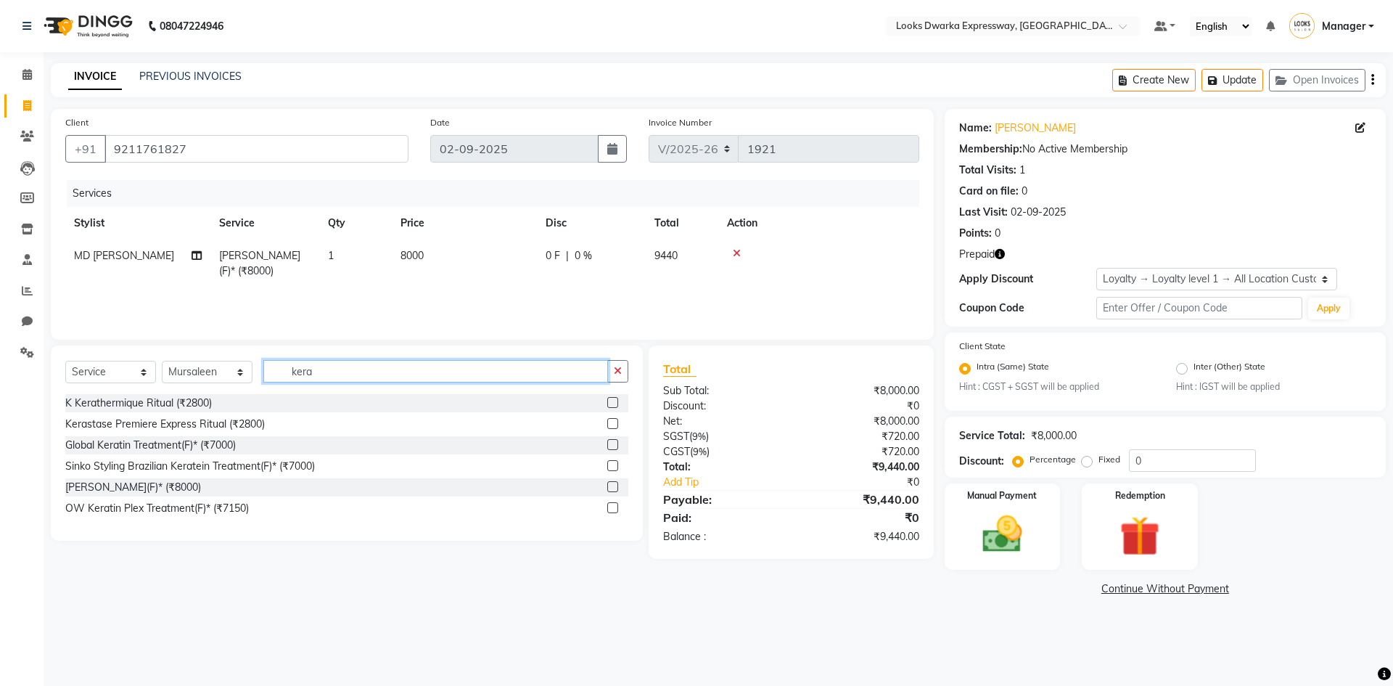
type input "kera"
click at [610, 470] on label at bounding box center [612, 486] width 11 height 11
click at [610, 470] on input "checkbox" at bounding box center [611, 487] width 9 height 9
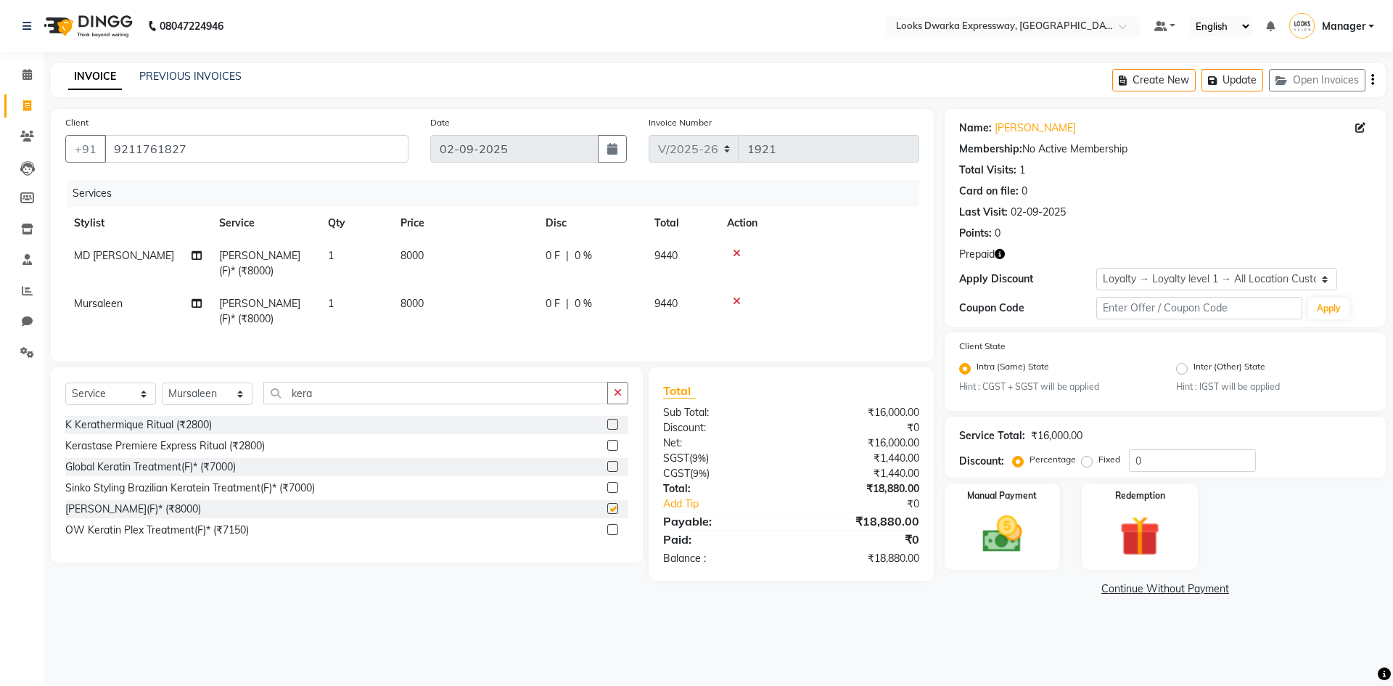
checkbox input "false"
drag, startPoint x: 452, startPoint y: 309, endPoint x: 469, endPoint y: 319, distance: 20.2
click at [453, 310] on td "8000" at bounding box center [464, 311] width 145 height 48
select select "43893"
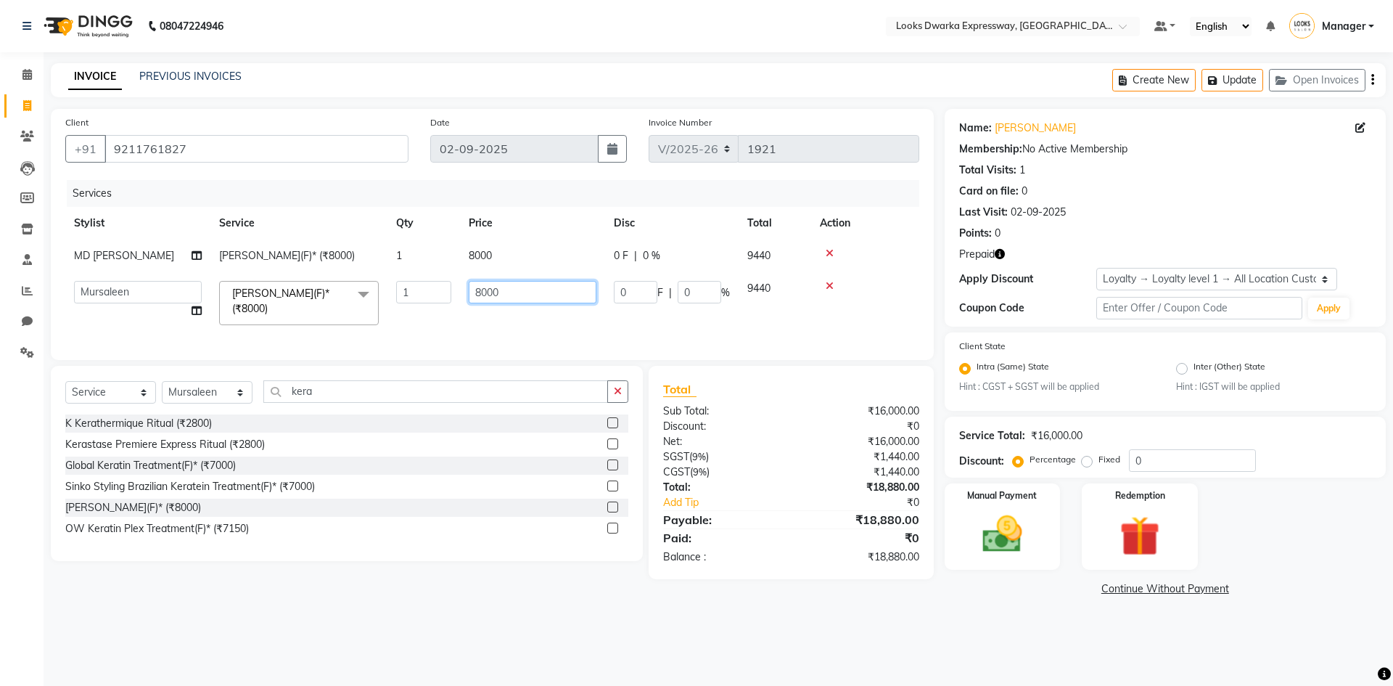
click at [541, 298] on input "8000" at bounding box center [533, 292] width 128 height 22
type input "8"
type input "7000"
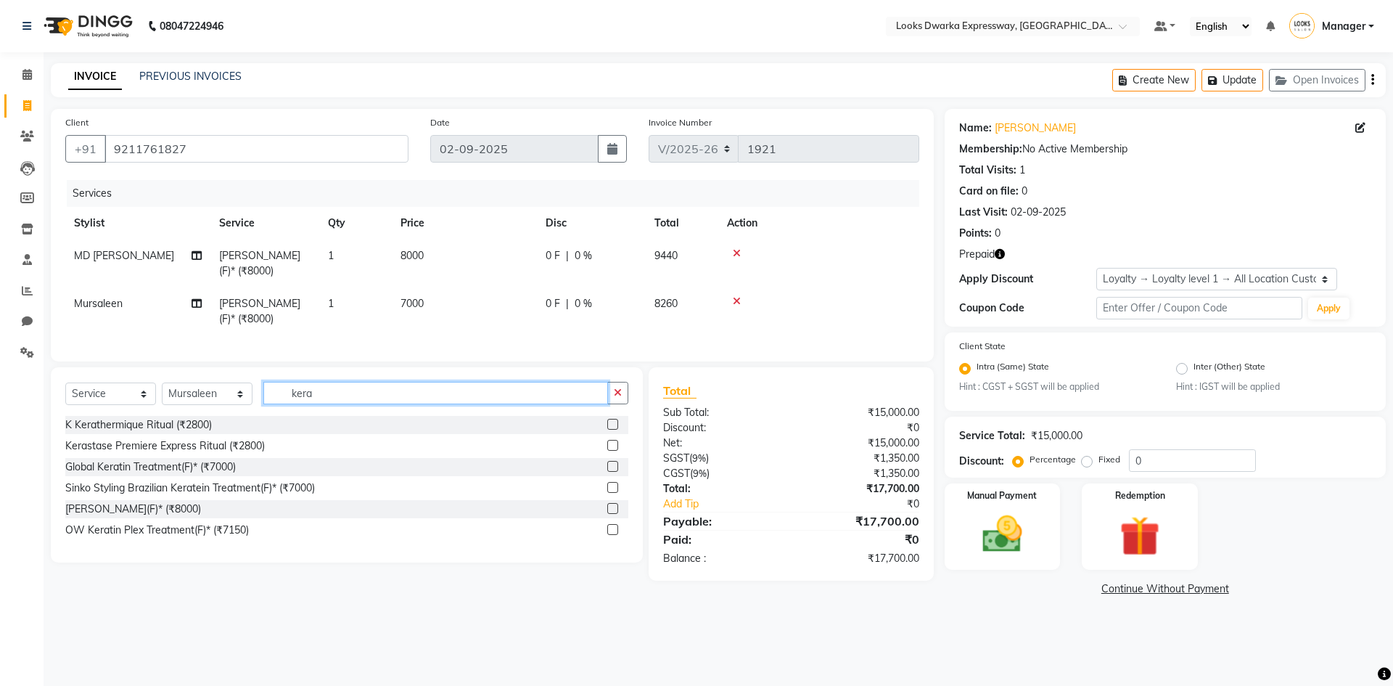
click at [367, 404] on input "kera" at bounding box center [435, 393] width 345 height 22
type input "k"
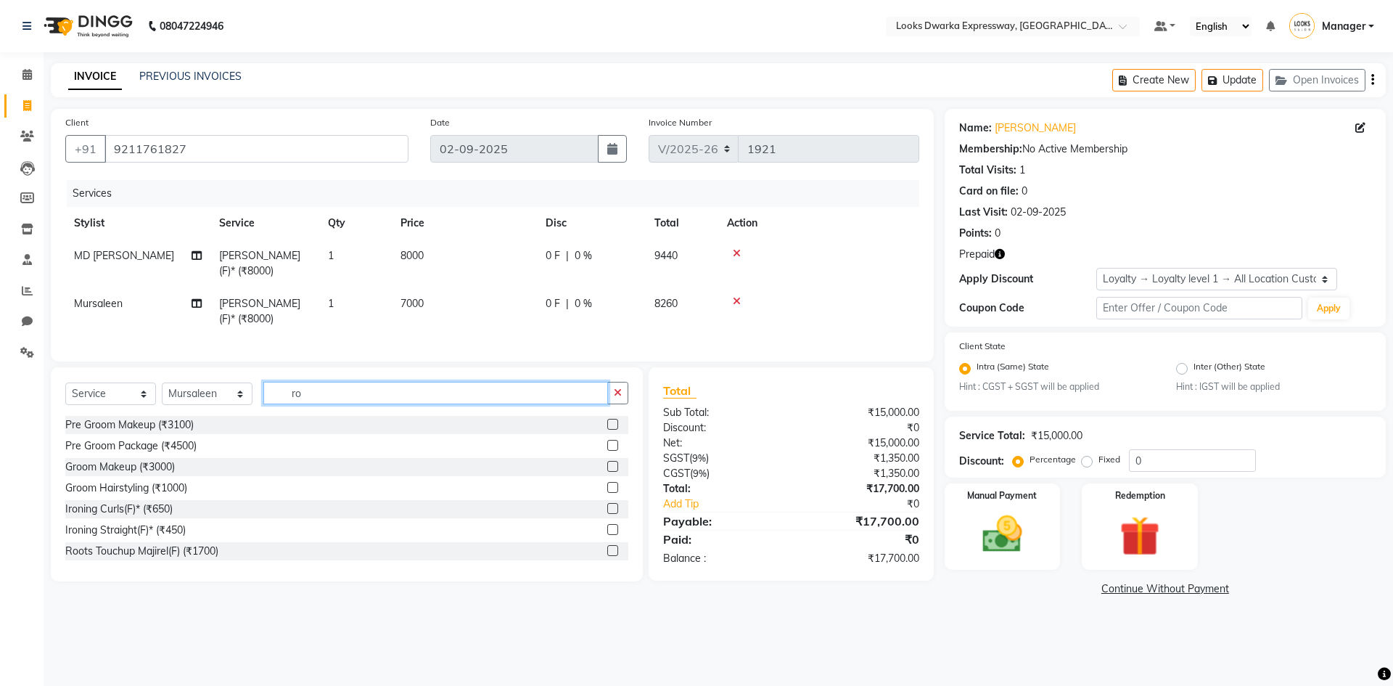
type input "r"
type input "ino"
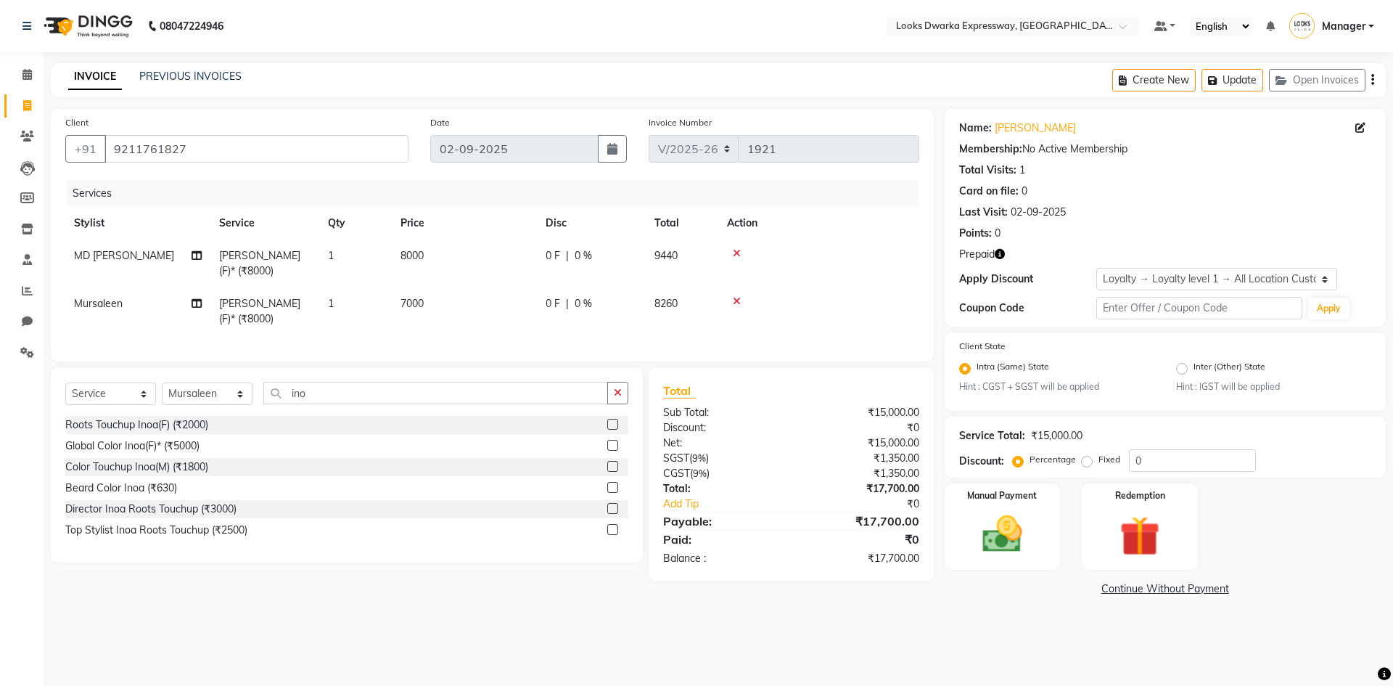
click at [610, 430] on label at bounding box center [612, 424] width 11 height 11
click at [610, 430] on input "checkbox" at bounding box center [611, 424] width 9 height 9
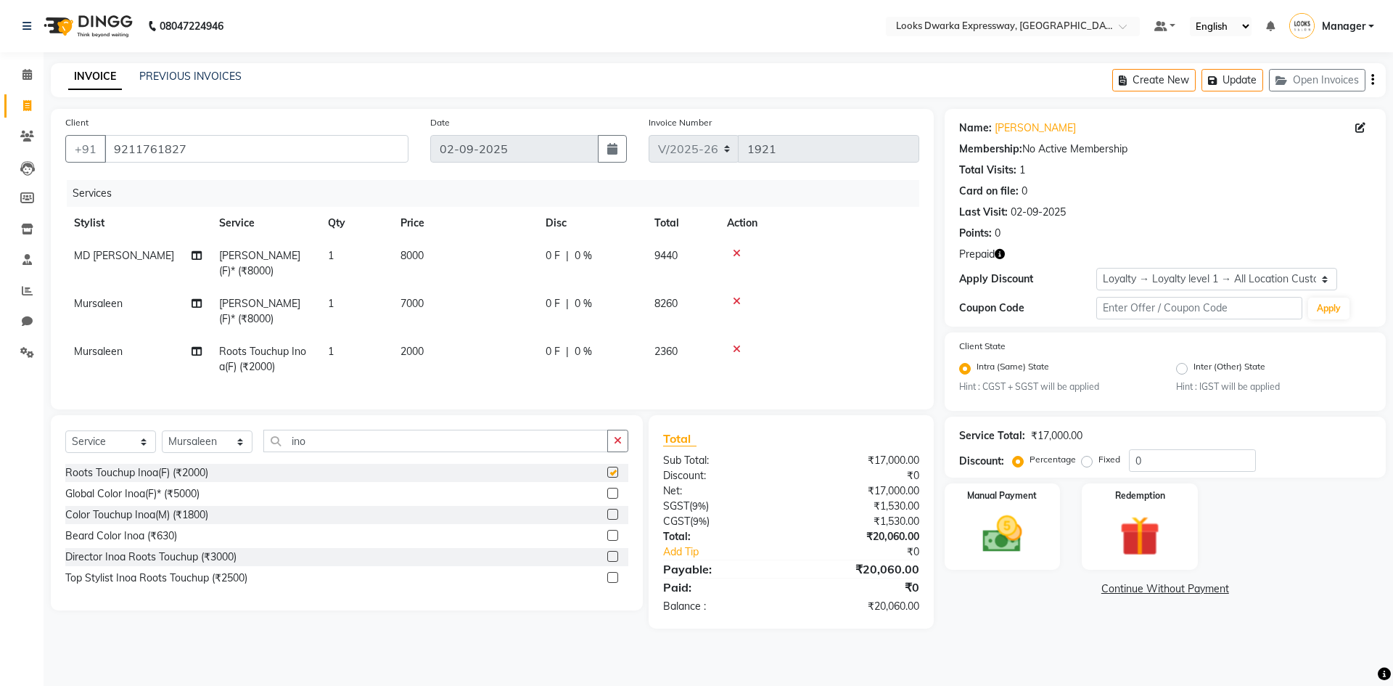
checkbox input "false"
click at [475, 350] on td "2000" at bounding box center [464, 359] width 145 height 48
select select "43893"
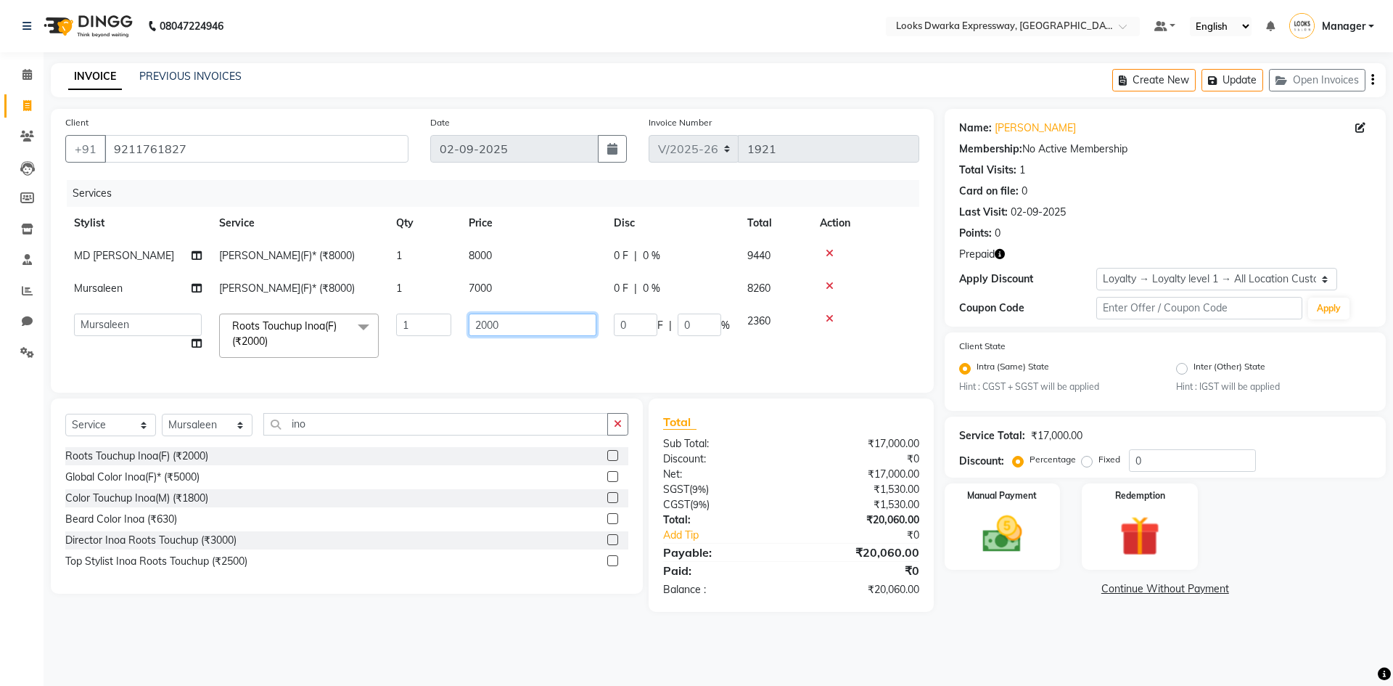
click at [535, 324] on input "2000" at bounding box center [533, 324] width 128 height 22
type input "2600"
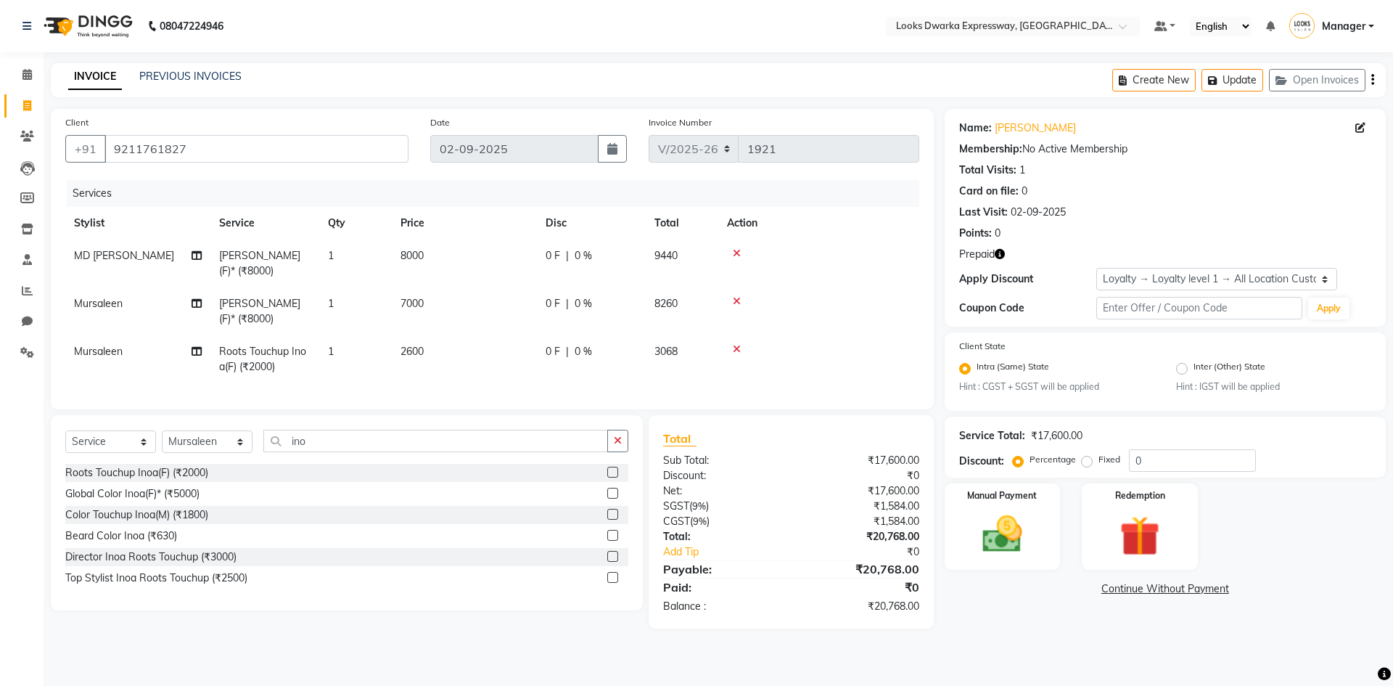
click at [540, 353] on tr "Mursaleen Roots Touchup Inoa(F) (₹2000) 1 2600 0 F | 0 % 3068" at bounding box center [492, 359] width 854 height 48
click at [694, 470] on img at bounding box center [1139, 537] width 67 height 52
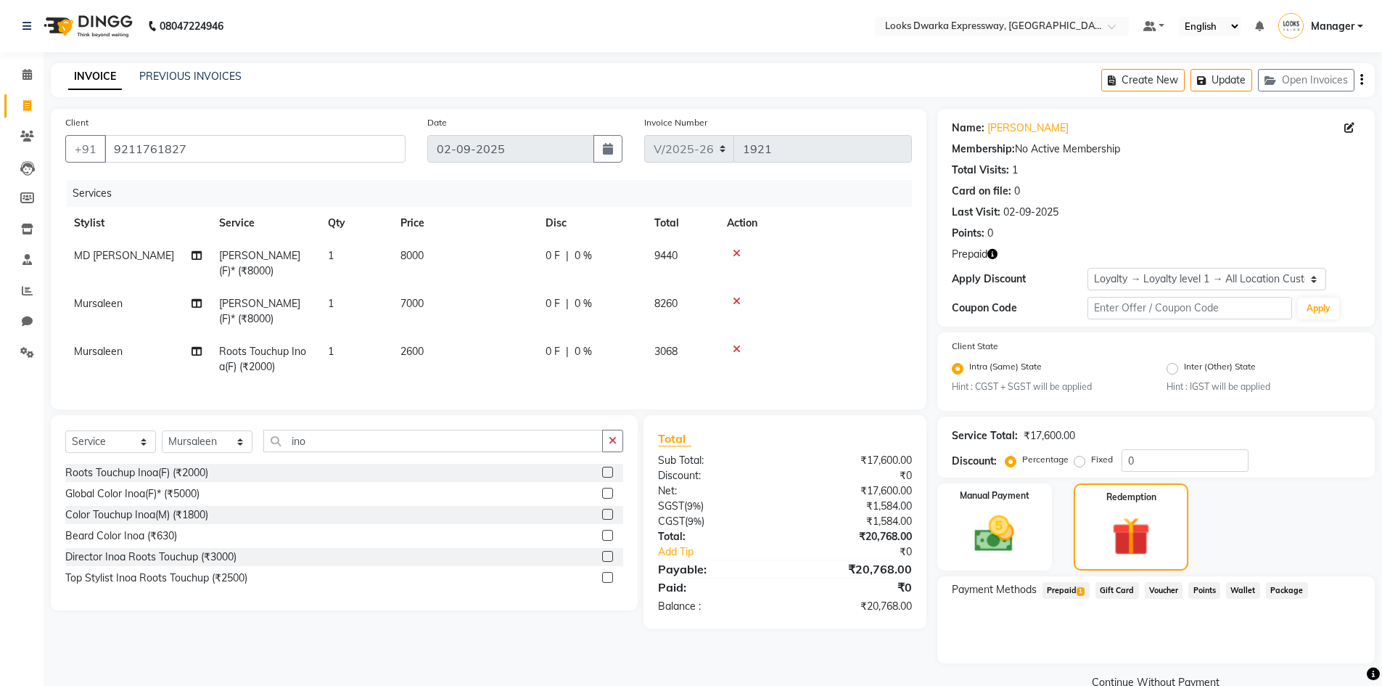
click at [694, 470] on span "Prepaid 1" at bounding box center [1066, 590] width 47 height 17
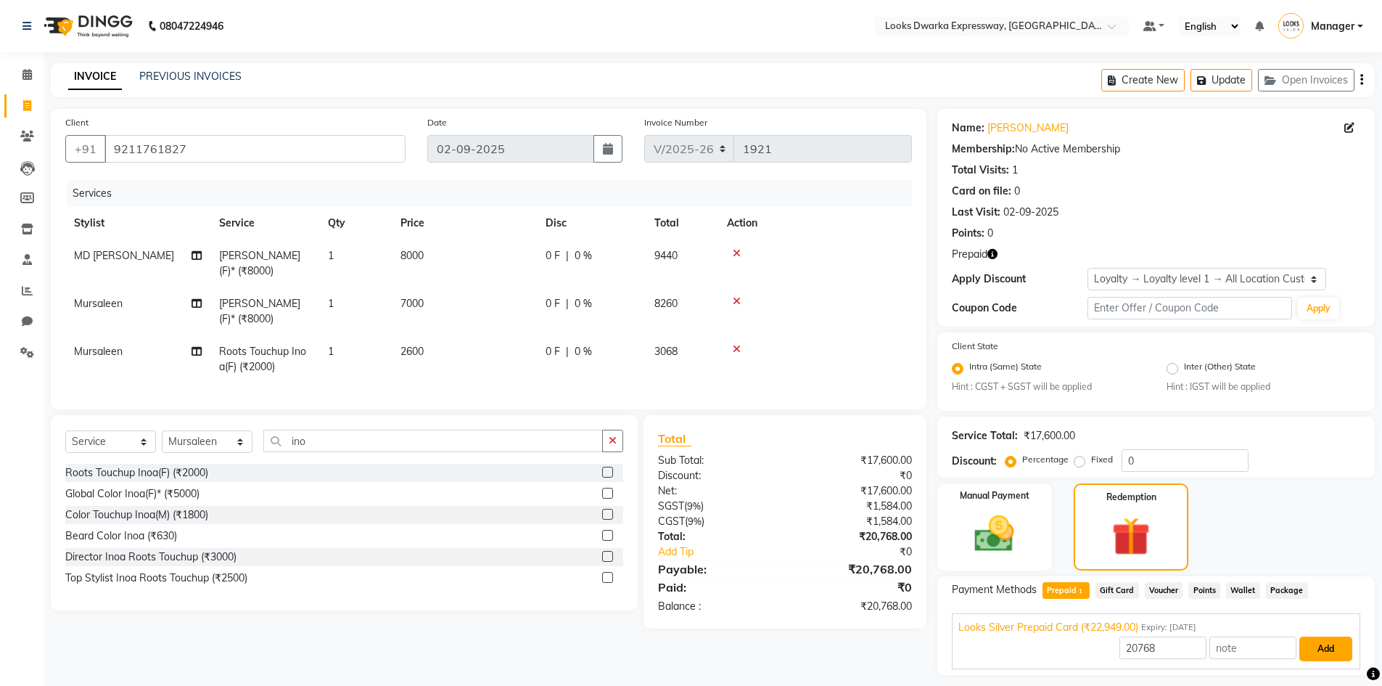
click at [694, 470] on button "Add" at bounding box center [1325, 648] width 53 height 25
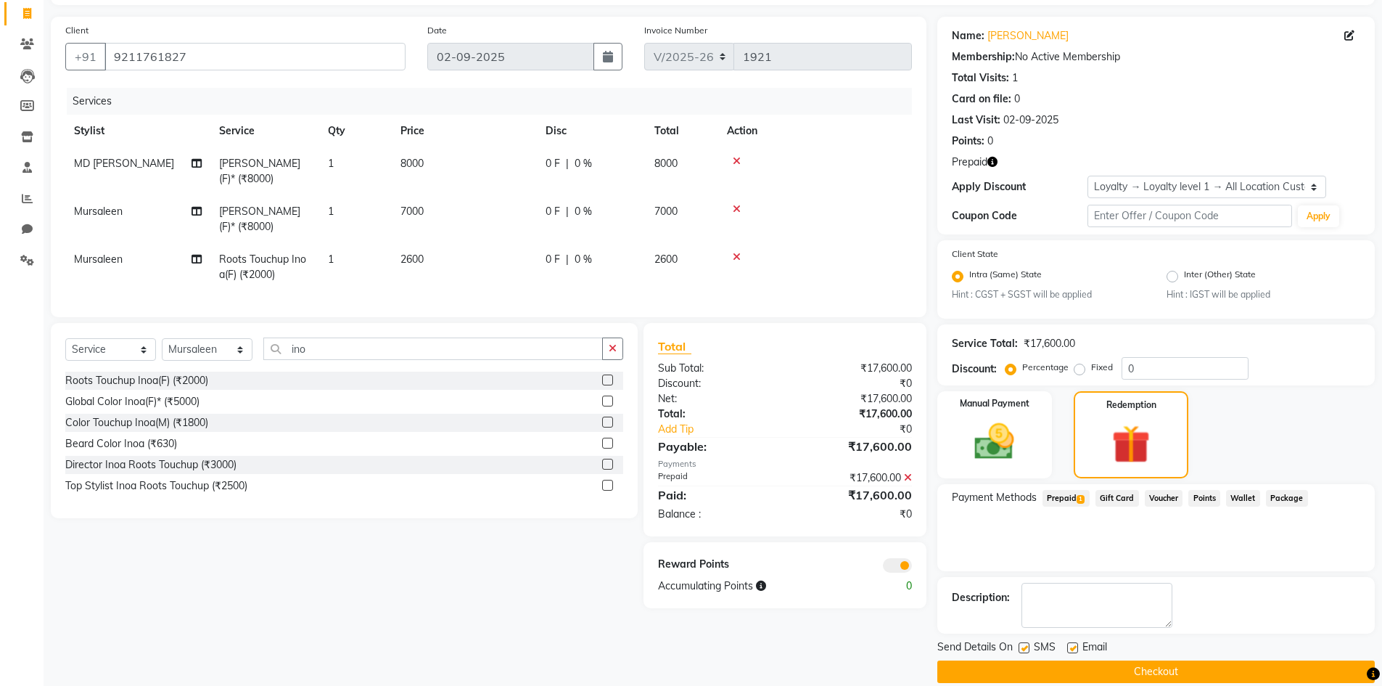
scroll to position [111, 0]
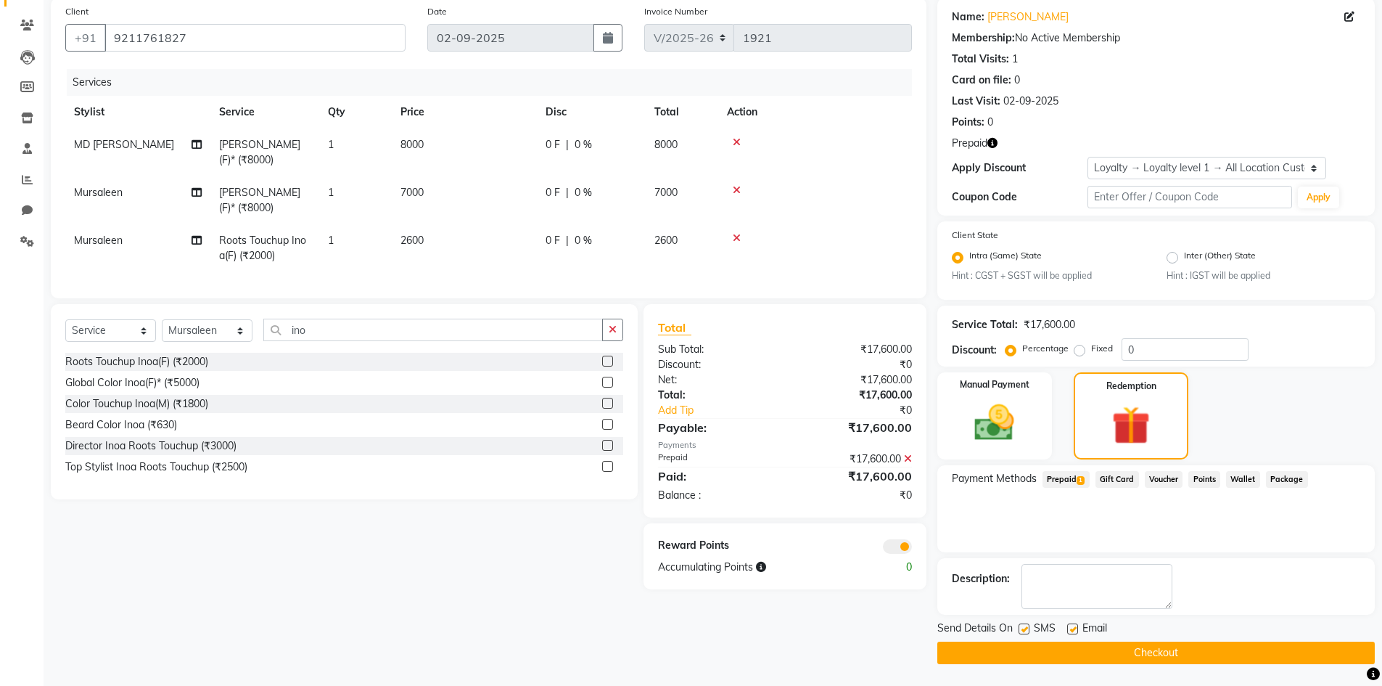
click at [694, 470] on button "Checkout" at bounding box center [1156, 652] width 438 height 22
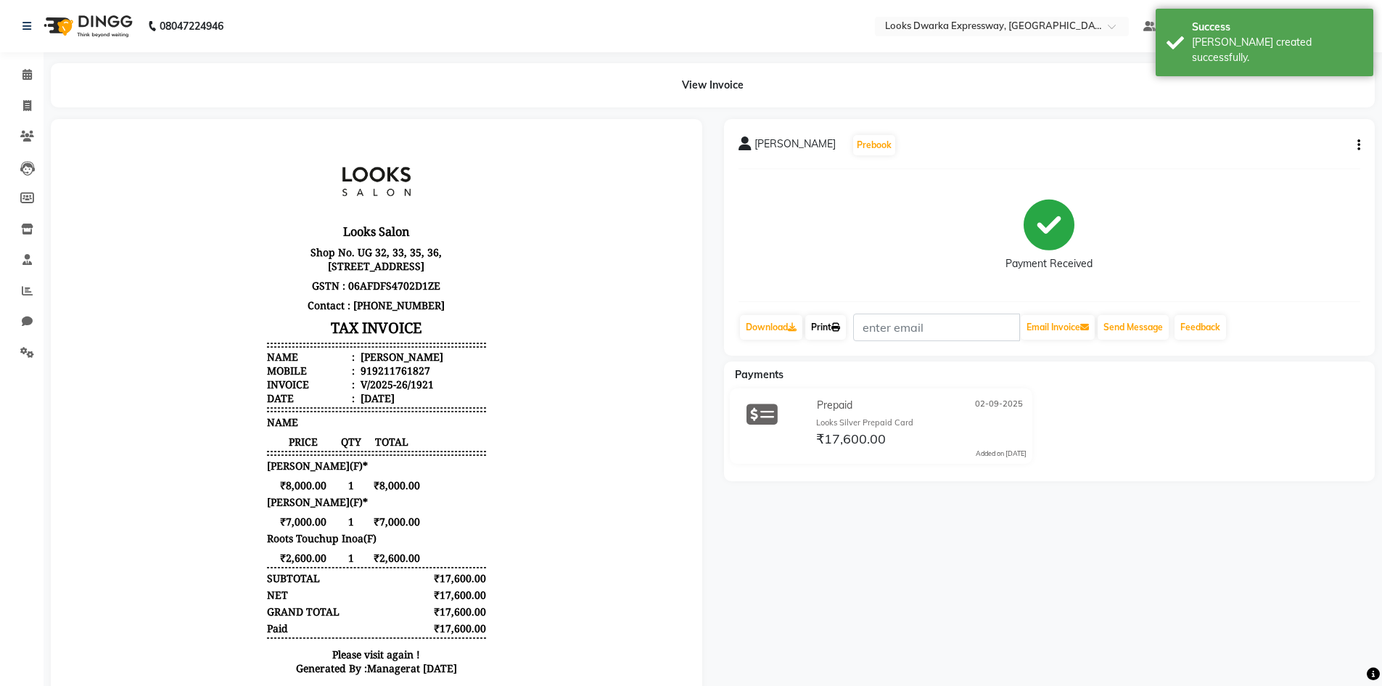
click at [694, 327] on link "Print" at bounding box center [825, 327] width 41 height 25
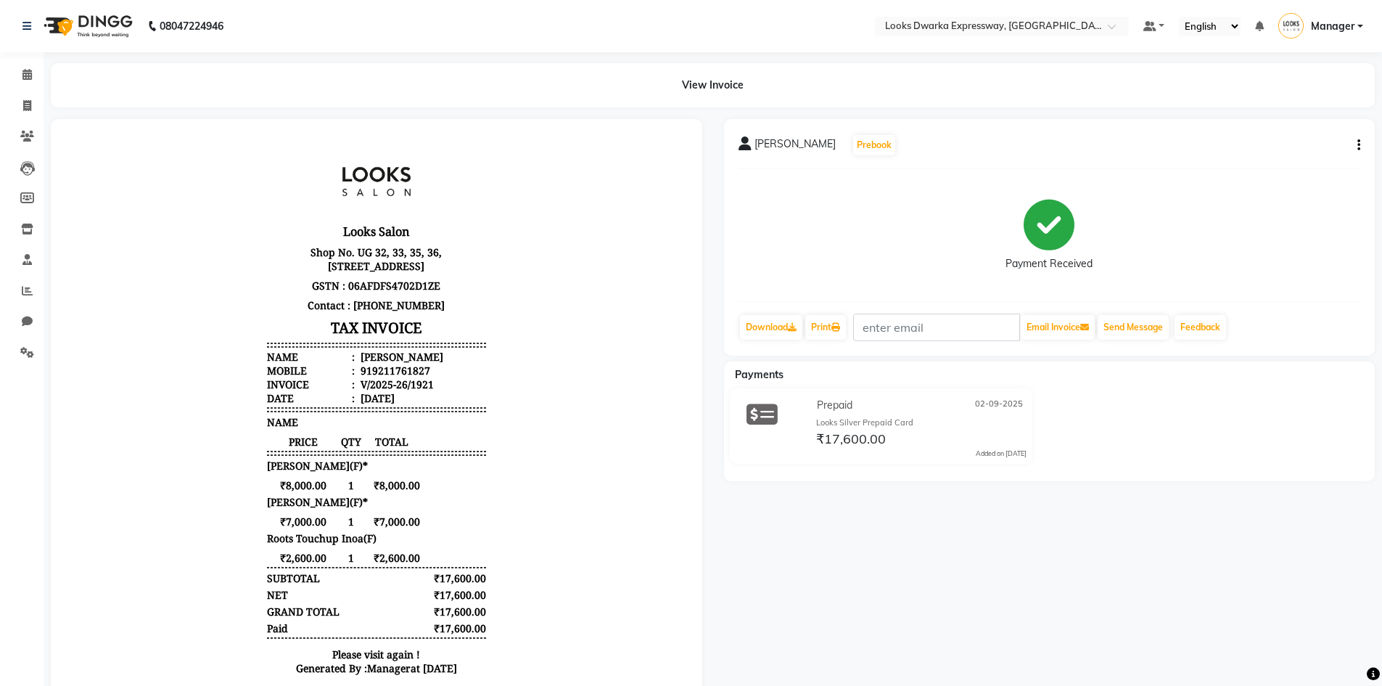
drag, startPoint x: 984, startPoint y: 584, endPoint x: 979, endPoint y: 590, distance: 7.7
click at [694, 470] on div "muskan Prebook Payment Received Download Print Email Invoice Send Message Feedb…" at bounding box center [1049, 417] width 673 height 597
click at [694, 335] on link "Print" at bounding box center [825, 327] width 41 height 25
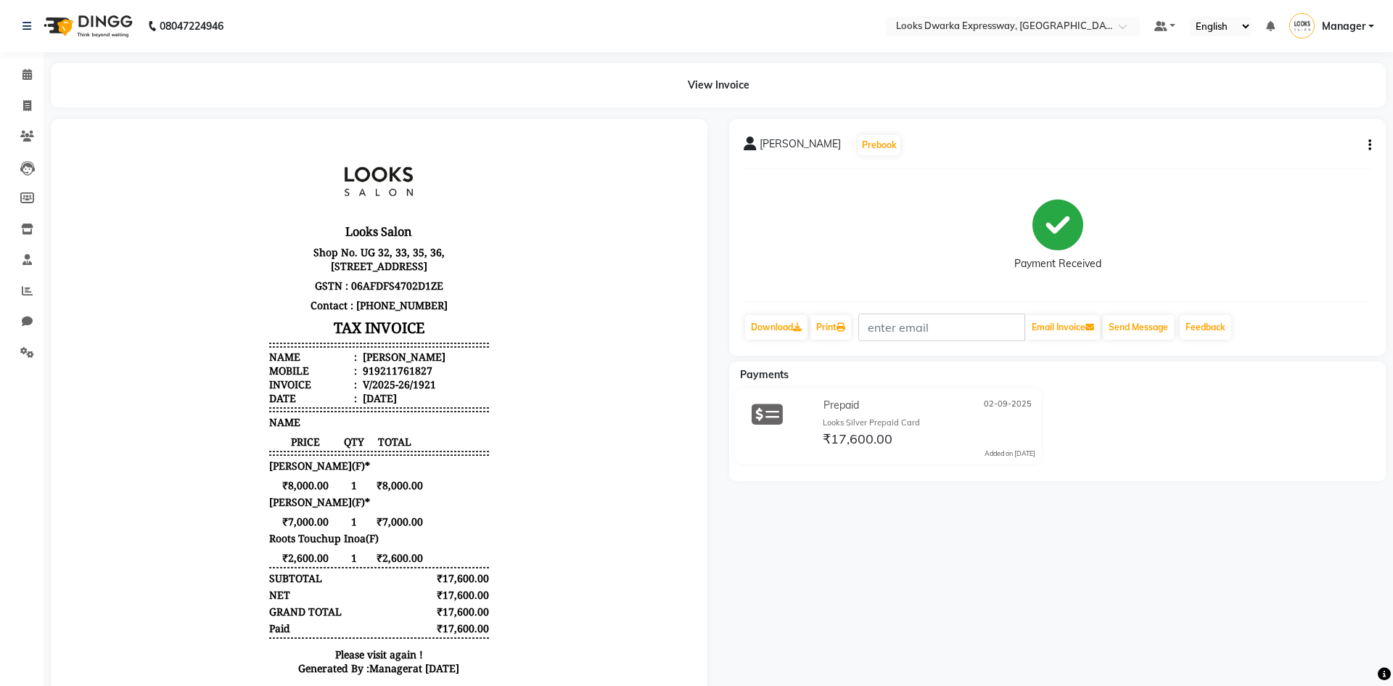
select select "6011"
select select "service"
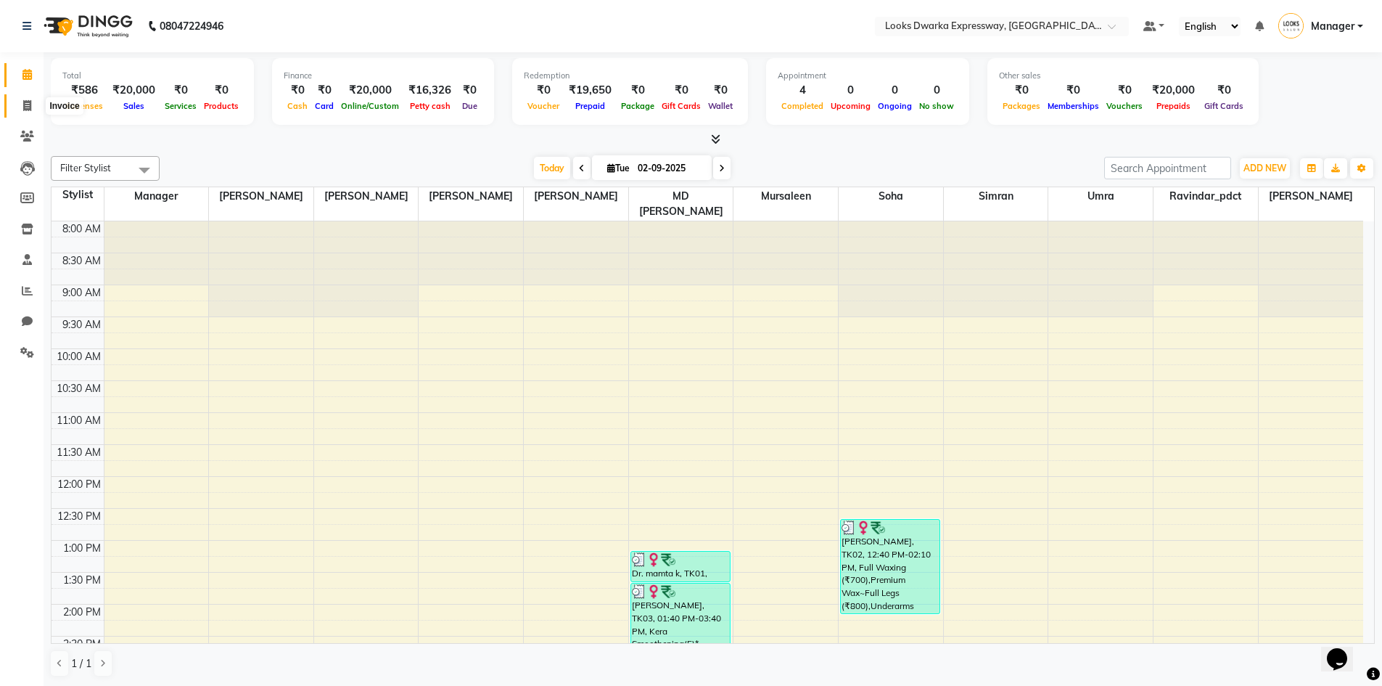
click at [31, 111] on span at bounding box center [27, 106] width 25 height 17
select select "service"
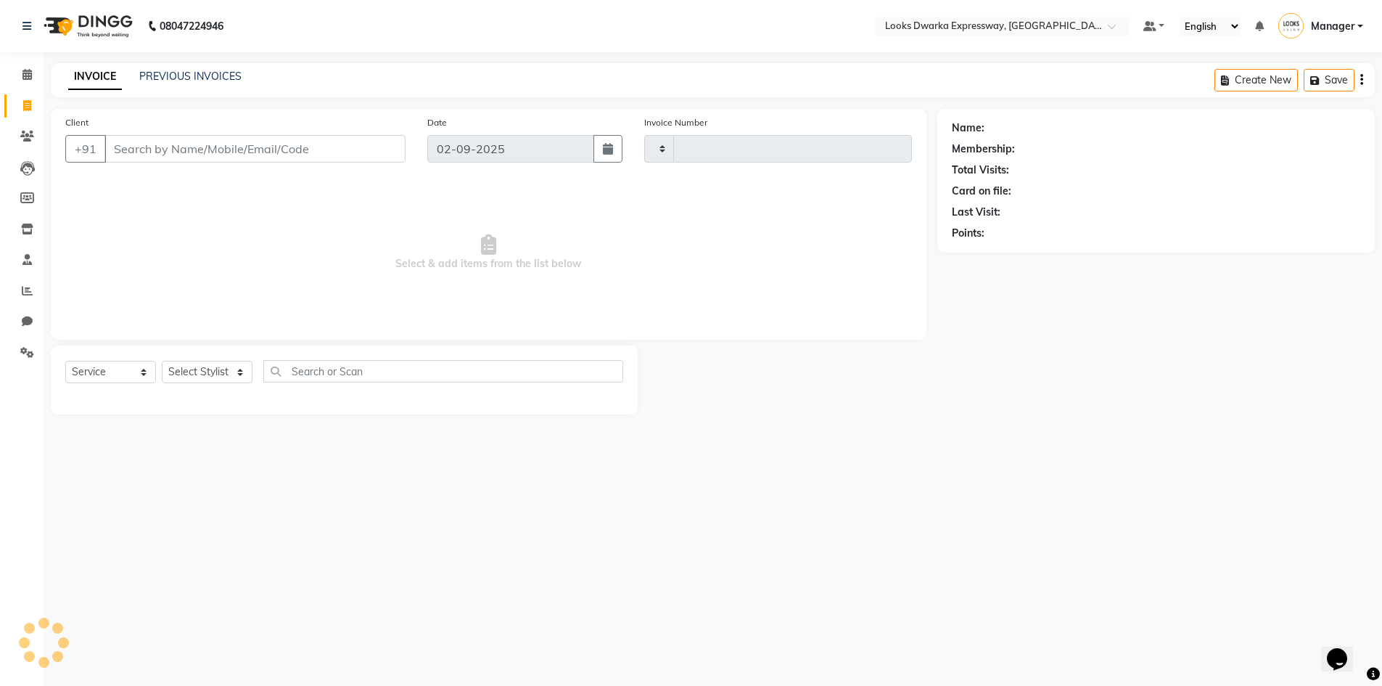
type input "1922"
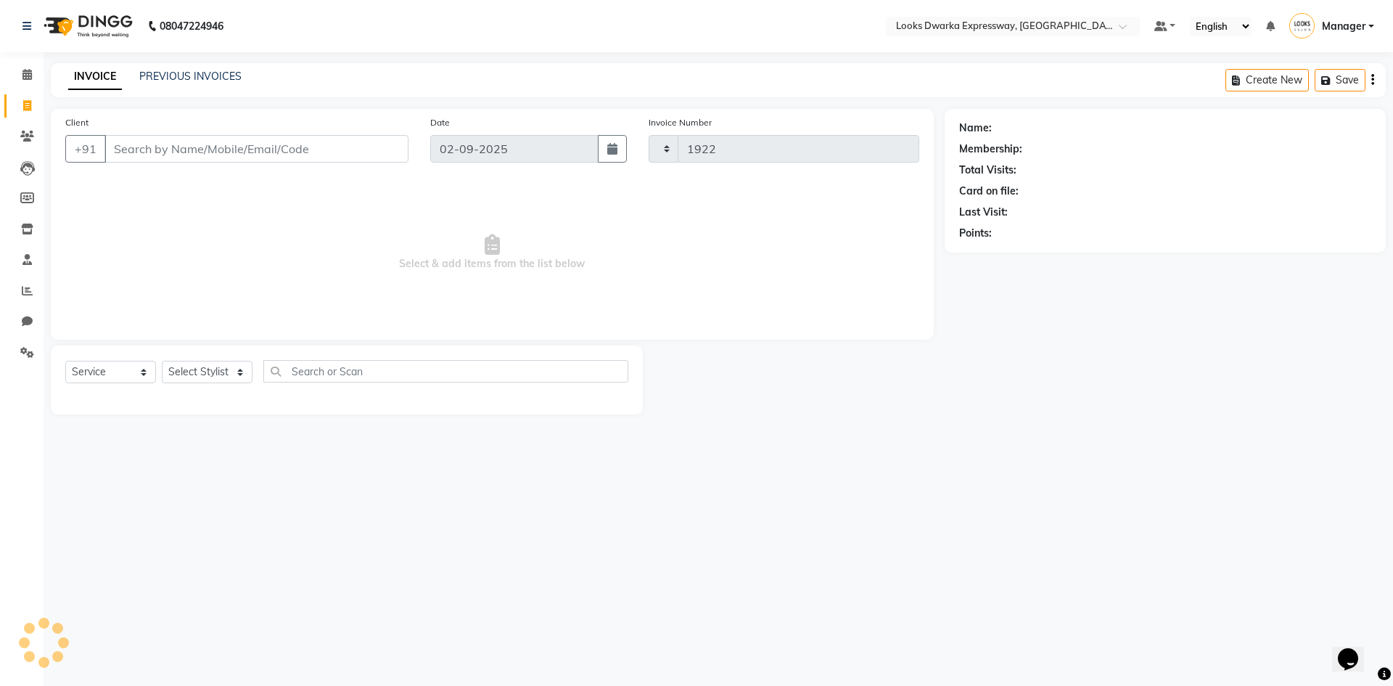
select select "6011"
click at [20, 290] on span at bounding box center [27, 291] width 25 height 17
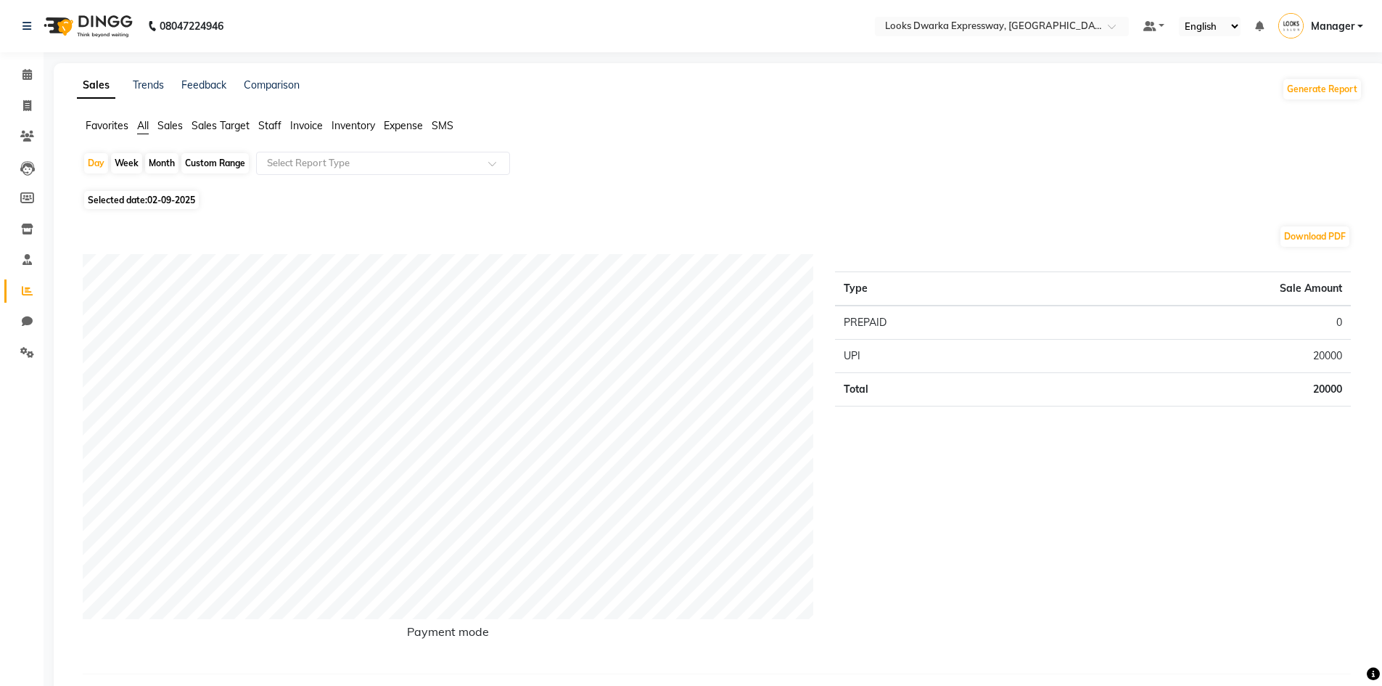
click at [181, 203] on span "02-09-2025" at bounding box center [171, 199] width 48 height 11
select select "9"
select select "2025"
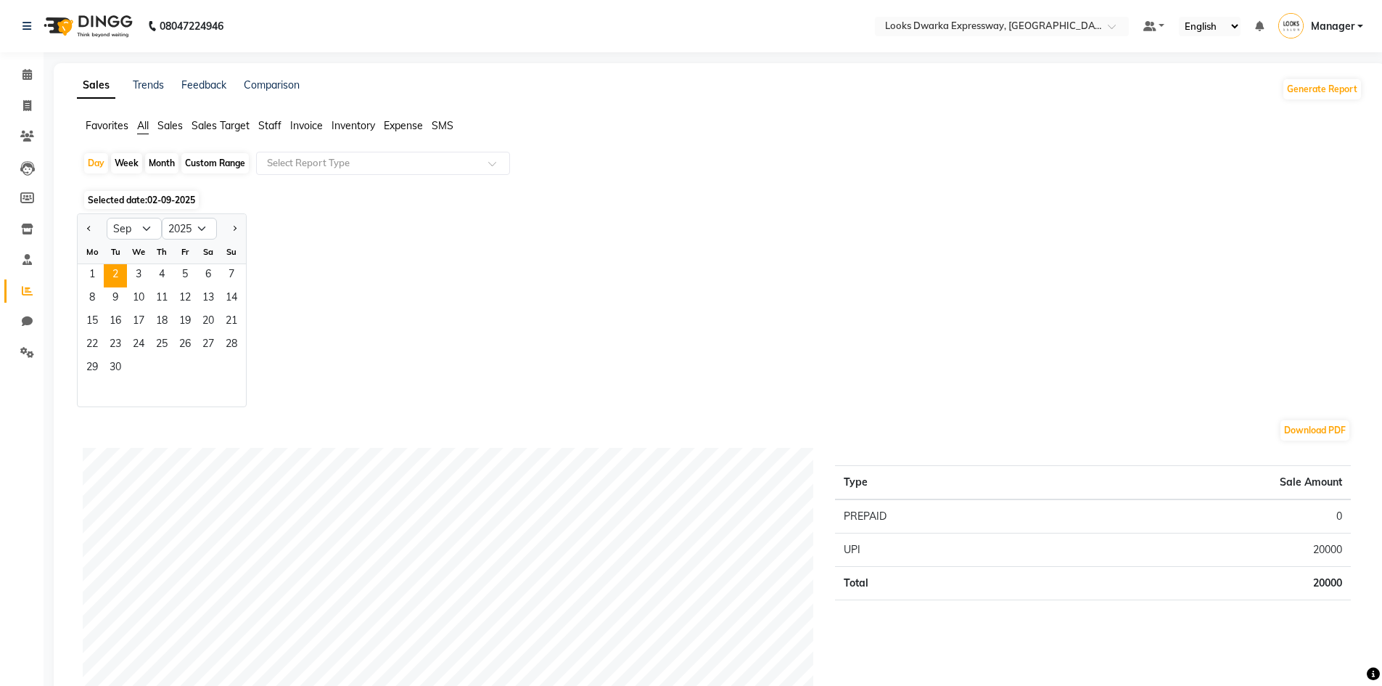
click at [694, 300] on div "Jan Feb Mar Apr May Jun [DATE] Aug Sep Oct Nov [DATE] 2016 2017 2018 2019 2020 …" at bounding box center [720, 310] width 1286 height 194
click at [23, 102] on icon at bounding box center [27, 105] width 8 height 11
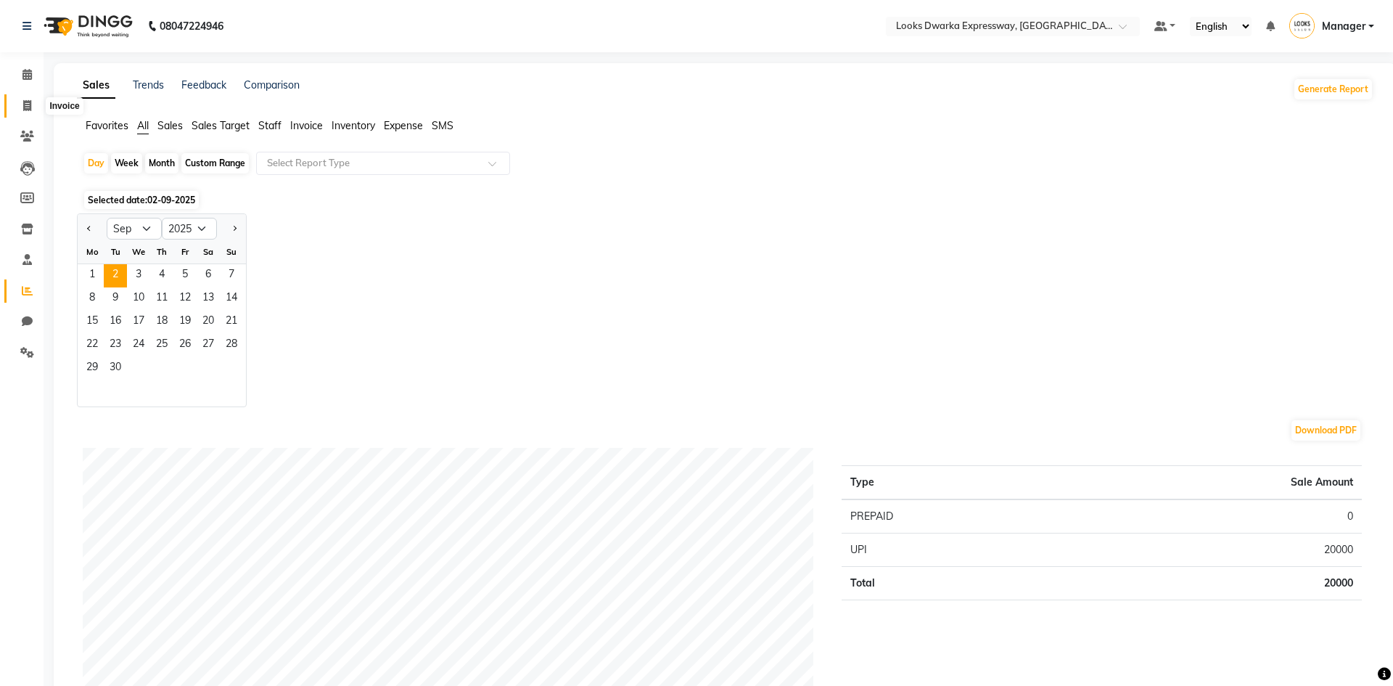
select select "service"
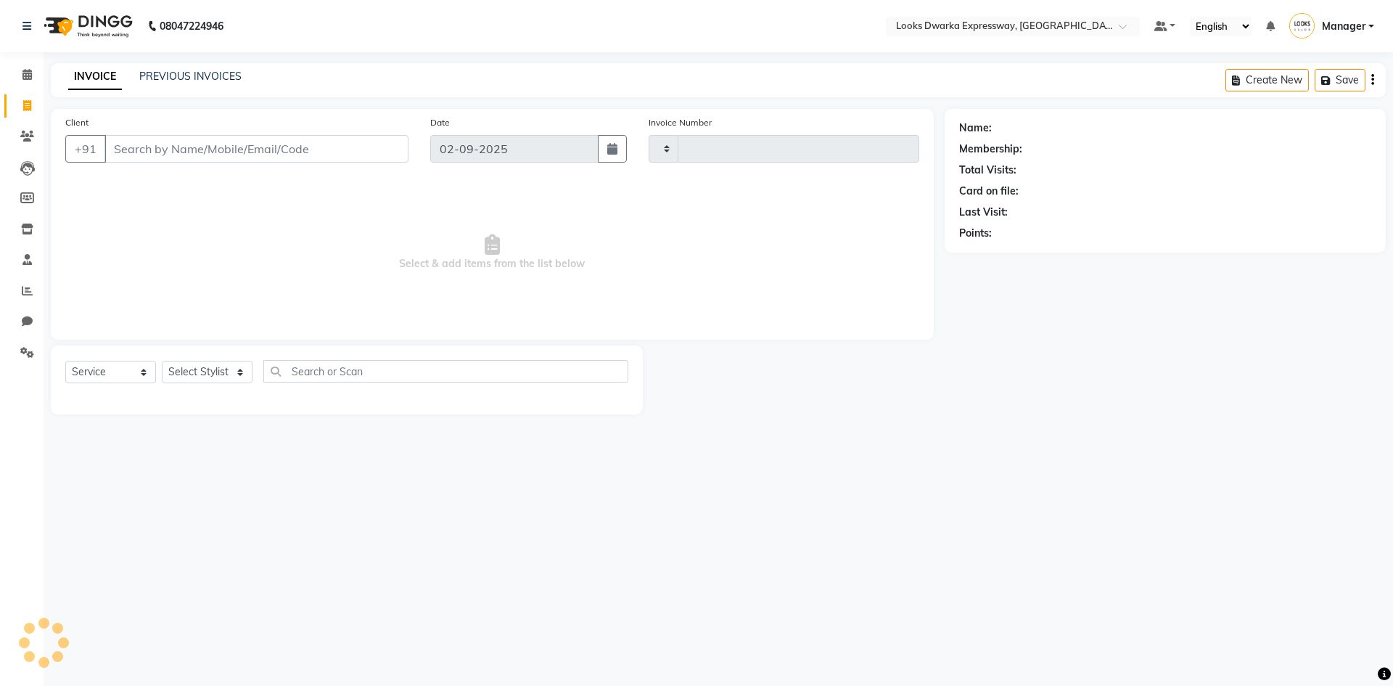
type input "1922"
select select "6011"
click at [29, 205] on span at bounding box center [27, 198] width 25 height 17
select select
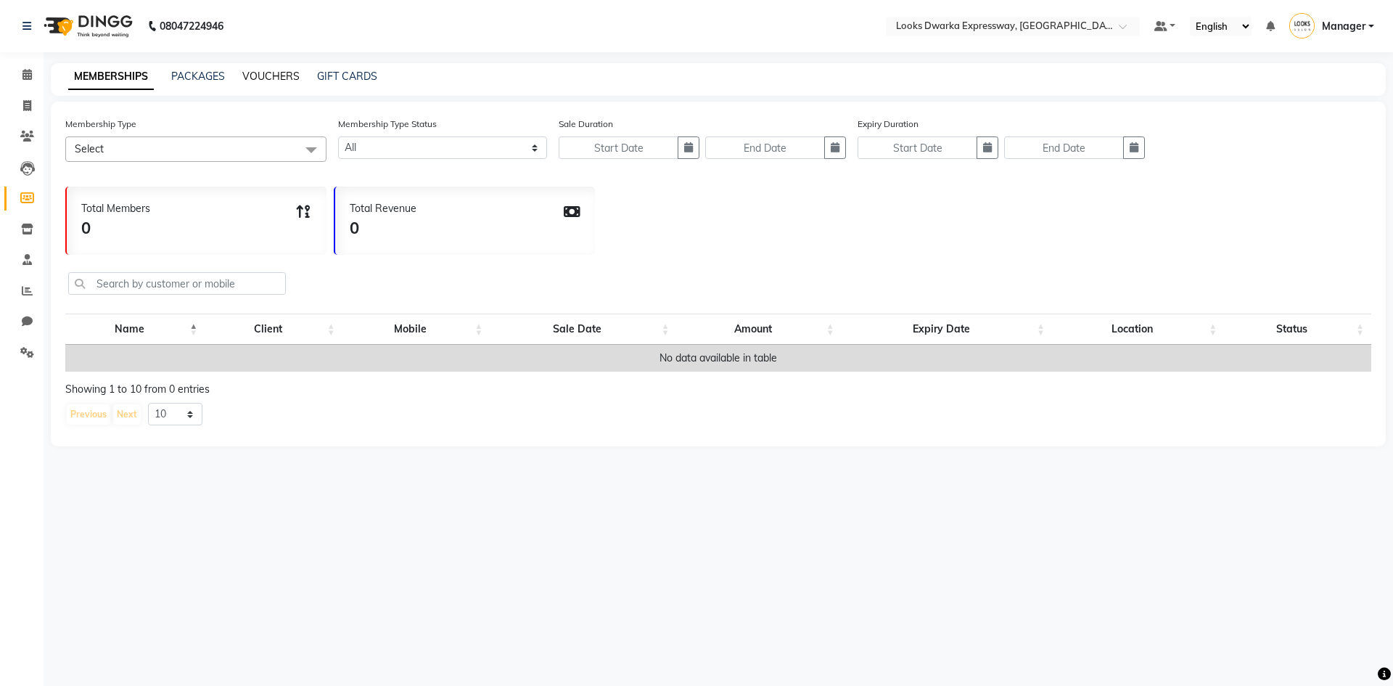
click at [270, 75] on link "VOUCHERS" at bounding box center [270, 76] width 57 height 13
select select
